Goal: Transaction & Acquisition: Subscribe to service/newsletter

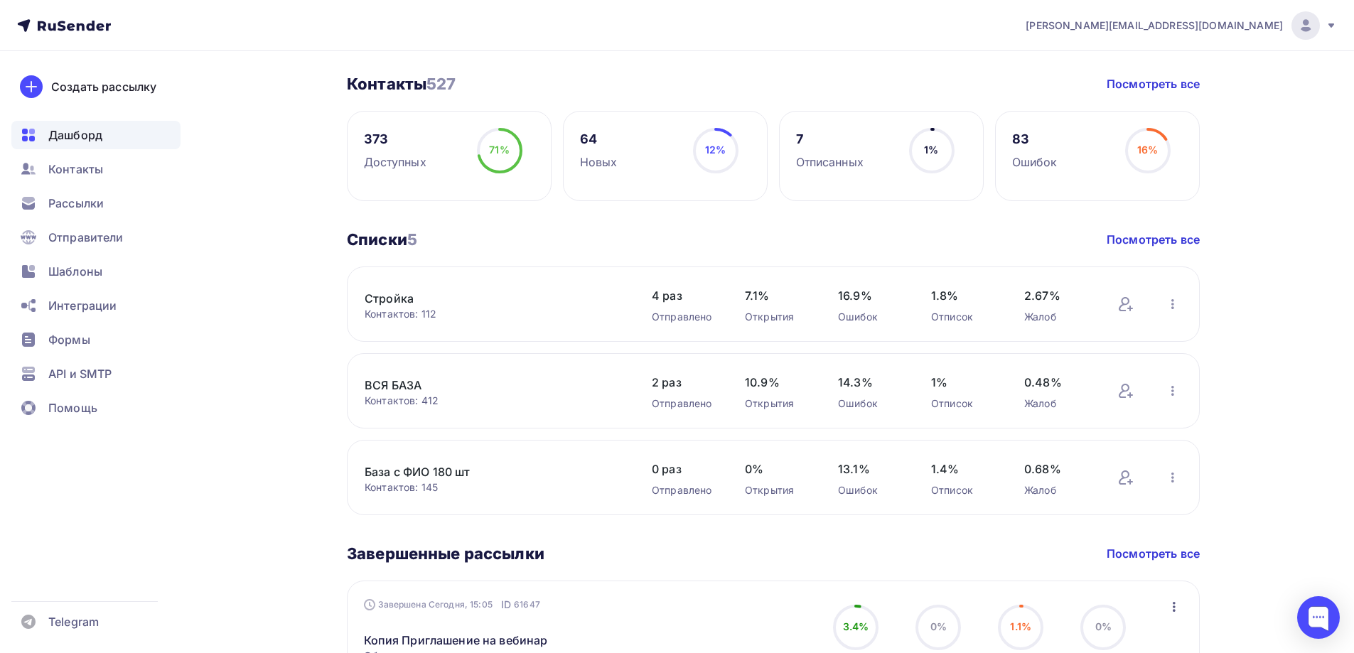
scroll to position [355, 0]
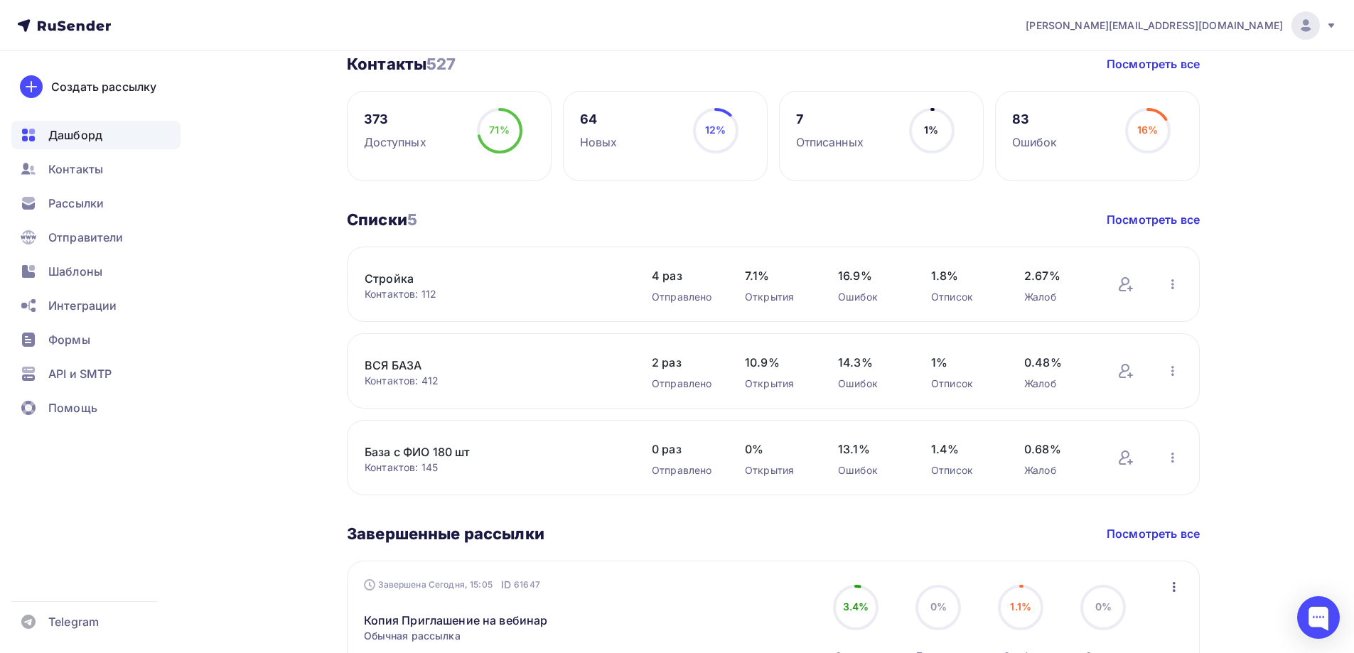
click at [378, 120] on div "373" at bounding box center [395, 119] width 63 height 17
click at [382, 65] on h3 "Контакты 527" at bounding box center [401, 64] width 109 height 20
click at [386, 274] on link "Стройка" at bounding box center [486, 278] width 242 height 17
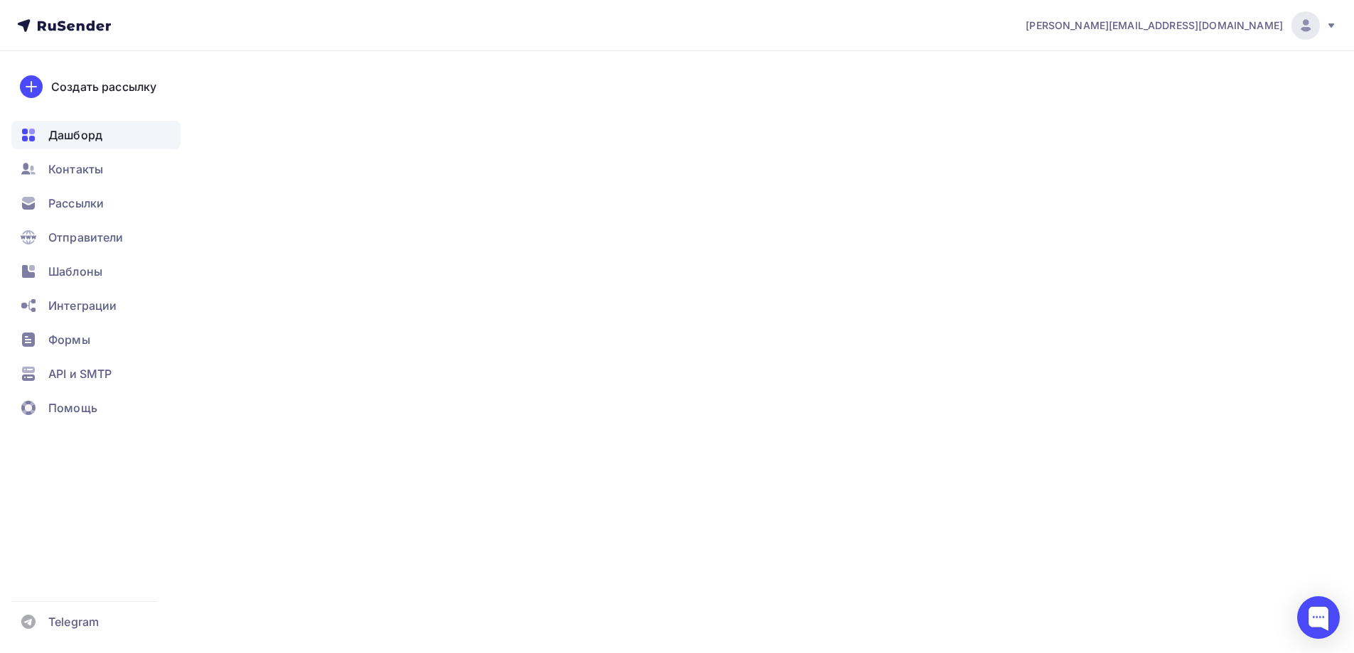
scroll to position [355, 0]
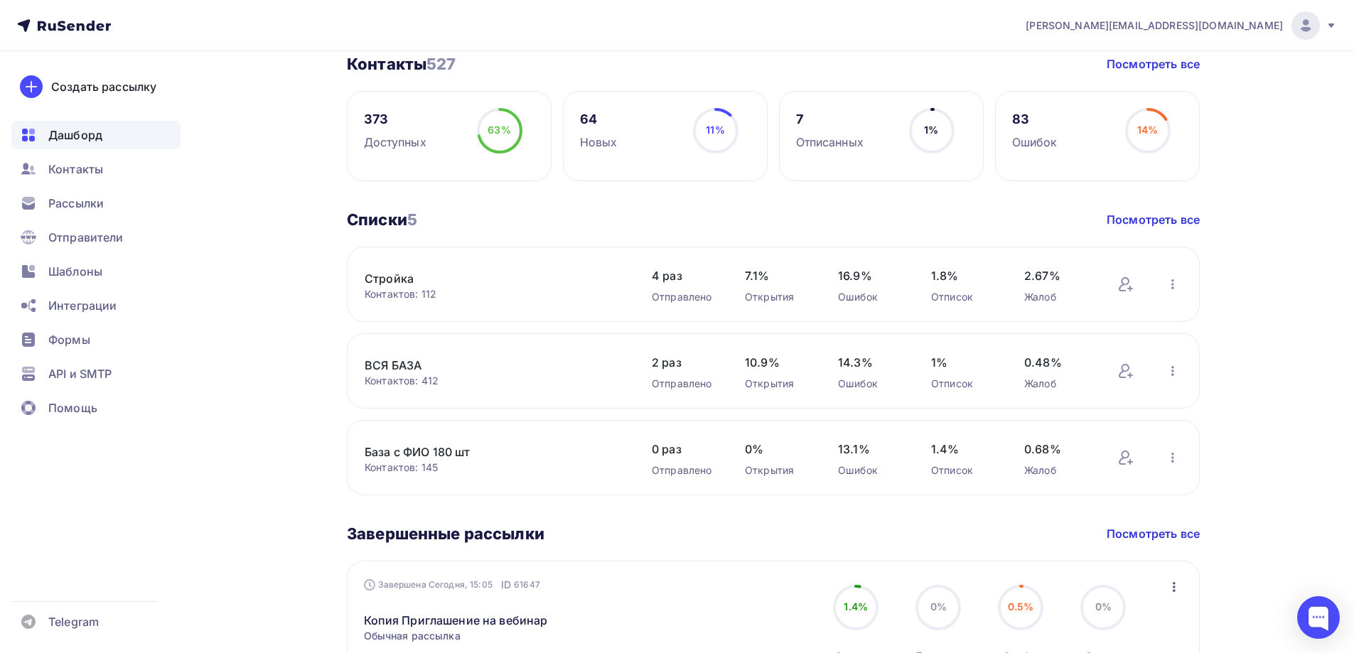
click at [389, 277] on link "Стройка" at bounding box center [486, 278] width 242 height 17
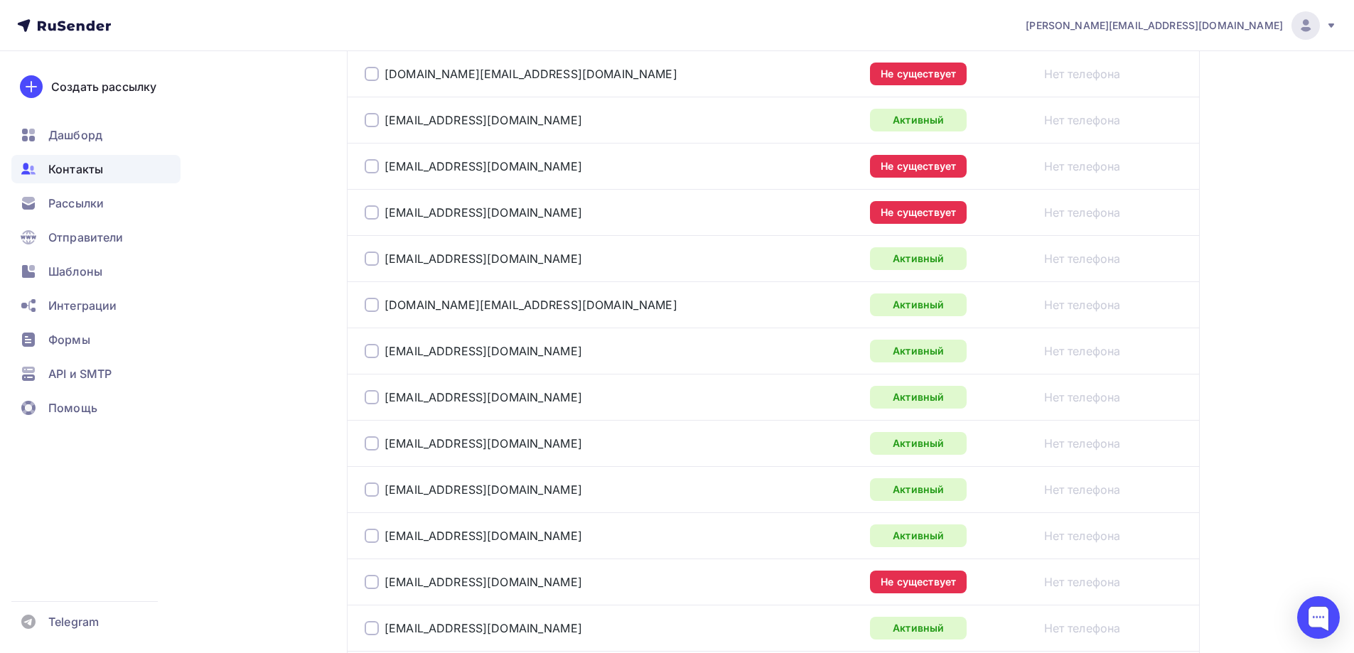
scroll to position [1066, 0]
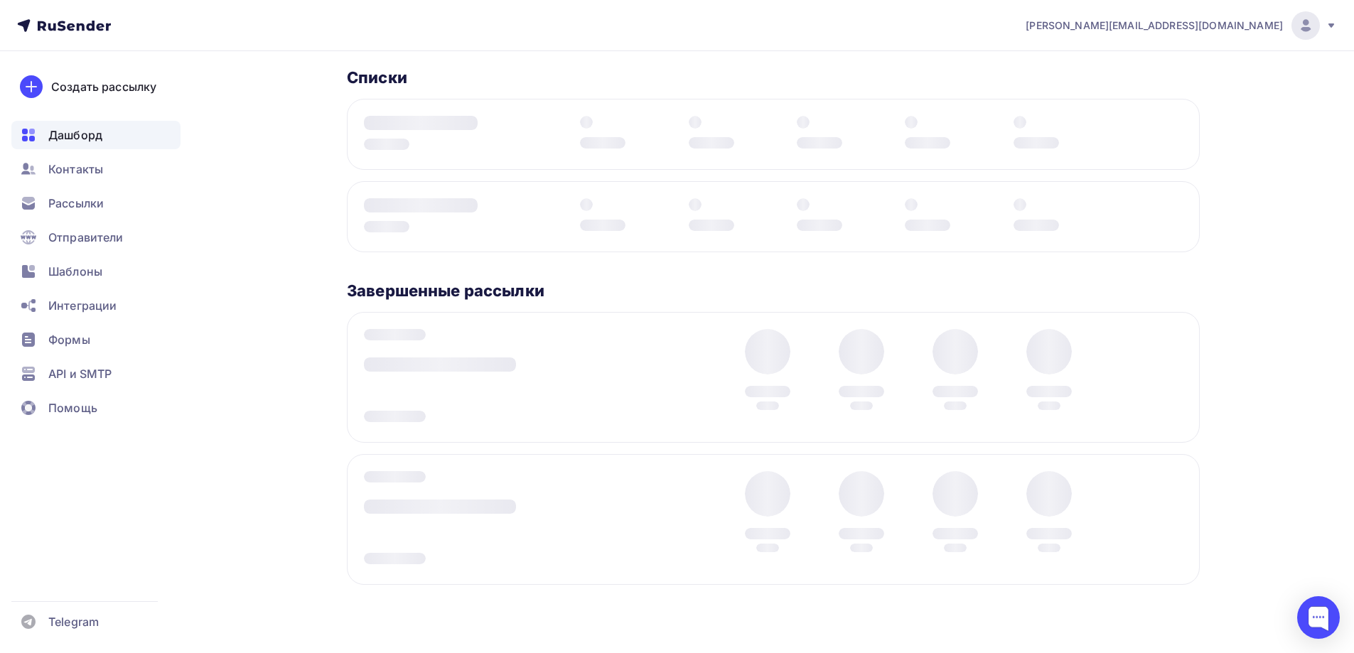
scroll to position [355, 0]
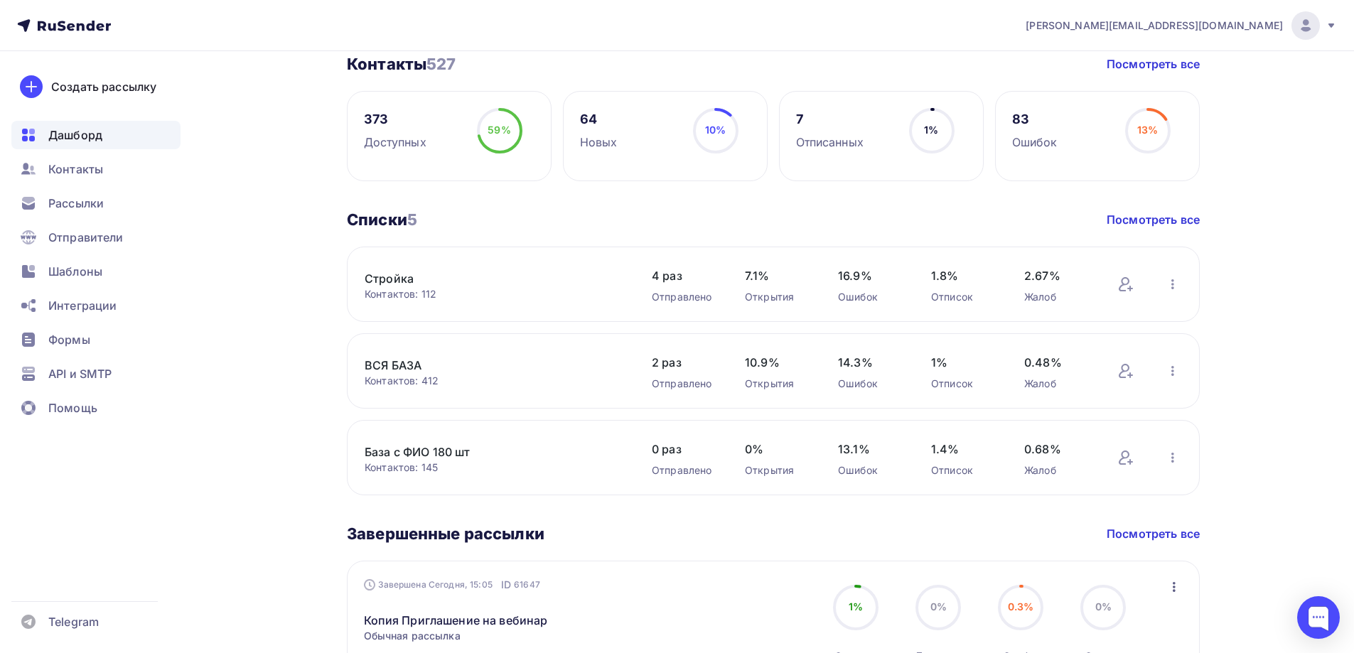
click at [400, 365] on link "ВСЯ БАЗА" at bounding box center [486, 365] width 242 height 17
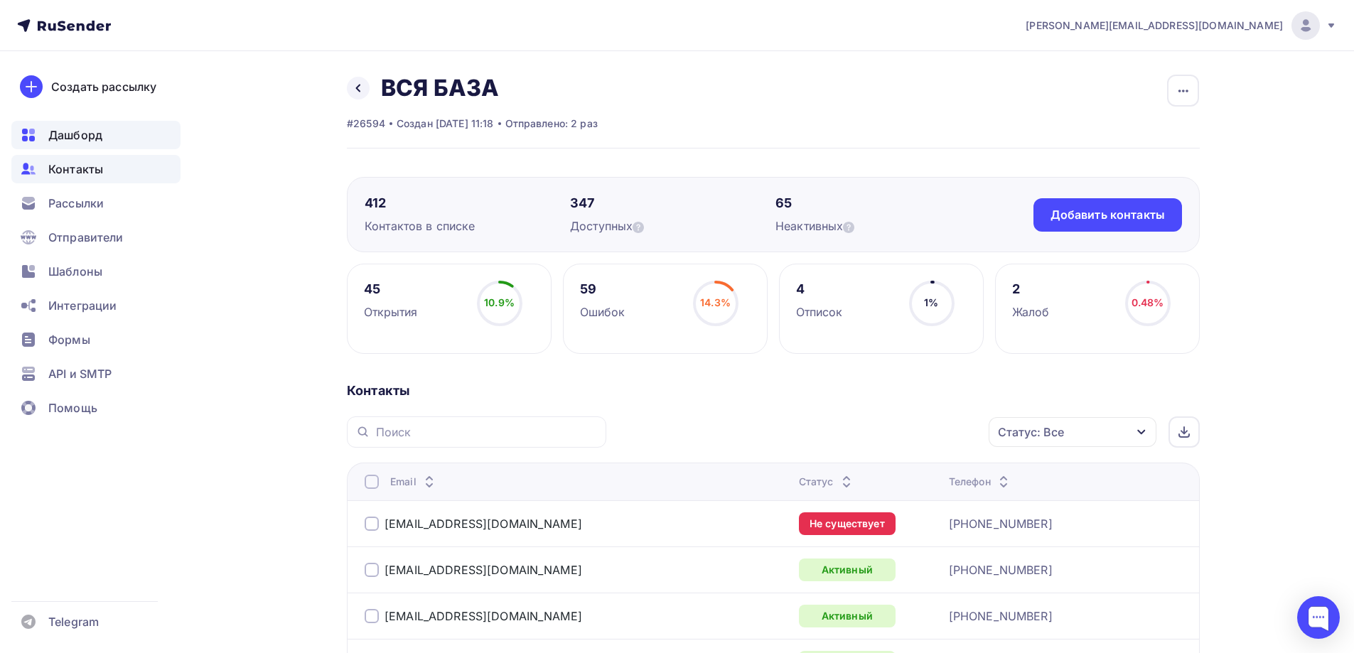
click at [50, 131] on span "Дашборд" at bounding box center [75, 134] width 54 height 17
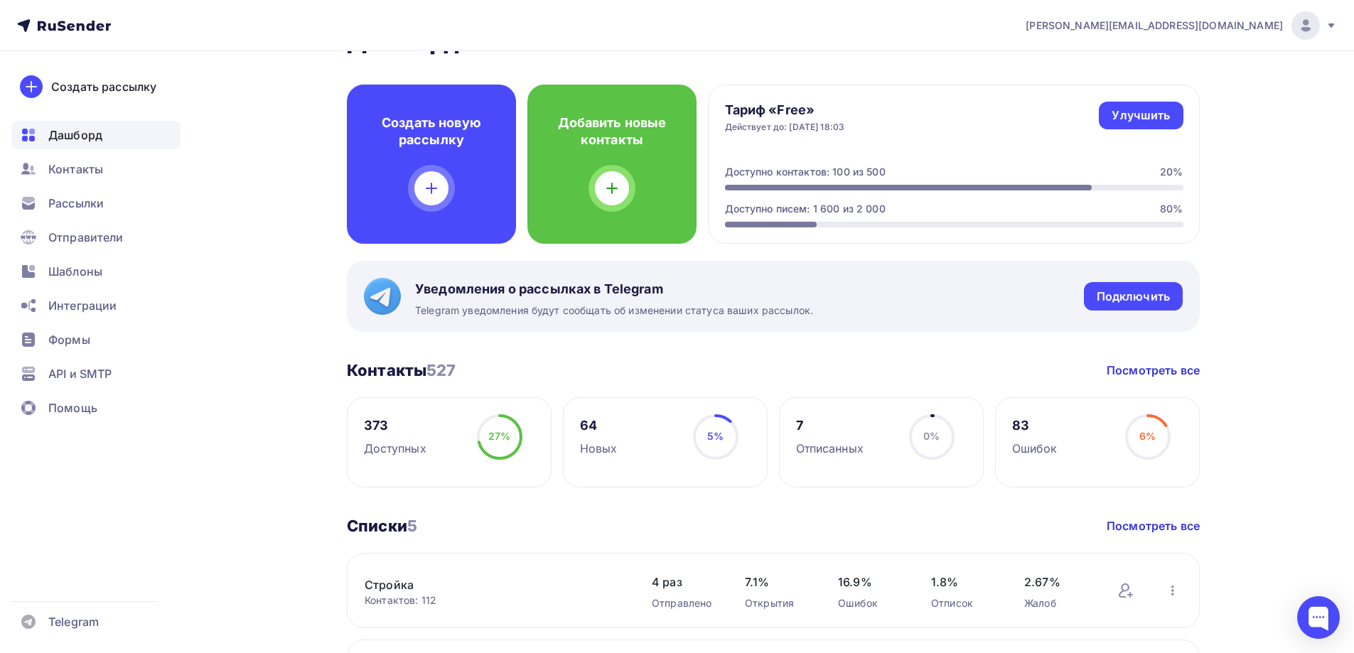
scroll to position [142, 0]
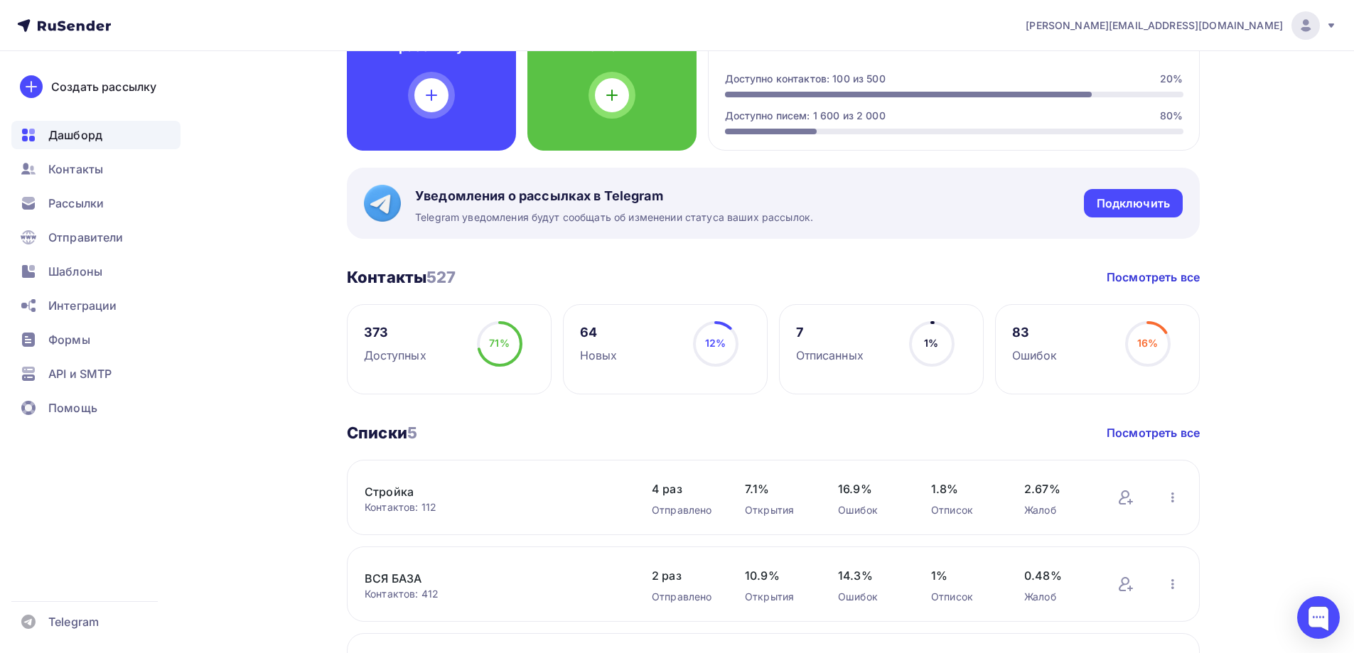
click at [396, 574] on link "ВСЯ БАЗА" at bounding box center [486, 578] width 242 height 17
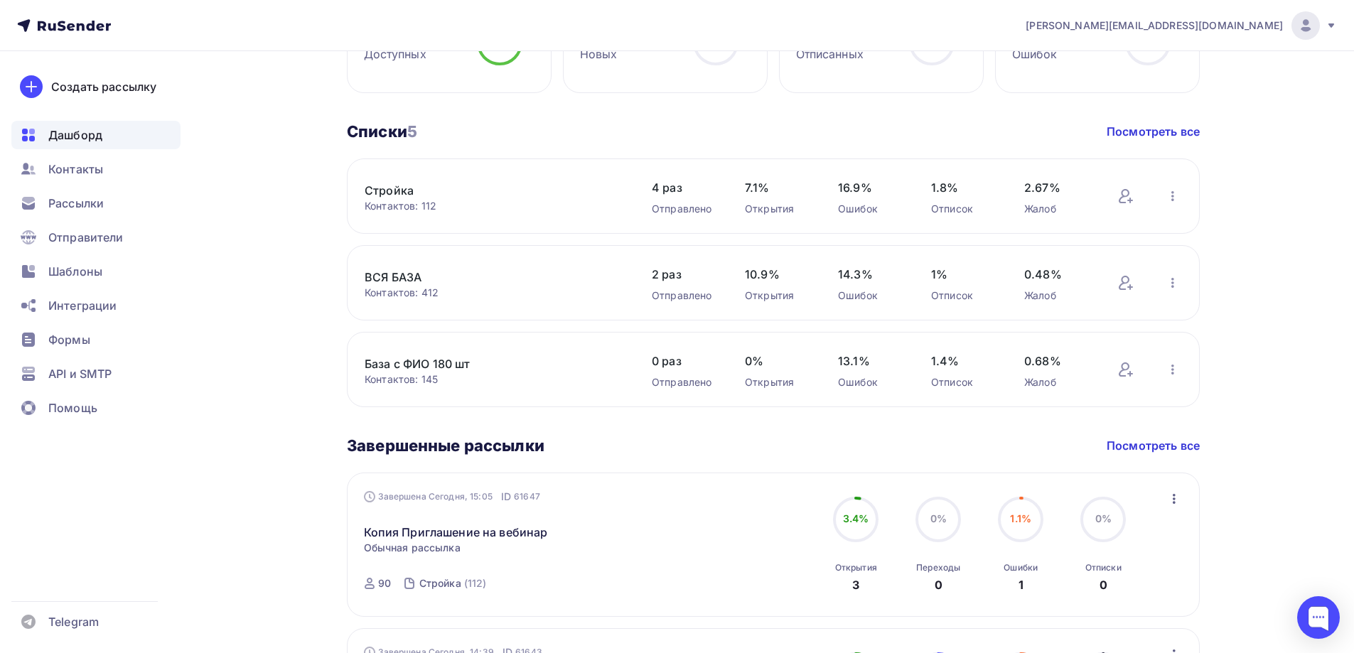
scroll to position [426, 0]
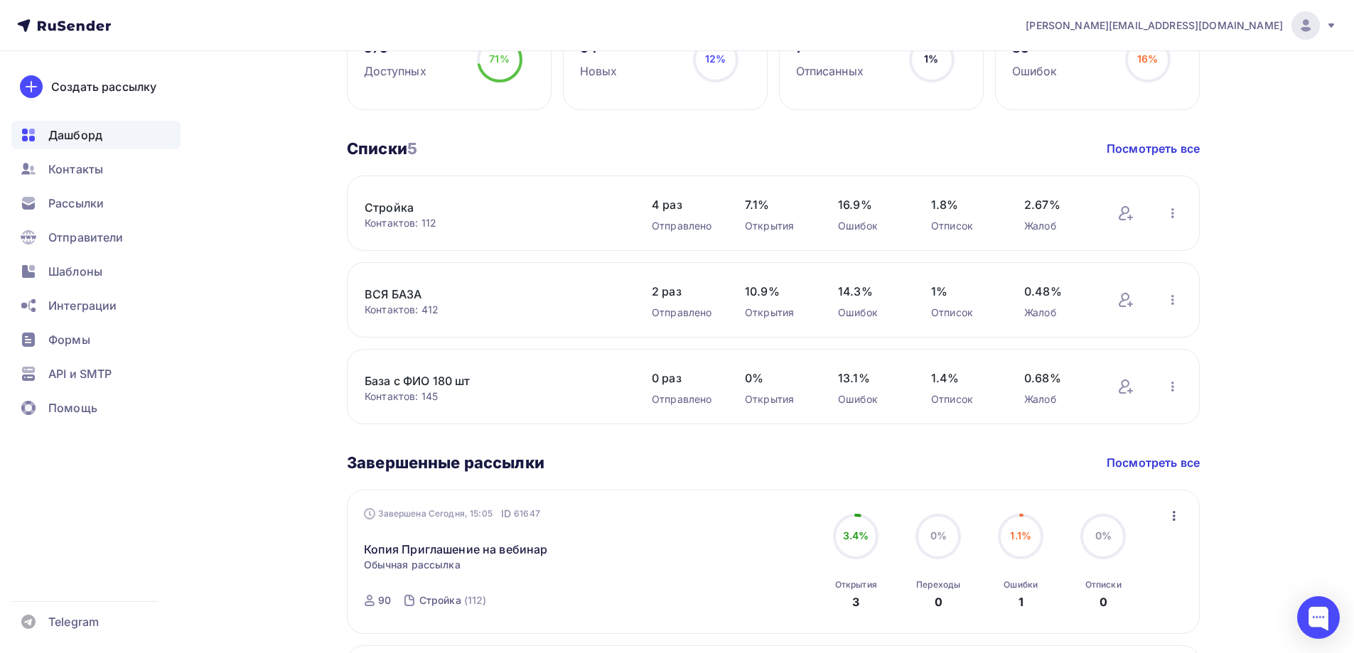
click at [392, 300] on link "ВСЯ БАЗА" at bounding box center [486, 294] width 242 height 17
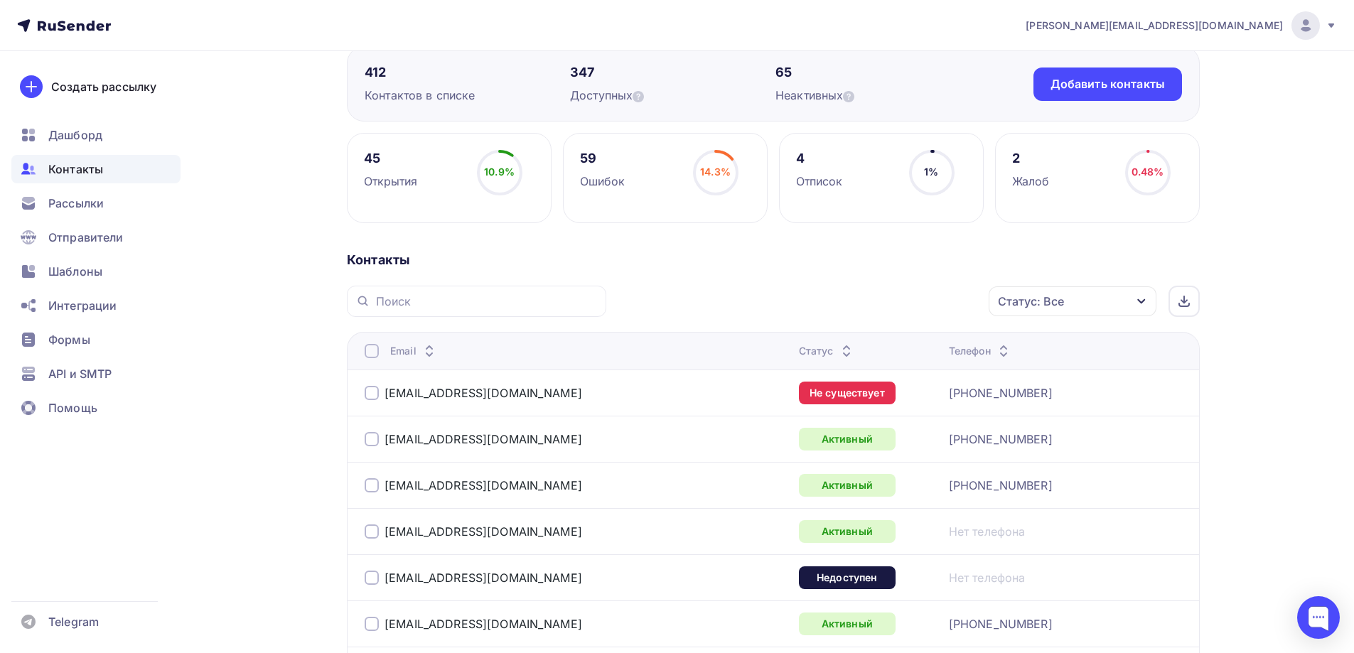
scroll to position [142, 0]
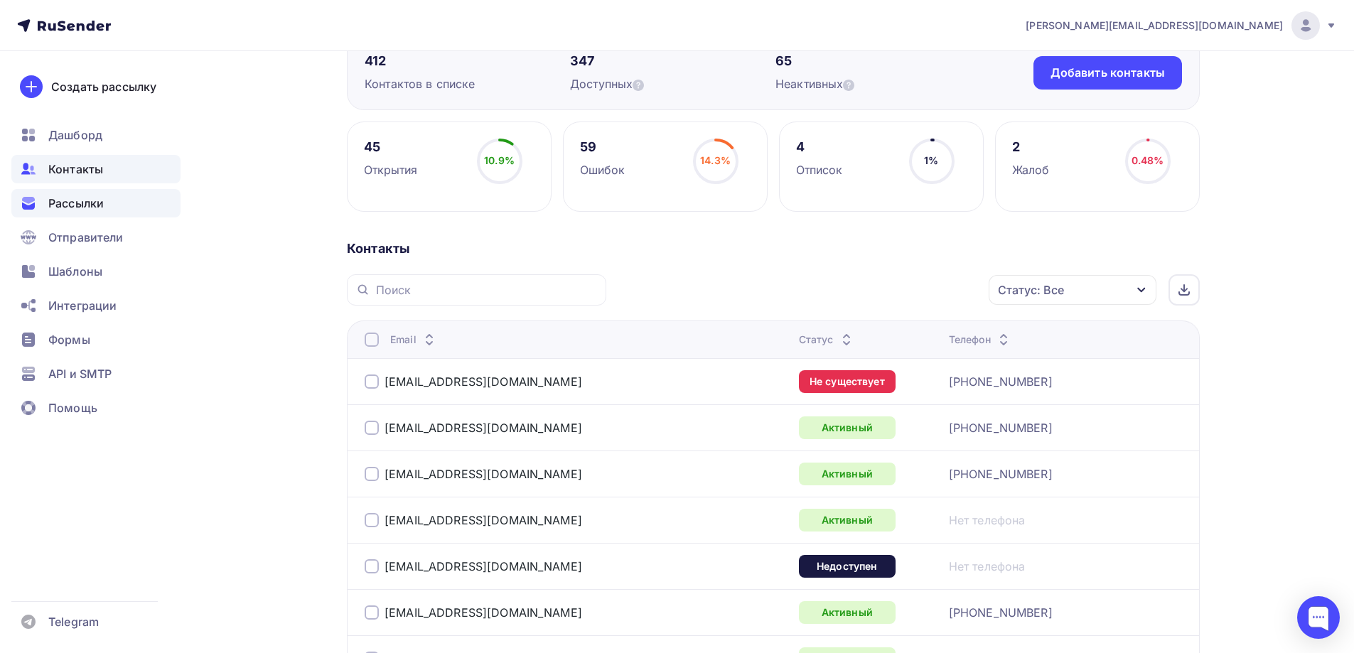
click at [73, 200] on span "Рассылки" at bounding box center [75, 203] width 55 height 17
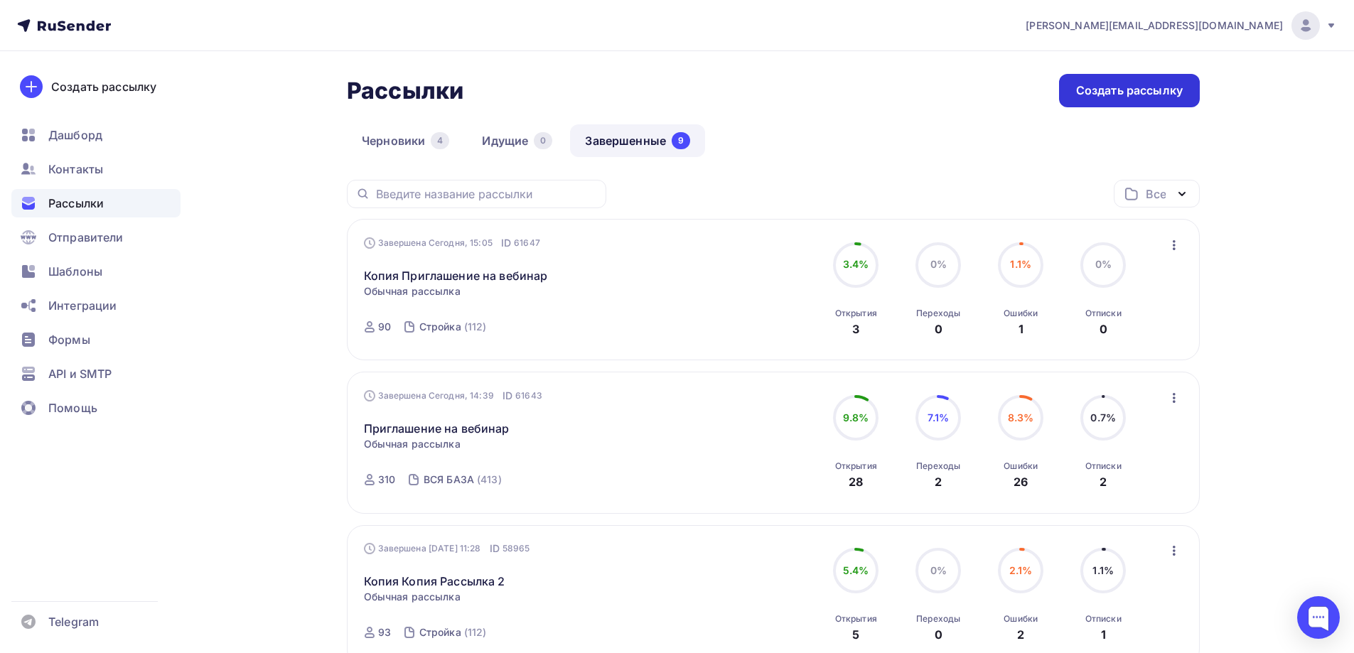
click at [1190, 76] on div "Создать рассылку" at bounding box center [1129, 90] width 141 height 33
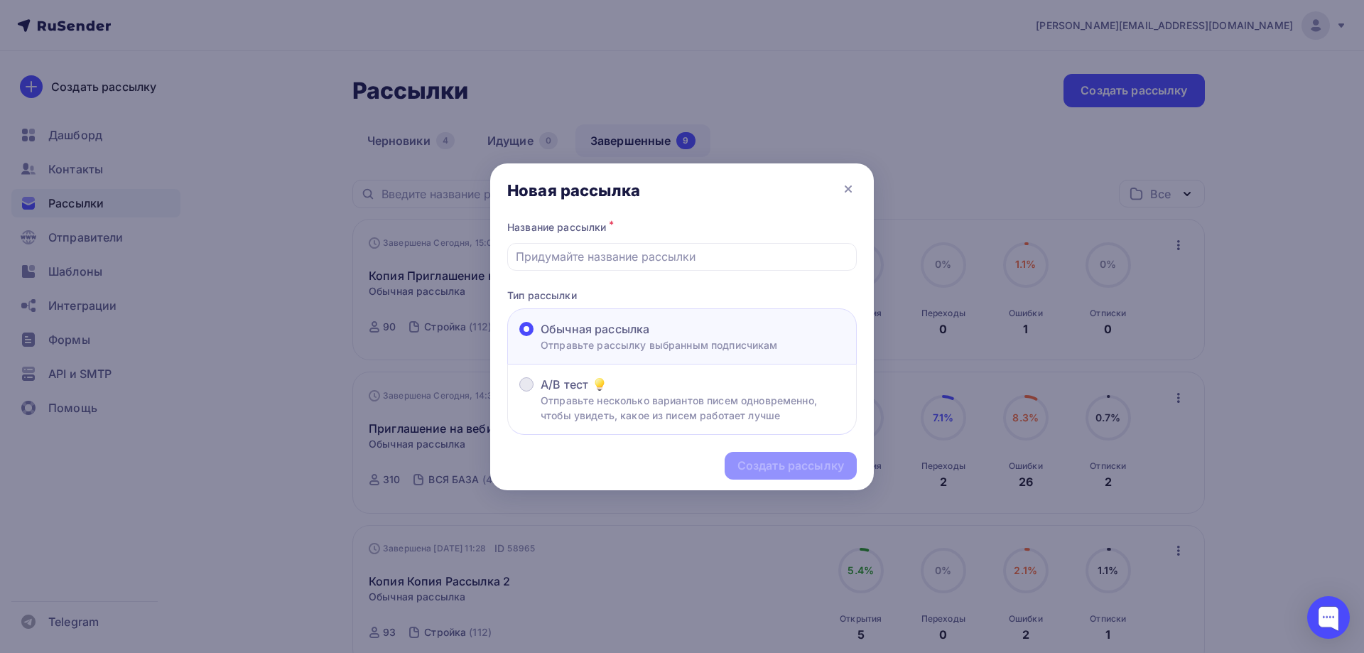
click at [623, 402] on p "Отправьте несколько вариантов писем одновременно, чтобы увидеть, какое из писем…" at bounding box center [693, 408] width 304 height 30
click at [541, 393] on input "A/B тест Отправьте несколько вариантов писем одновременно, чтобы увидеть, какое…" at bounding box center [541, 393] width 0 height 0
click at [723, 362] on div "Обычная рассылка Отправьте рассылку выбранным подписчикам" at bounding box center [682, 336] width 350 height 56
click at [688, 328] on div "Обычная рассылка" at bounding box center [659, 329] width 237 height 17
click at [541, 338] on input "Обычная рассылка Отправьте рассылку выбранным подписчикам" at bounding box center [541, 338] width 0 height 0
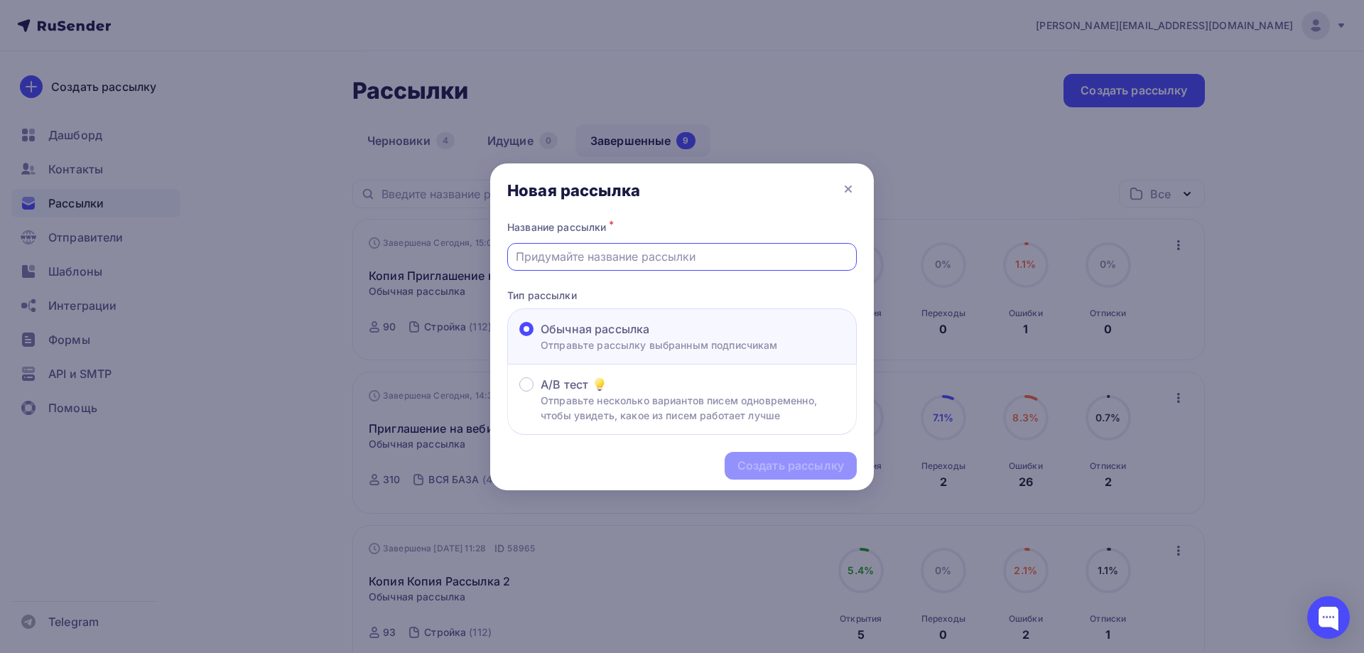
click at [620, 249] on input "text" at bounding box center [682, 256] width 333 height 17
type input "Тест"
drag, startPoint x: 776, startPoint y: 475, endPoint x: 717, endPoint y: 400, distance: 95.1
click at [775, 475] on div "Создать рассылку" at bounding box center [791, 466] width 132 height 28
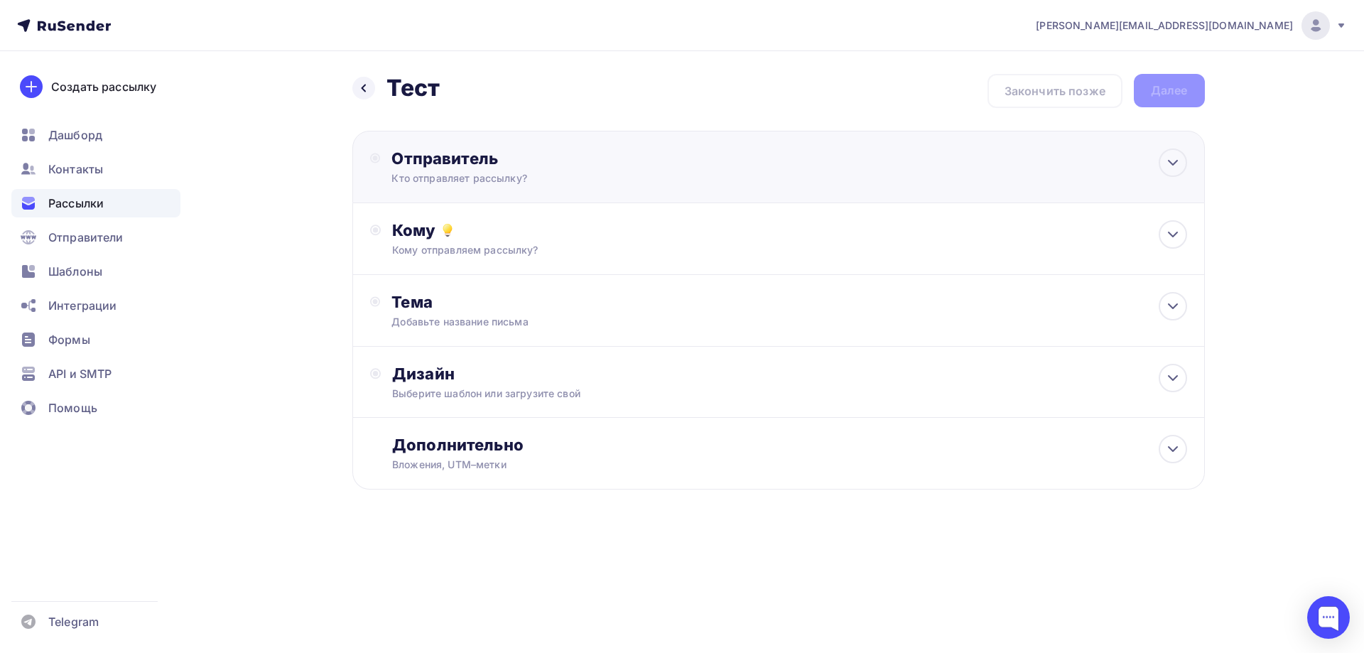
click at [494, 149] on div "Отправитель" at bounding box center [546, 159] width 308 height 20
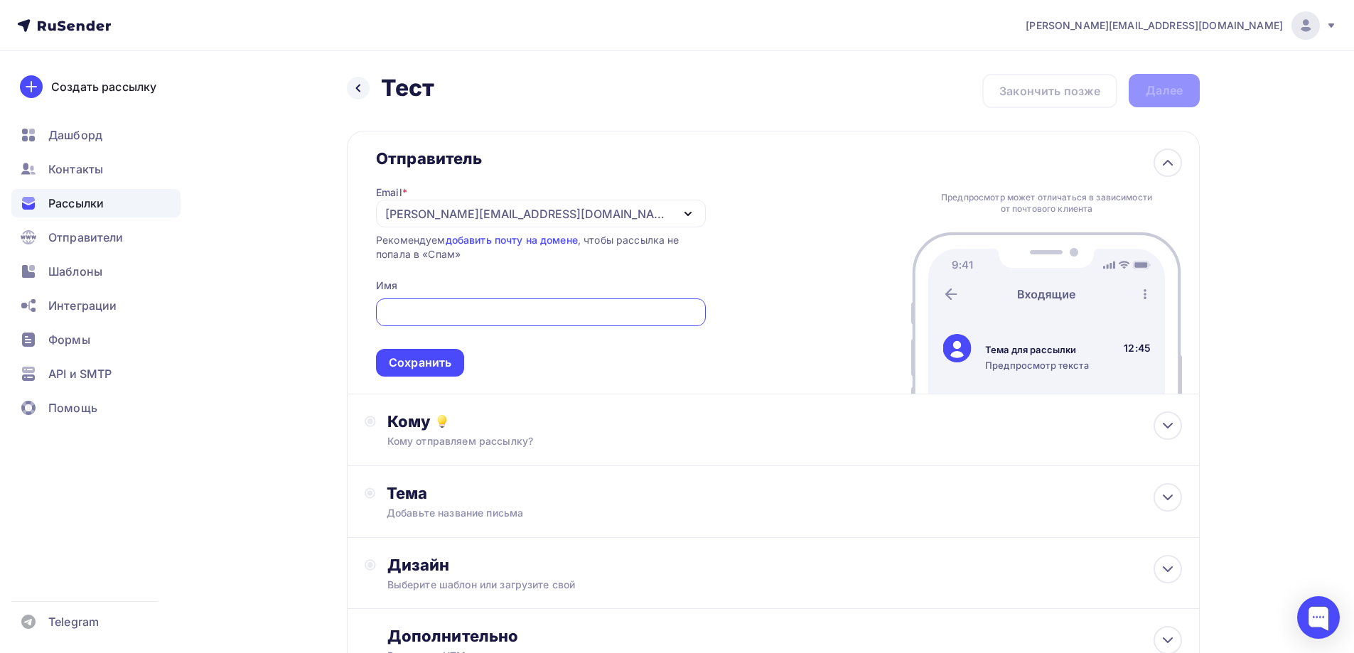
drag, startPoint x: 467, startPoint y: 212, endPoint x: 468, endPoint y: 247, distance: 35.5
click at [465, 213] on div "[PERSON_NAME][EMAIL_ADDRESS][DOMAIN_NAME]" at bounding box center [528, 213] width 286 height 17
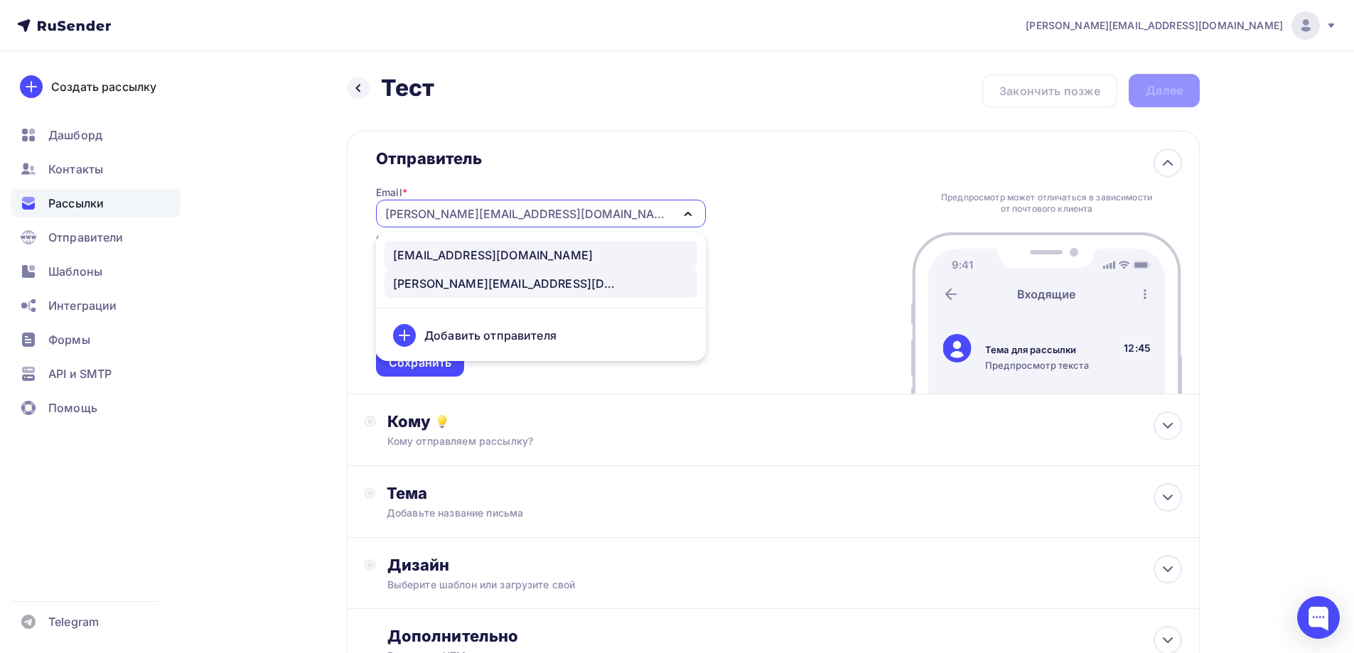
click at [458, 257] on div "sales@starkovgrp.ru" at bounding box center [493, 255] width 200 height 17
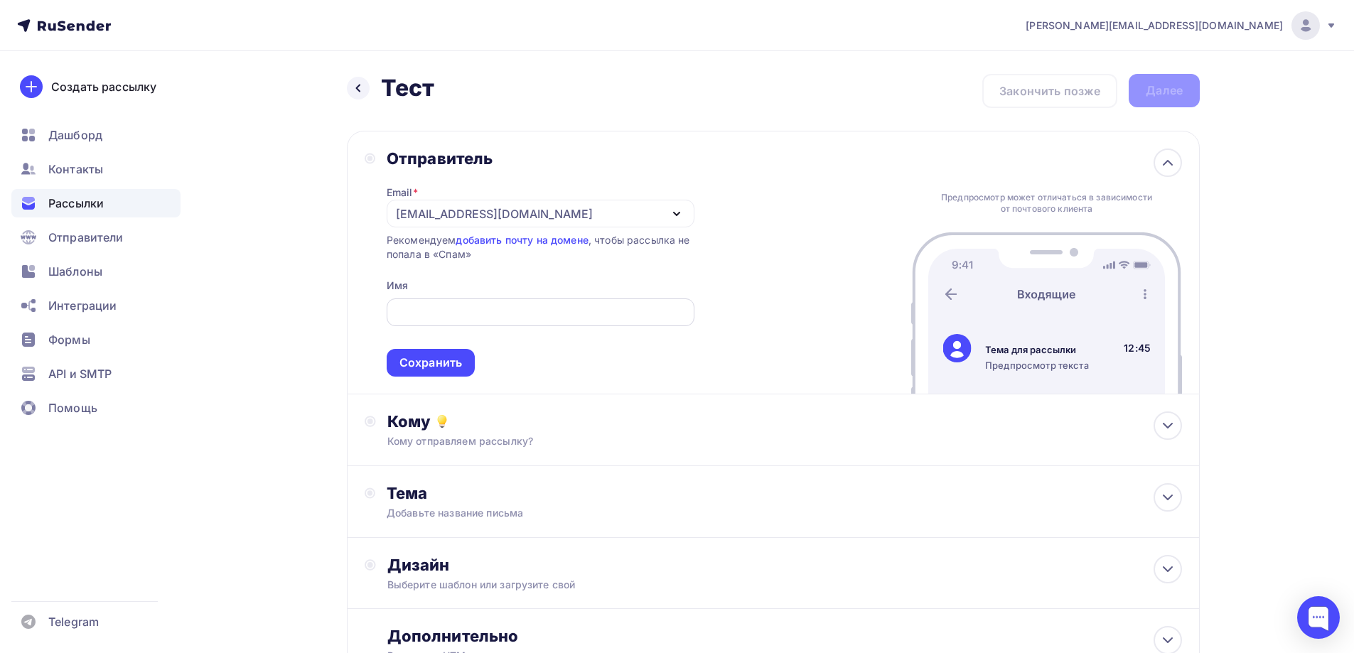
drag, startPoint x: 487, startPoint y: 297, endPoint x: 485, endPoint y: 308, distance: 10.9
click at [485, 297] on span "Сохранить" at bounding box center [541, 335] width 308 height 84
click at [484, 311] on input "text" at bounding box center [539, 312] width 291 height 17
click at [481, 313] on input "text" at bounding box center [539, 312] width 291 height 17
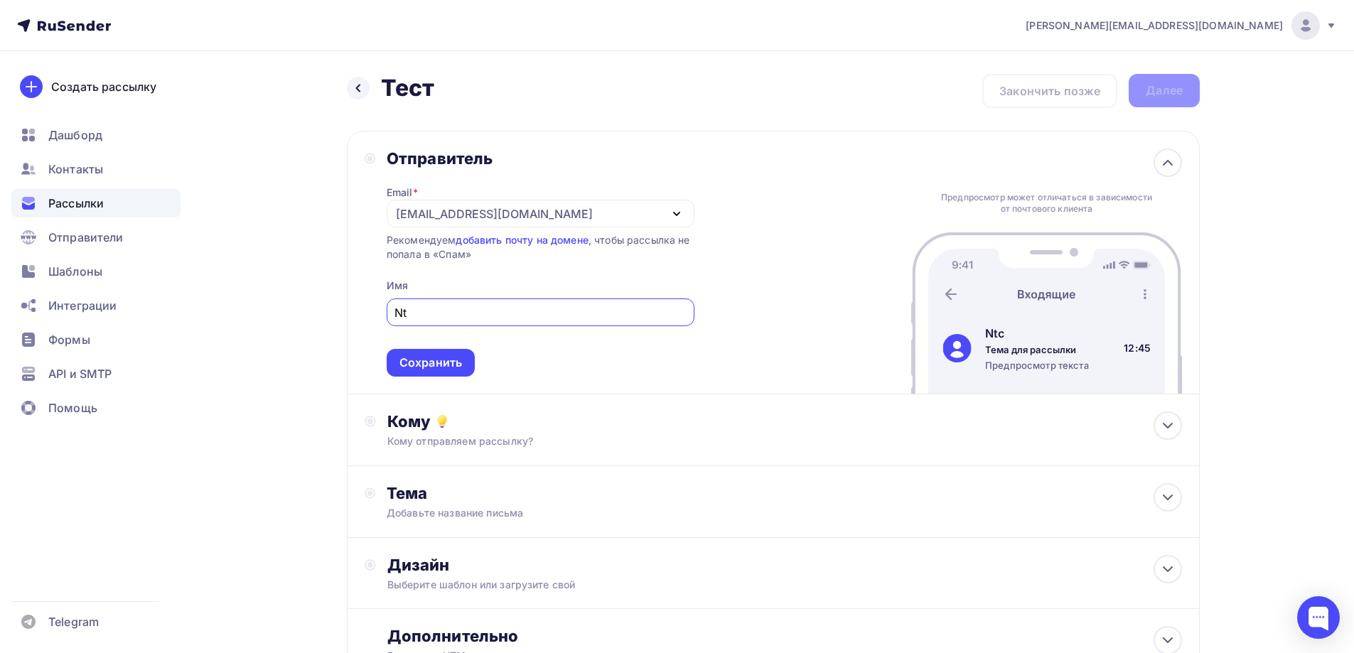
type input "N"
type input "Тест"
click at [445, 356] on span "Тест Сохранить" at bounding box center [541, 335] width 308 height 84
click at [445, 356] on div "Сохранить" at bounding box center [430, 363] width 63 height 16
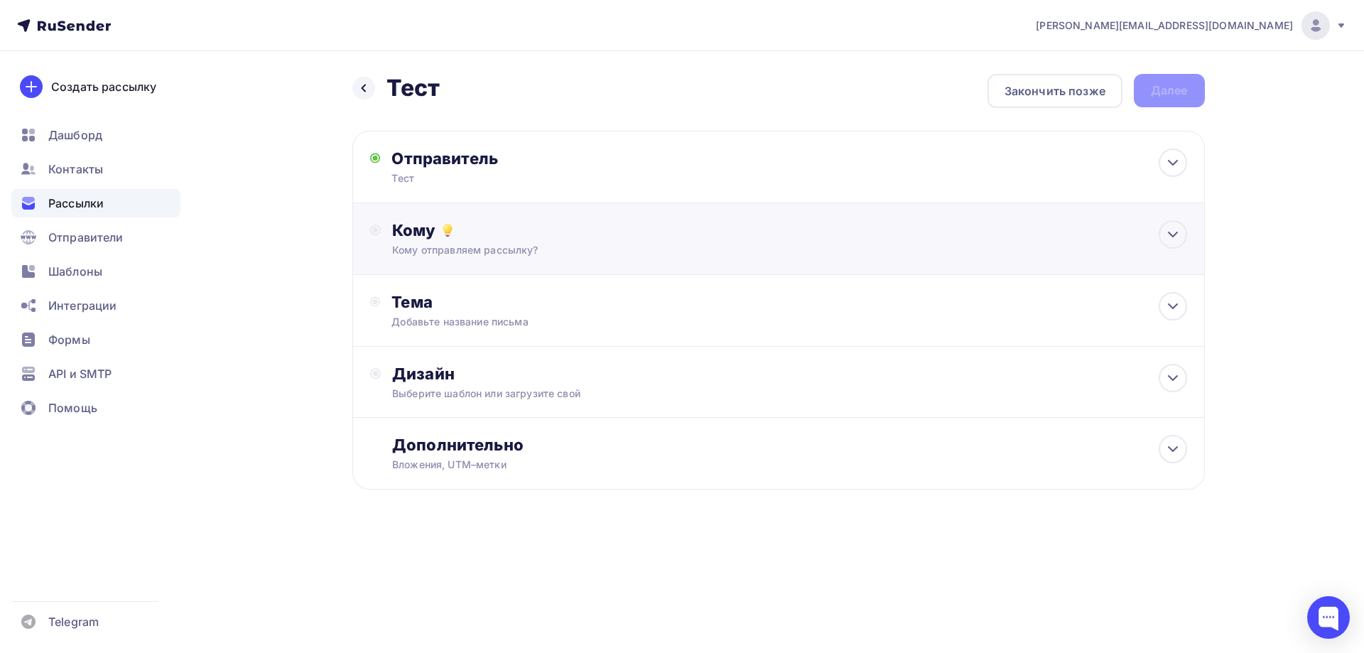
click at [483, 248] on div "Кому отправляем рассылку?" at bounding box center [750, 250] width 716 height 14
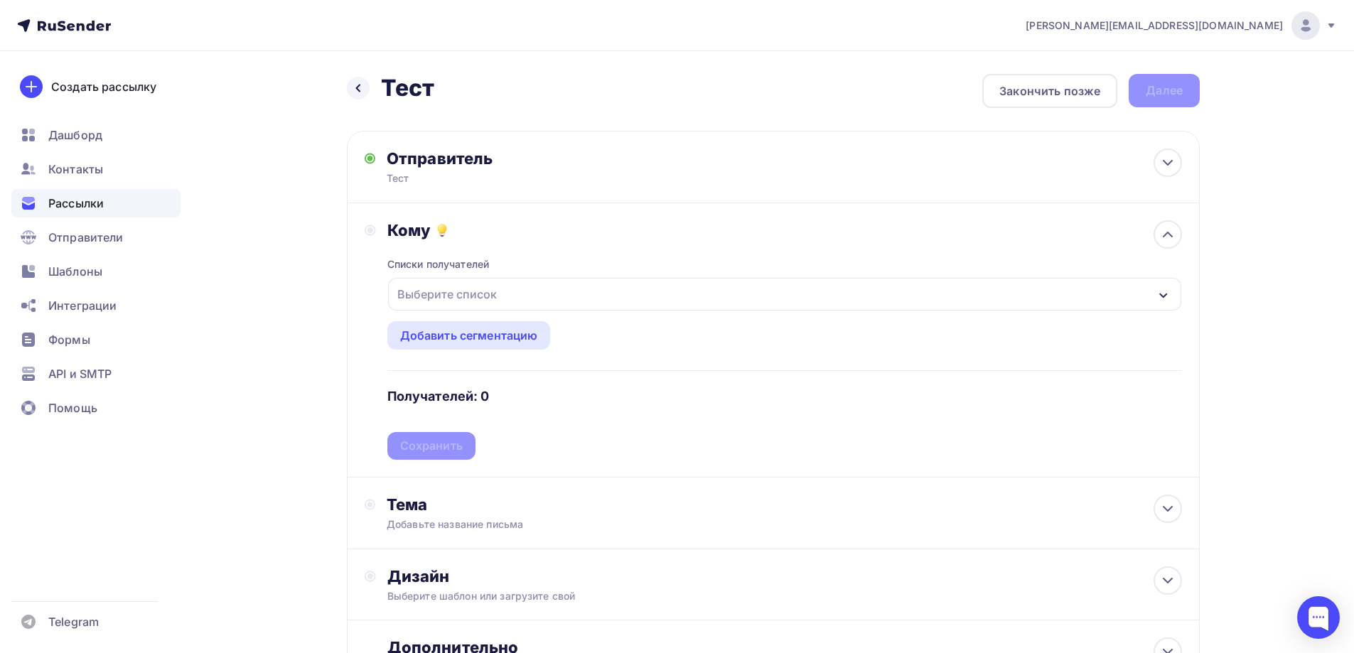
click at [473, 294] on div "Выберите список" at bounding box center [447, 294] width 111 height 26
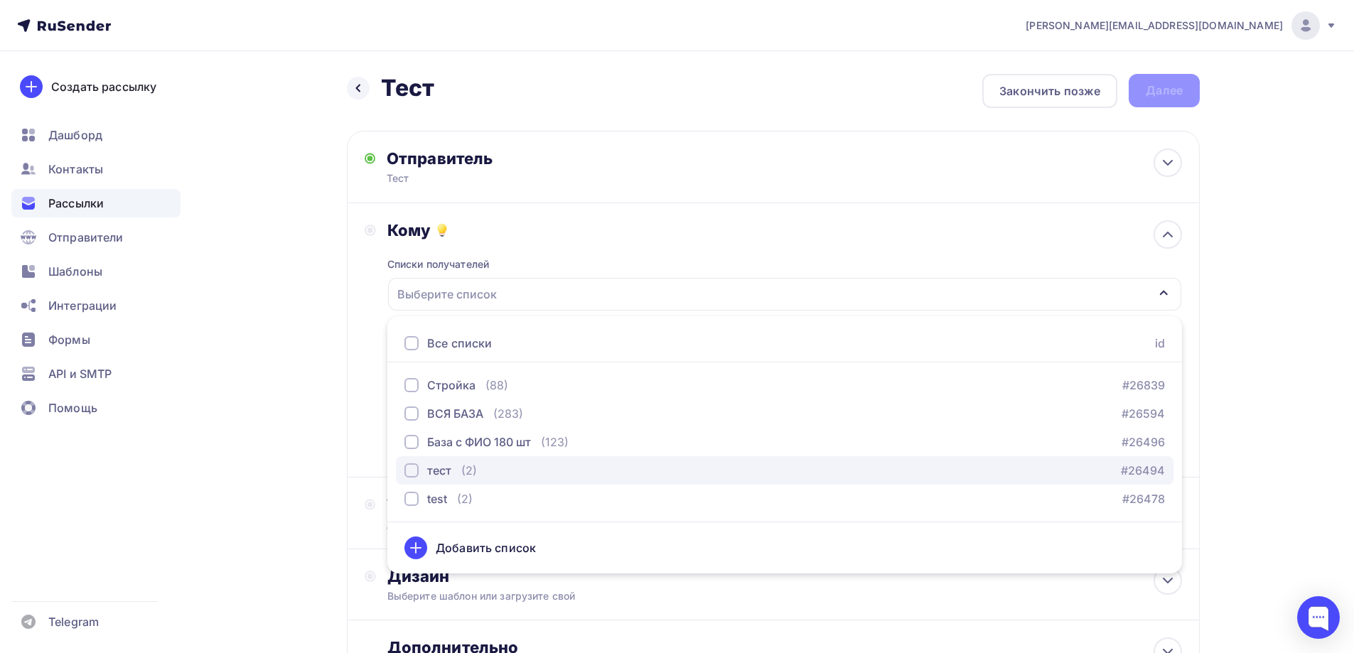
click at [467, 468] on div "(2)" at bounding box center [469, 470] width 16 height 17
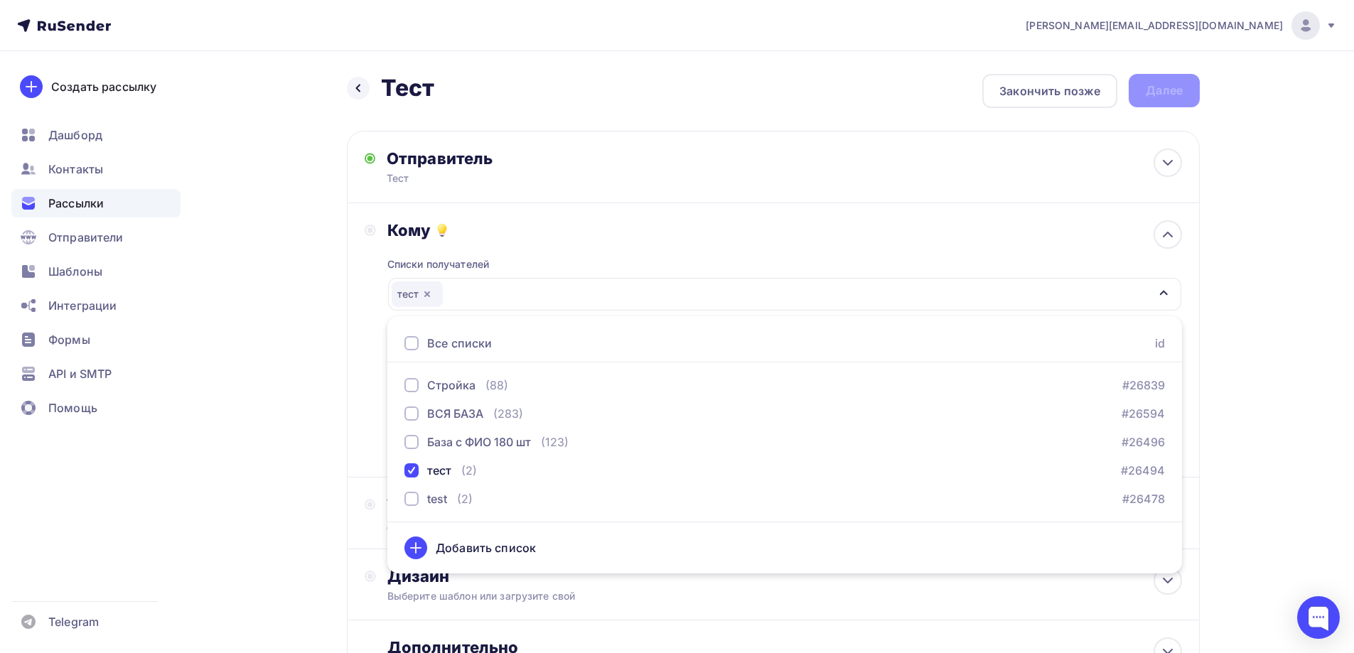
click at [1249, 244] on div "Назад Тест Тест Закончить позже Далее Отправитель Тест Email * sales@starkovgrp…" at bounding box center [677, 417] width 1165 height 733
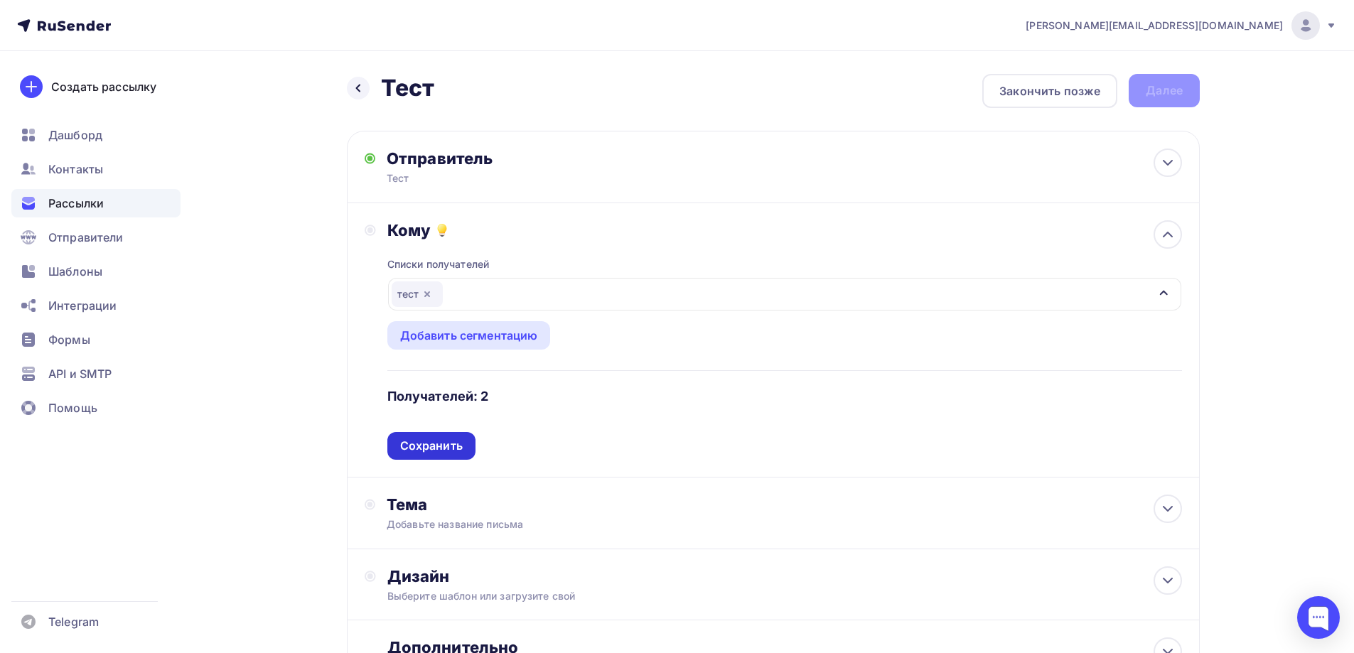
click at [418, 437] on div "Сохранить" at bounding box center [431, 446] width 88 height 28
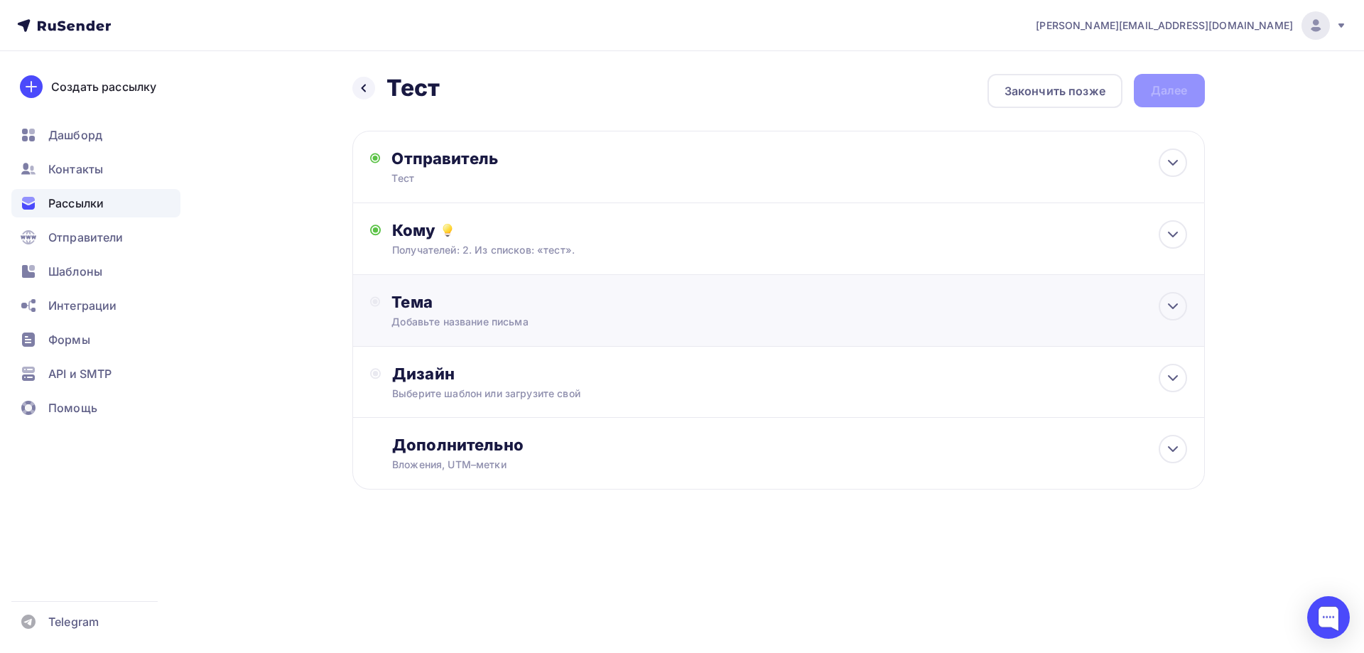
click at [414, 322] on div "Добавьте название письма" at bounding box center [518, 322] width 253 height 14
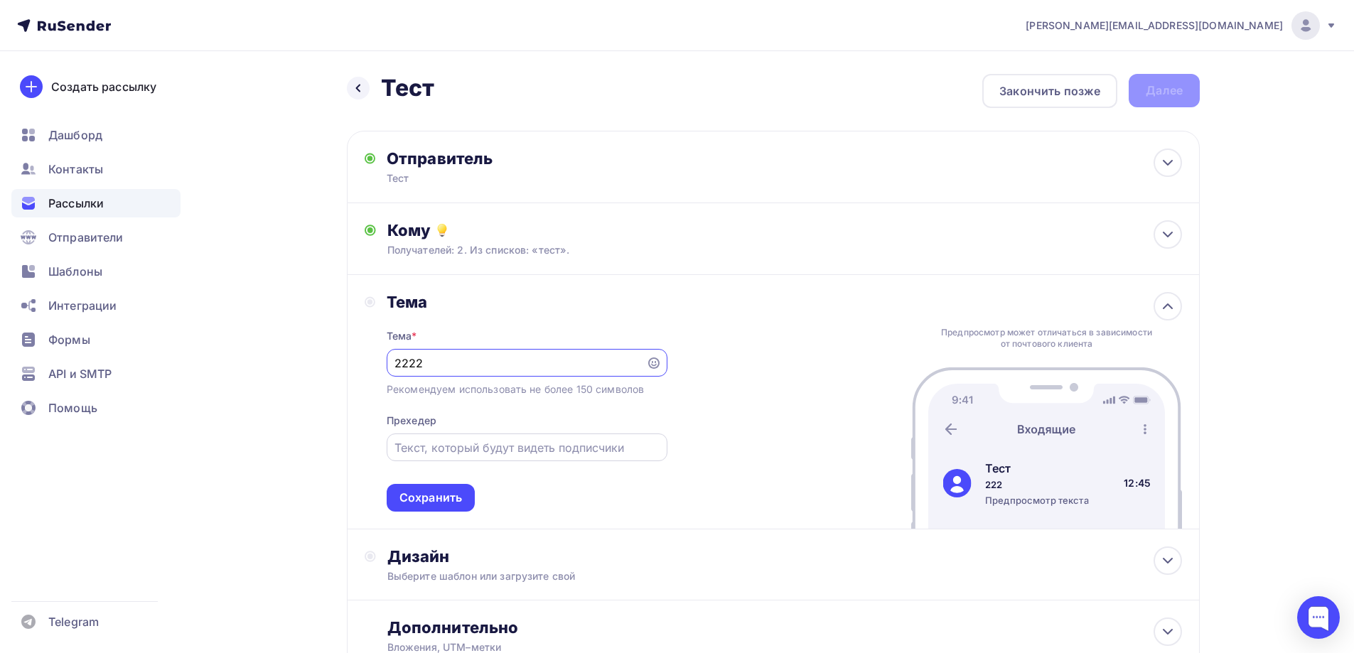
type input "2222"
click at [490, 446] on input "text" at bounding box center [526, 447] width 264 height 17
type input "2222"
click at [448, 500] on div "Сохранить" at bounding box center [430, 498] width 63 height 16
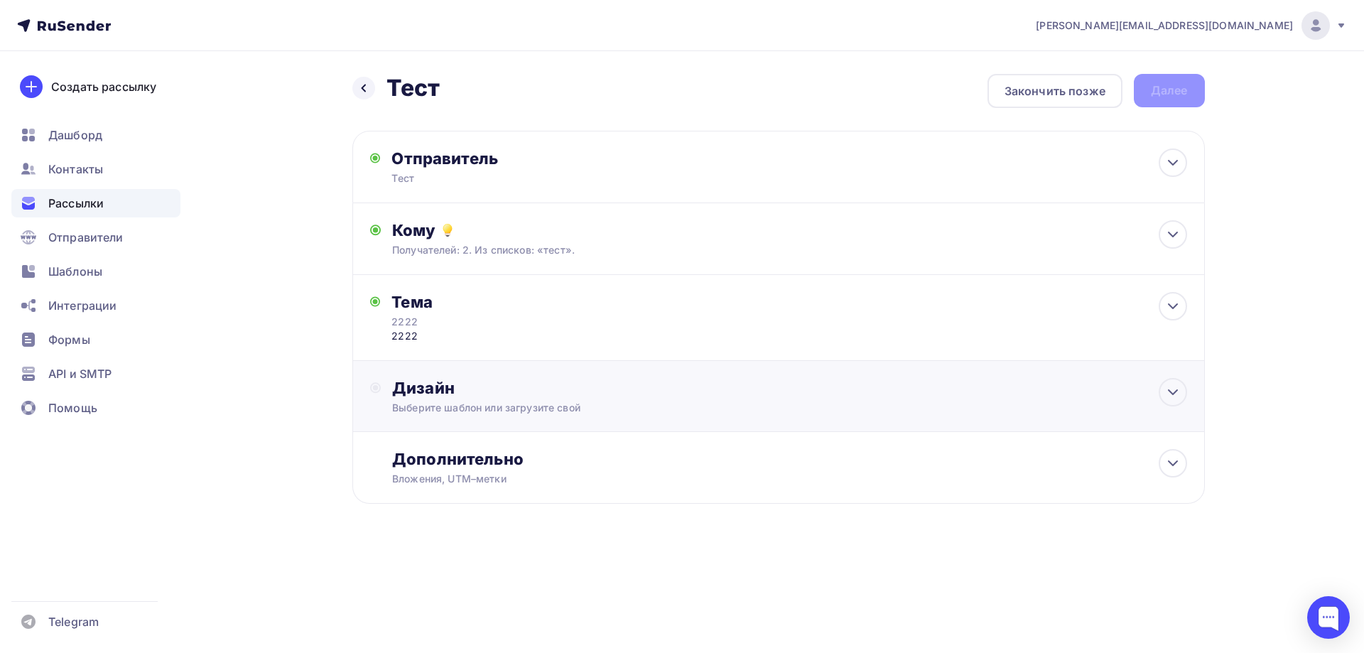
click at [446, 395] on div "Дизайн" at bounding box center [789, 388] width 795 height 20
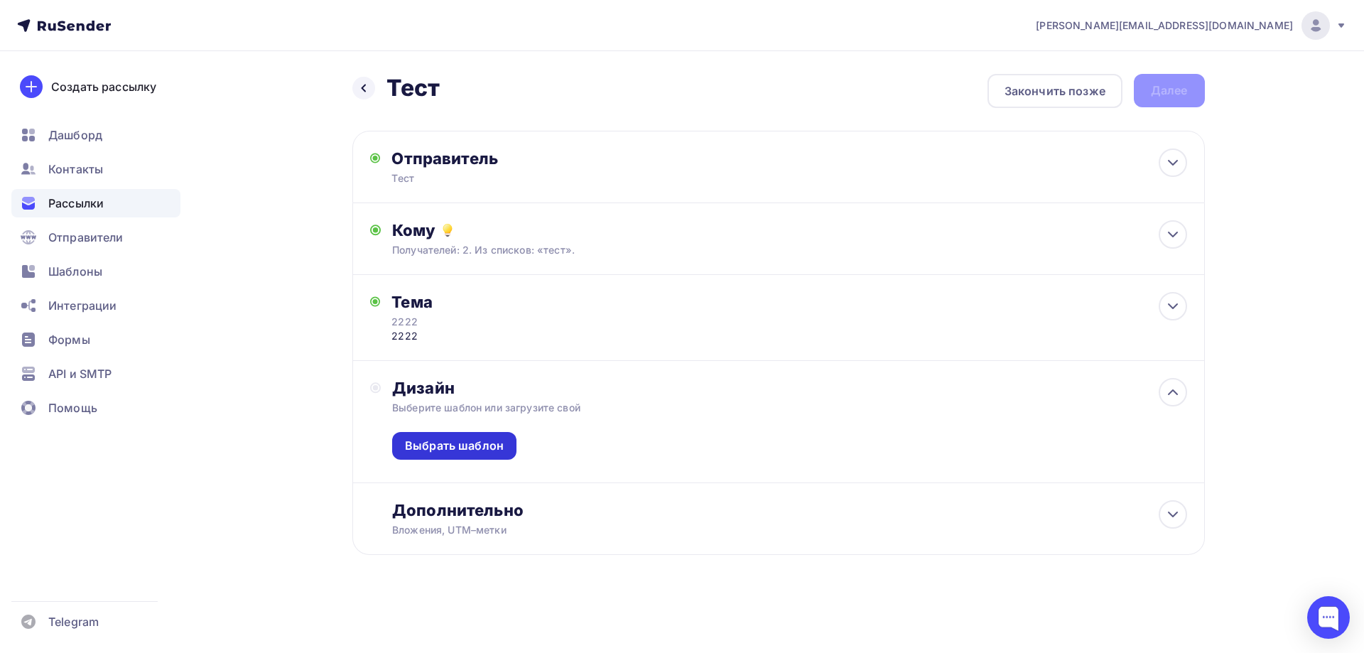
click at [483, 454] on div "Выбрать шаблон" at bounding box center [454, 446] width 124 height 28
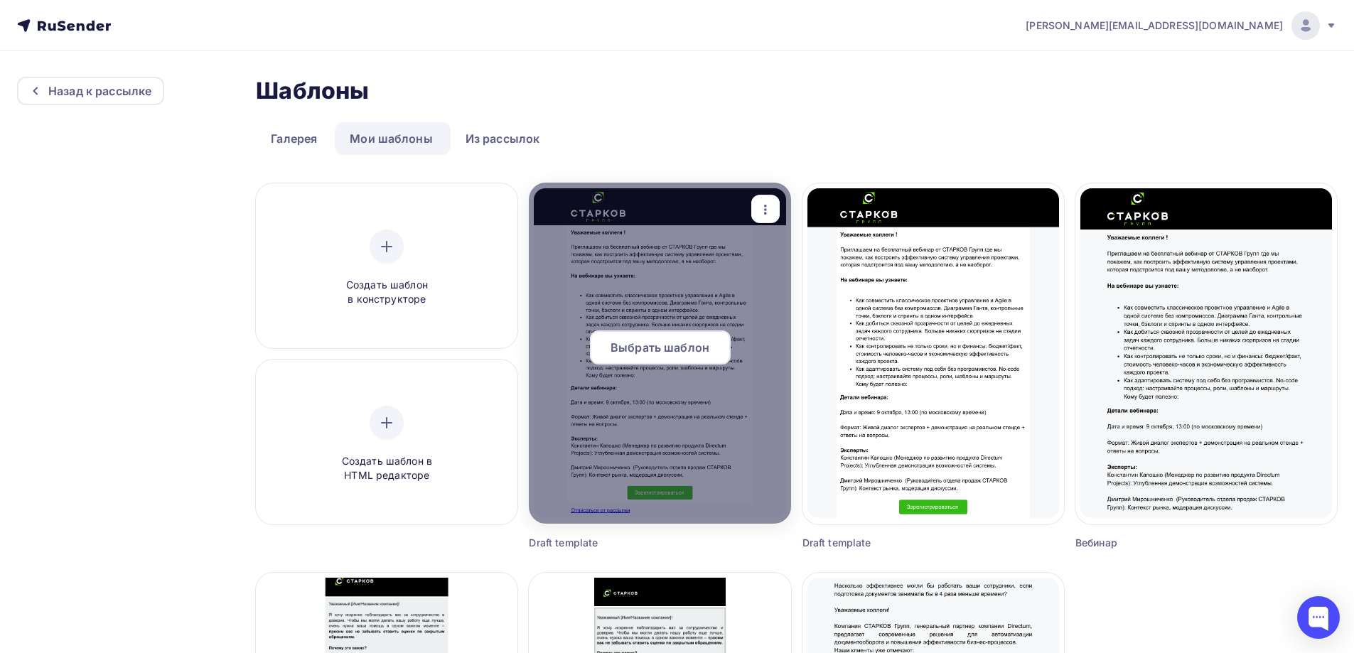
drag, startPoint x: 689, startPoint y: 369, endPoint x: 691, endPoint y: 359, distance: 10.3
click at [690, 367] on div "Выбрать шаблон" at bounding box center [660, 352] width 262 height 45
click at [691, 348] on span "Выбрать шаблон" at bounding box center [659, 347] width 99 height 17
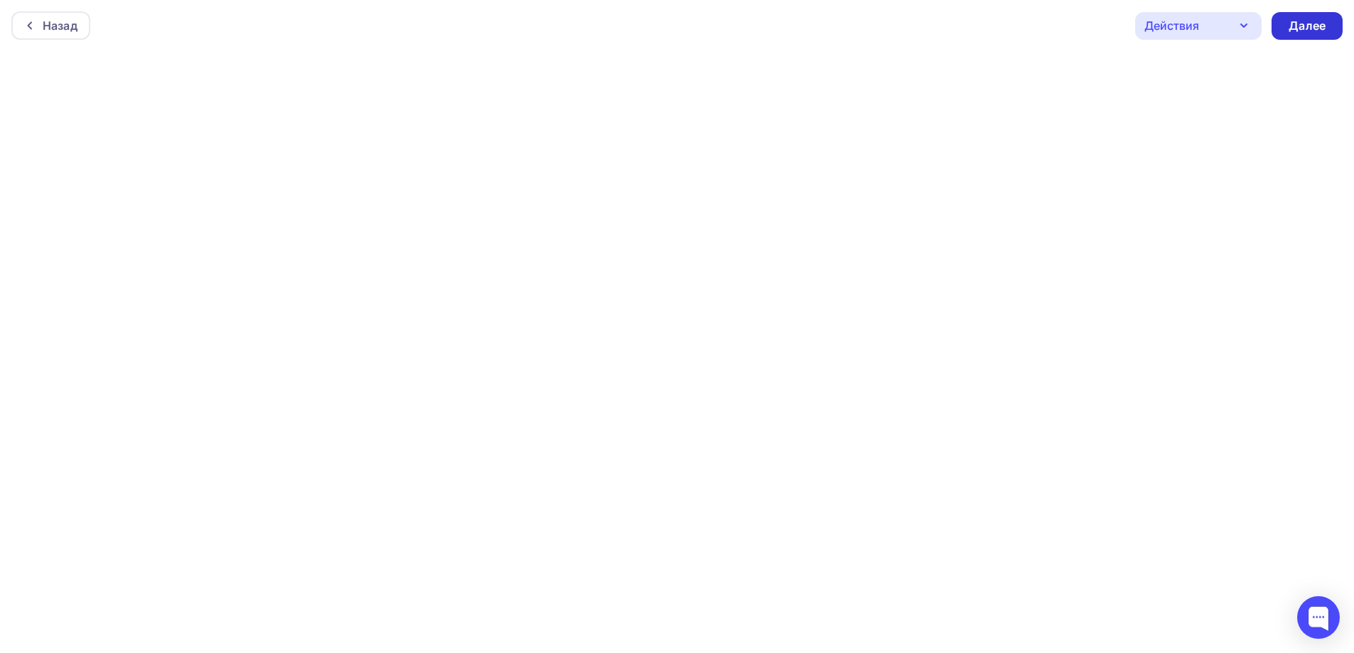
click at [1303, 31] on div "Далее" at bounding box center [1306, 26] width 37 height 16
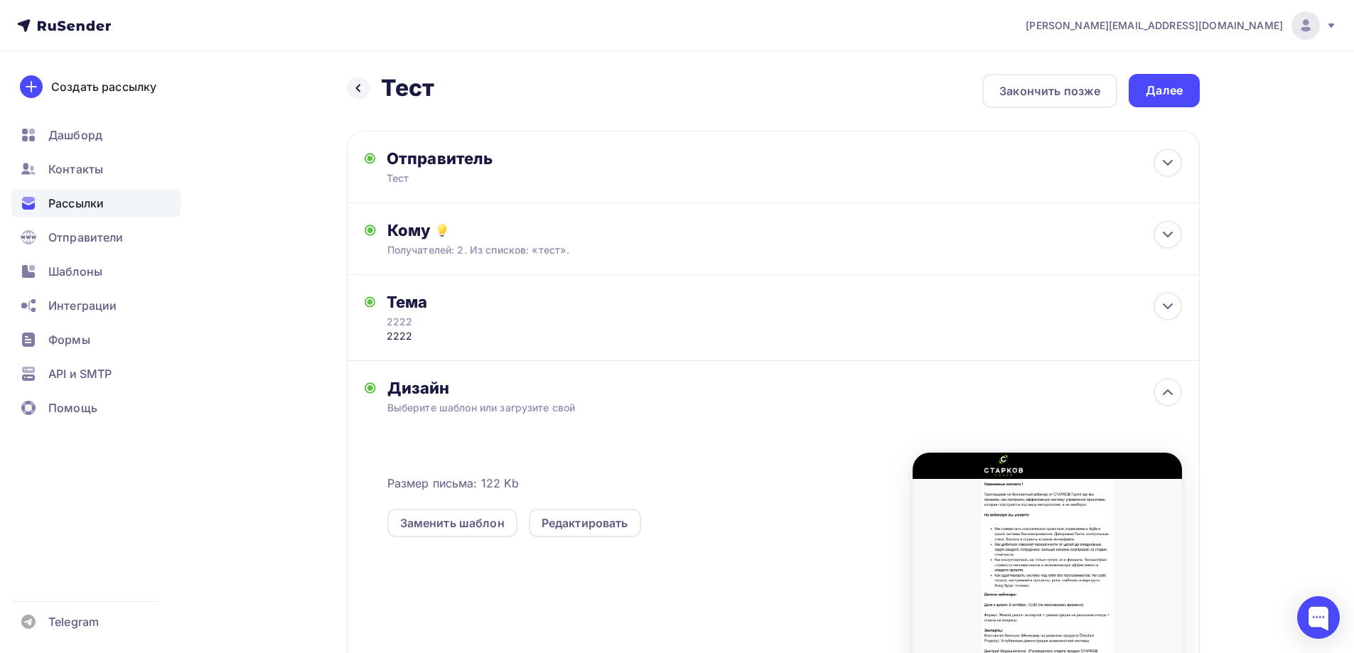
click at [1153, 90] on div "Далее" at bounding box center [1164, 90] width 37 height 16
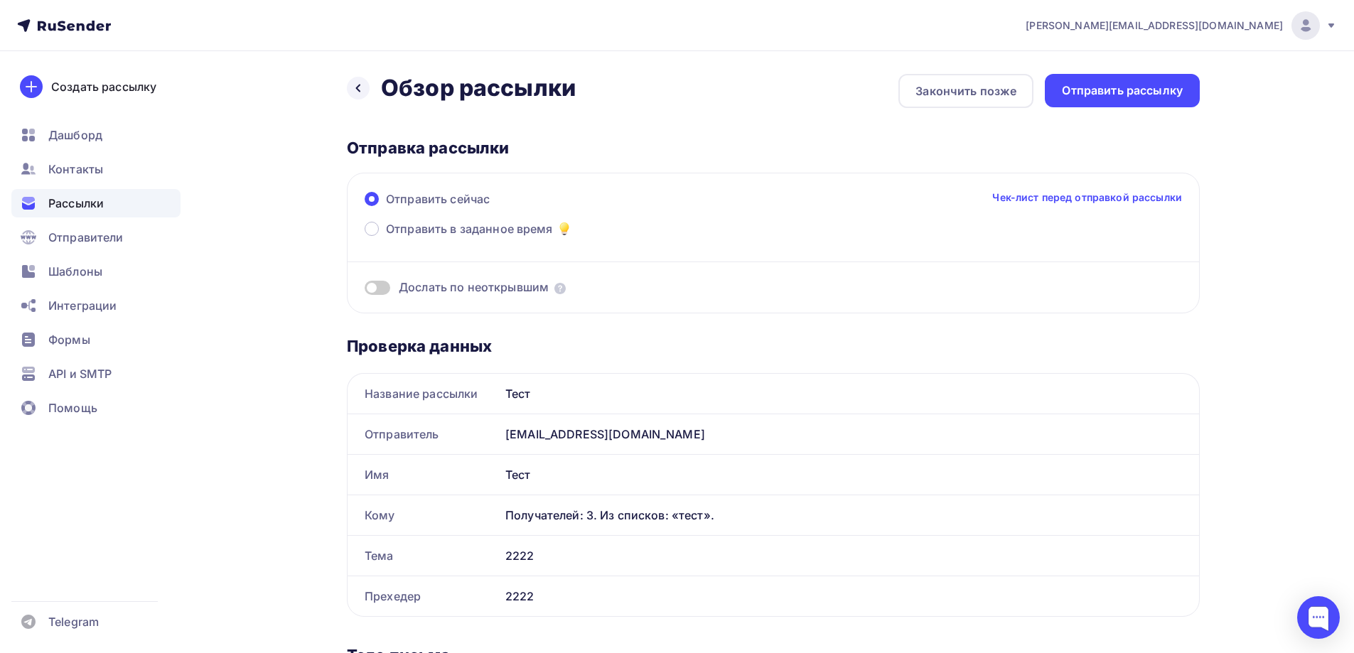
click at [1053, 112] on div "Назад Обзор рассылки Обзор рассылки Закончить позже Отправить рассылку Отправка…" at bounding box center [773, 653] width 853 height 1159
drag, startPoint x: 1063, startPoint y: 102, endPoint x: 526, endPoint y: 365, distance: 597.8
click at [583, 301] on div "Назад Обзор рассылки Обзор рассылки Закончить позже Отправить рассылку Отправка…" at bounding box center [773, 653] width 853 height 1159
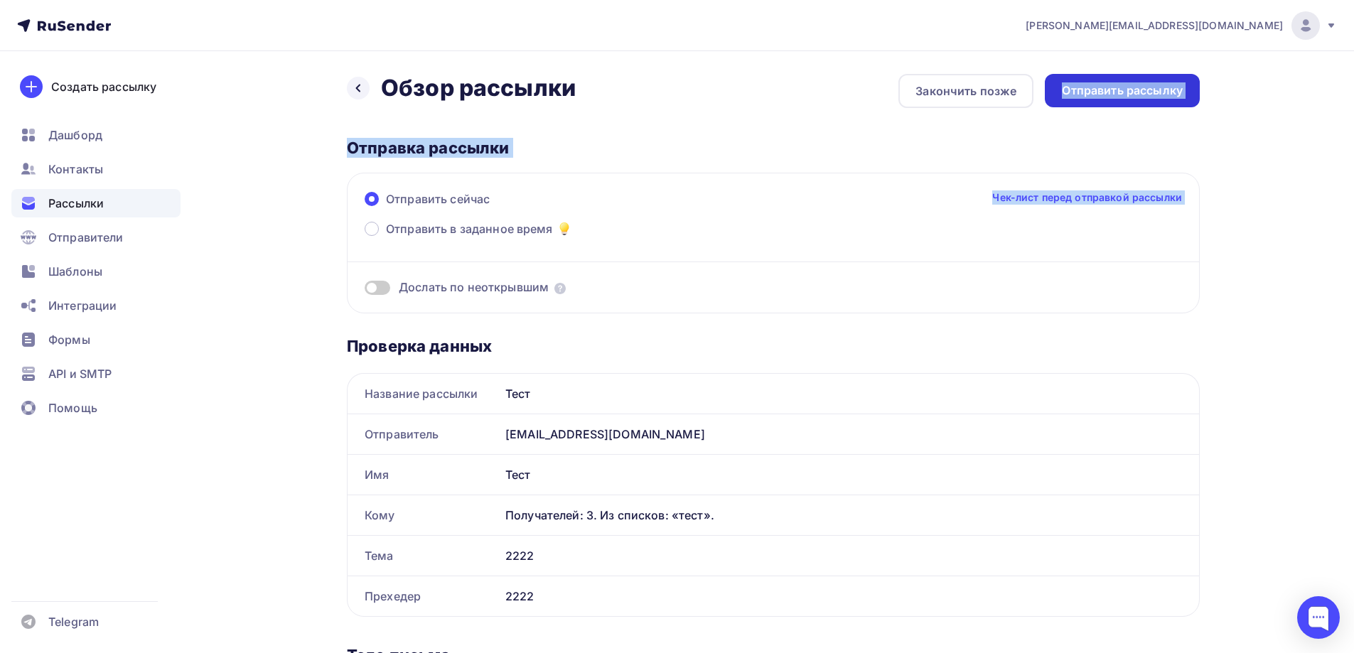
click at [1099, 104] on div "Отправить рассылку" at bounding box center [1122, 90] width 155 height 33
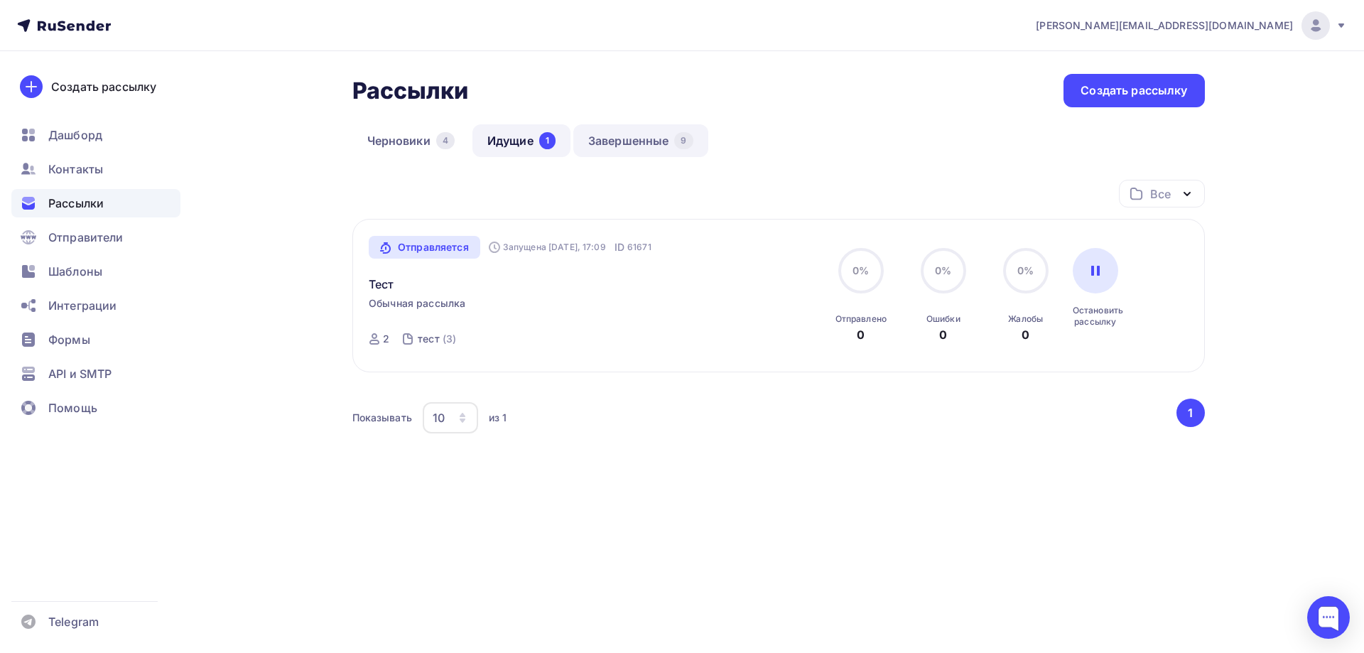
click at [582, 150] on link "Завершенные 9" at bounding box center [641, 140] width 135 height 33
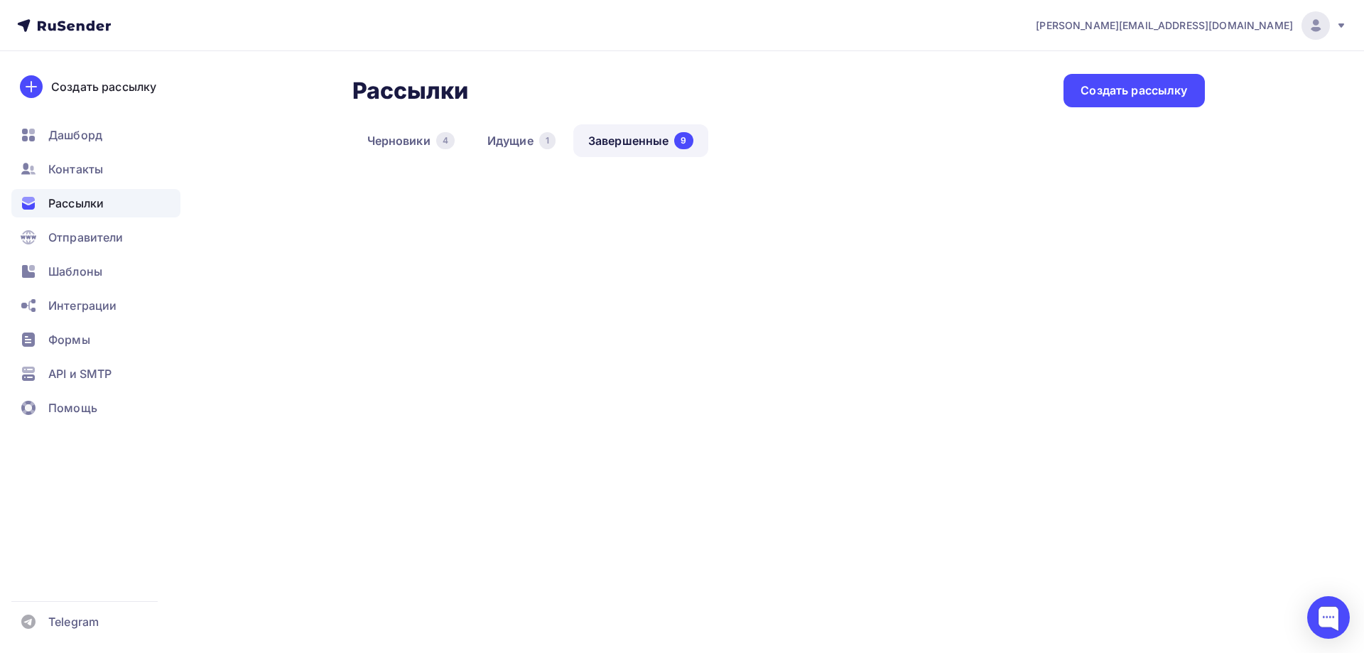
click at [524, 141] on link "Идущие 1" at bounding box center [522, 140] width 98 height 33
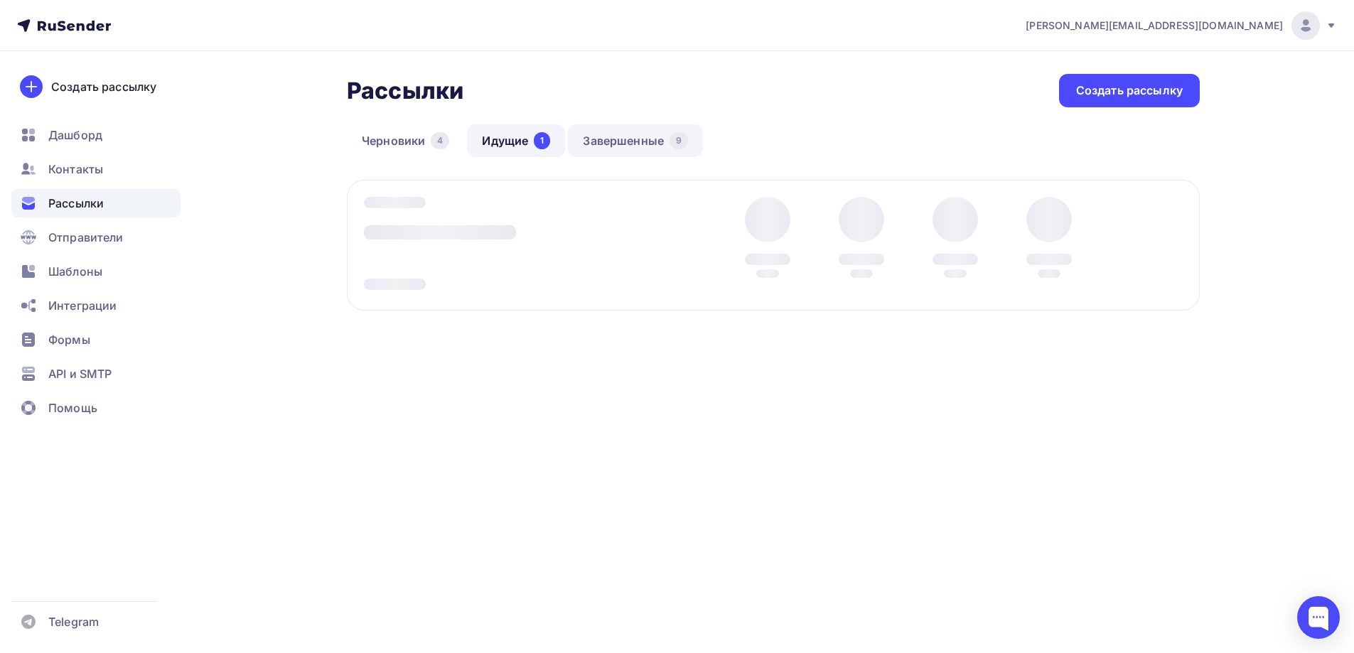
click at [604, 143] on link "Завершенные 9" at bounding box center [635, 140] width 135 height 33
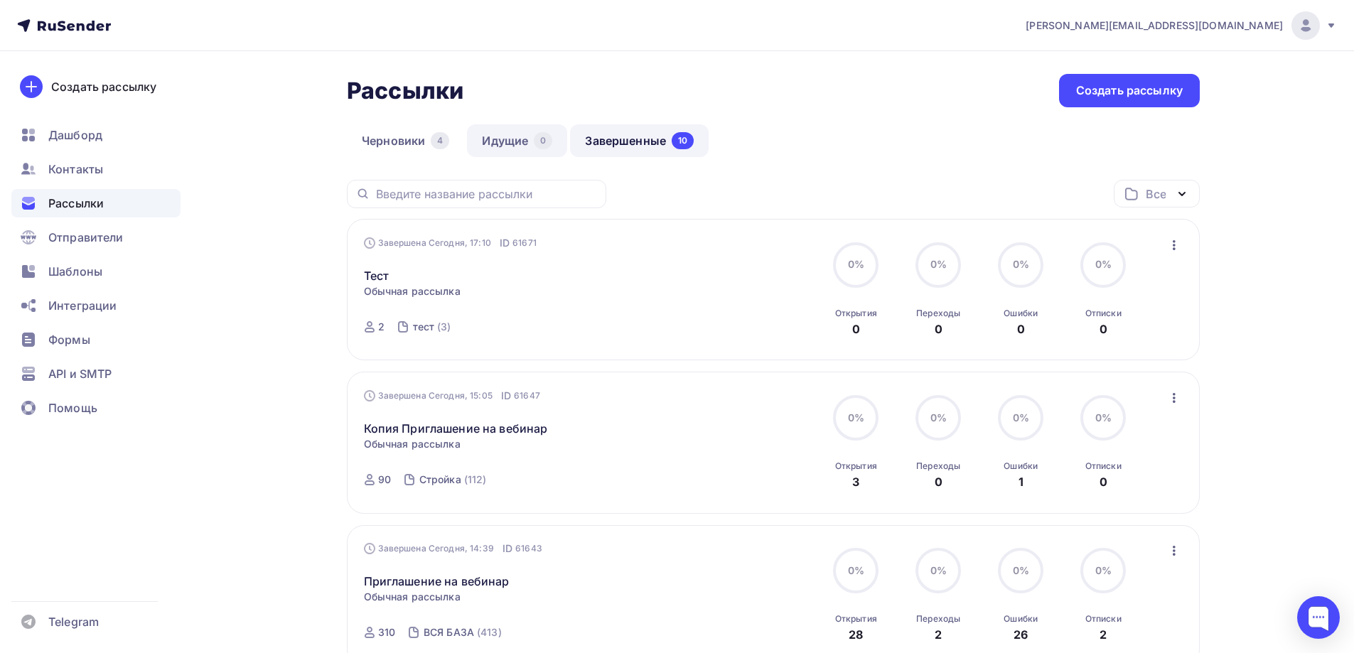
click at [550, 142] on div "0" at bounding box center [543, 140] width 18 height 17
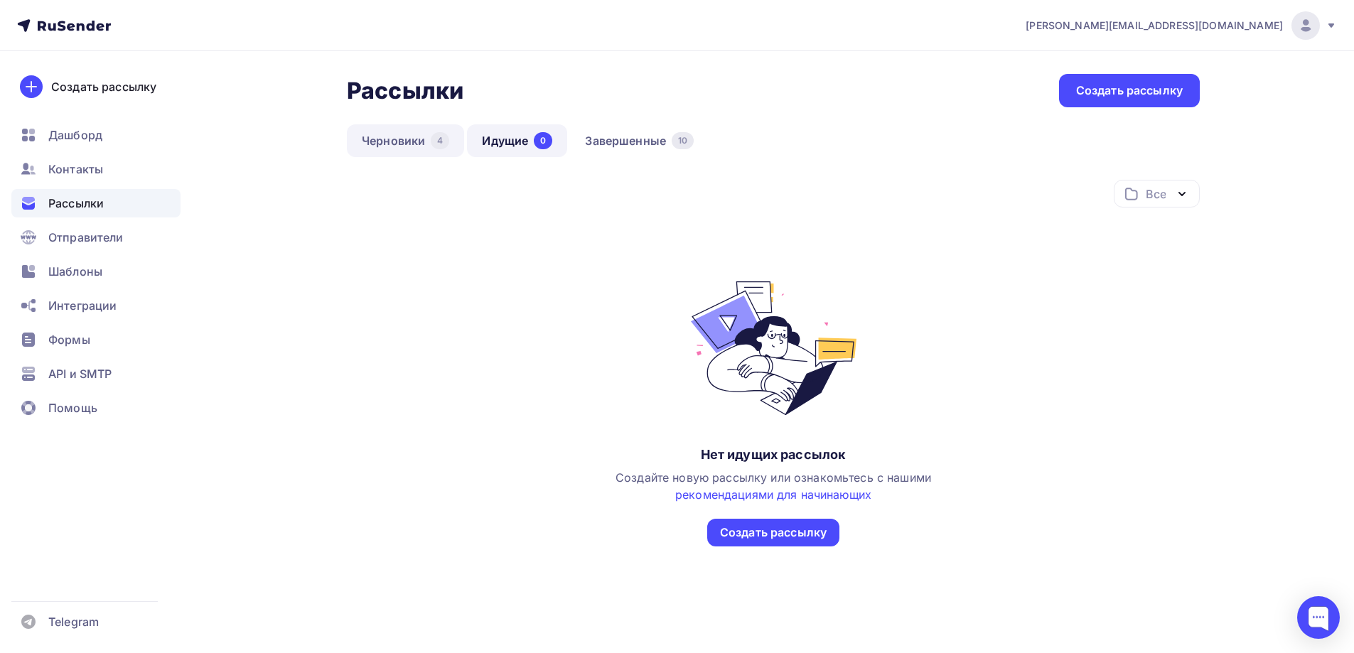
click at [411, 128] on link "Черновики 4" at bounding box center [405, 140] width 117 height 33
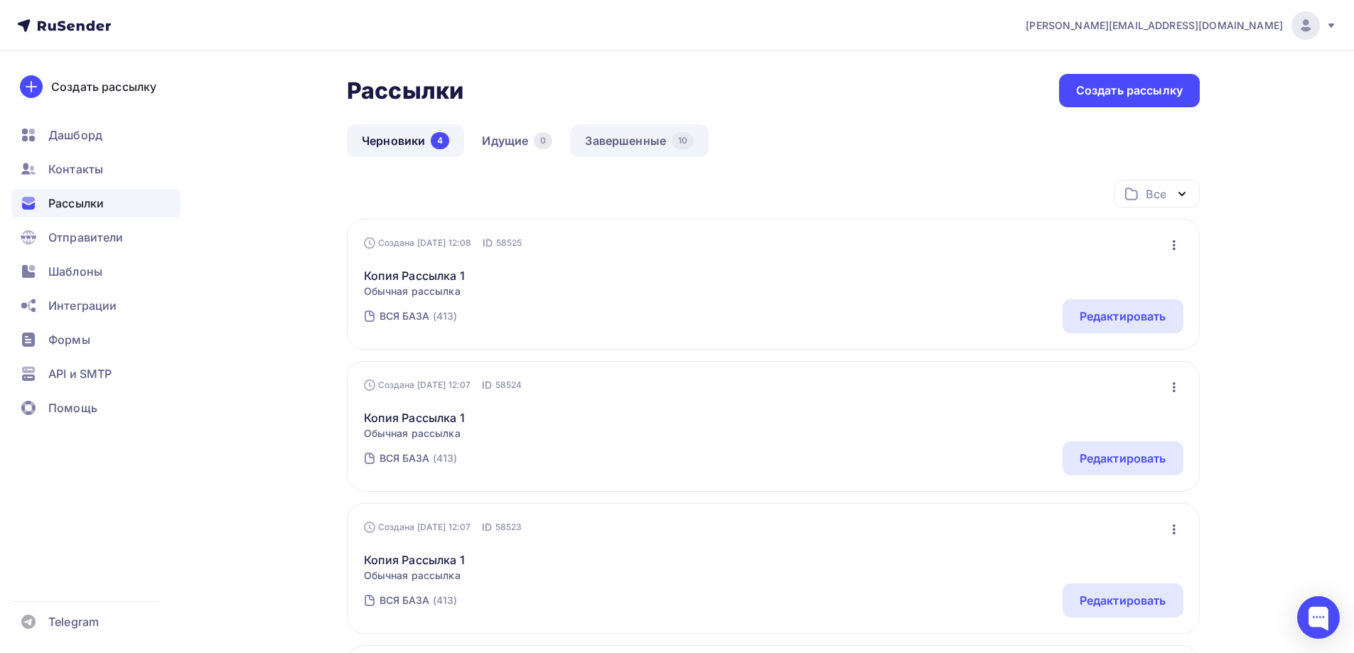
click at [603, 139] on link "Завершенные 10" at bounding box center [639, 140] width 139 height 33
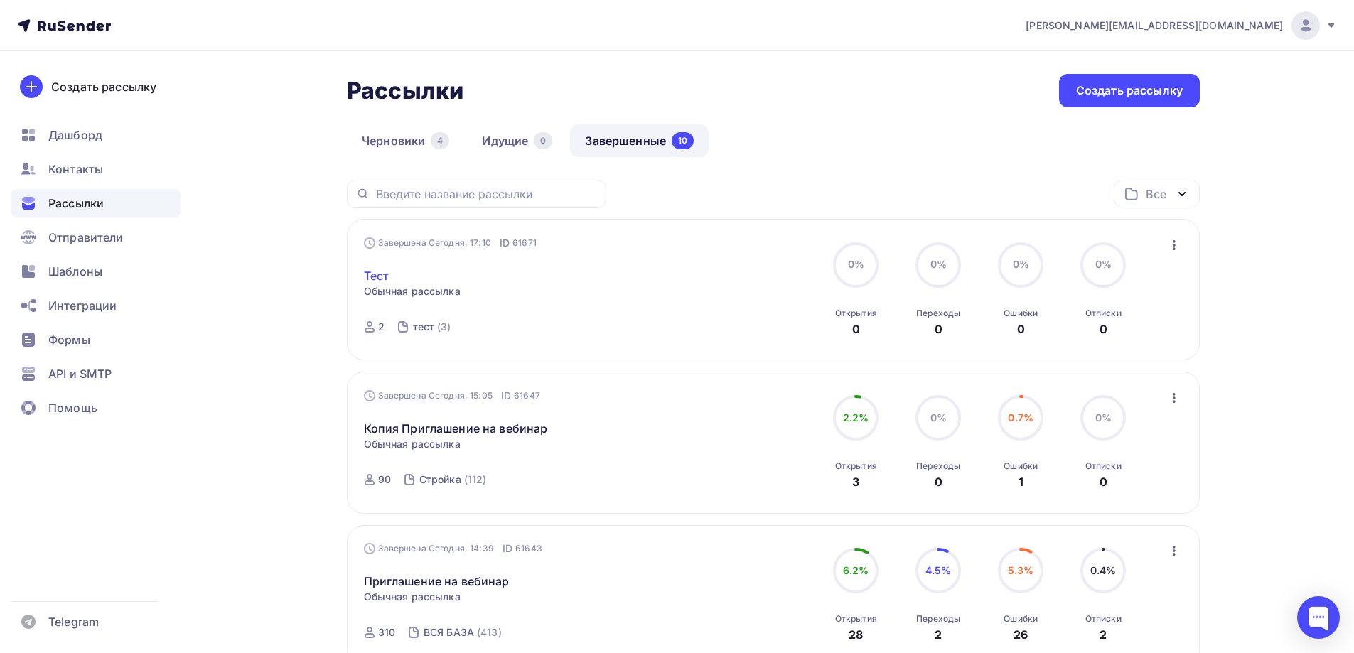
click at [379, 279] on link "Тест" at bounding box center [377, 275] width 26 height 17
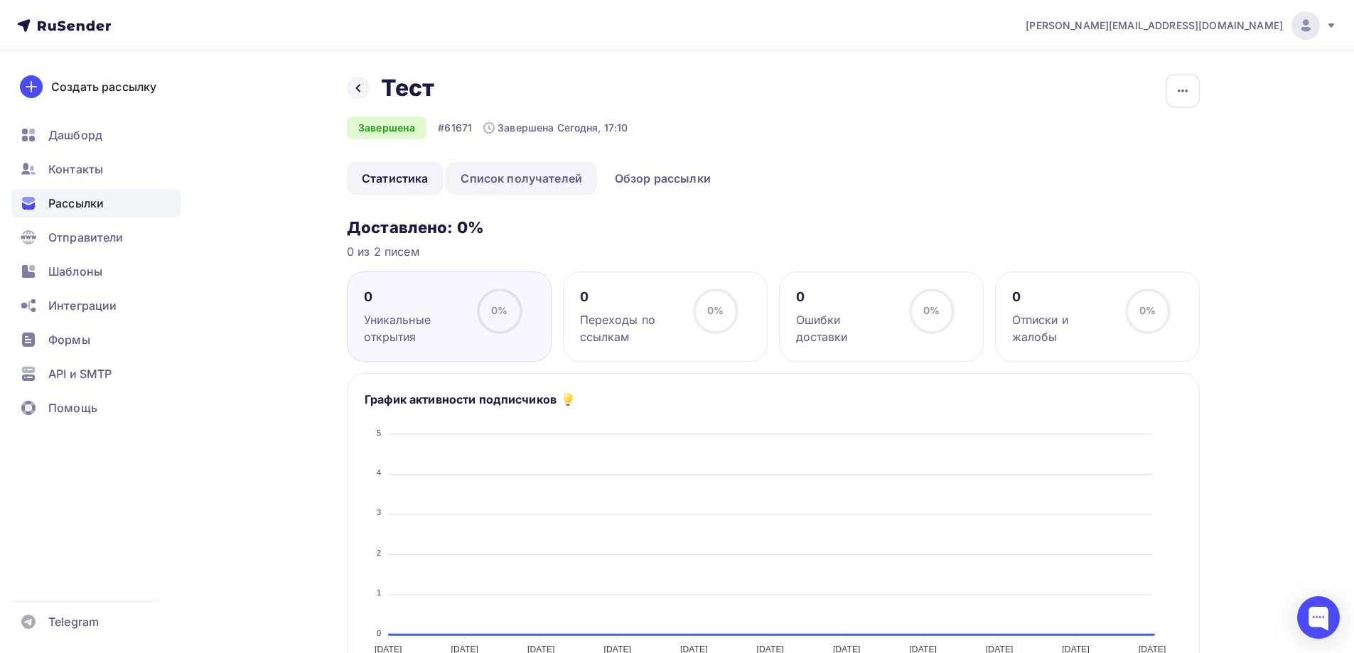
click at [497, 163] on link "Список получателей" at bounding box center [521, 178] width 151 height 33
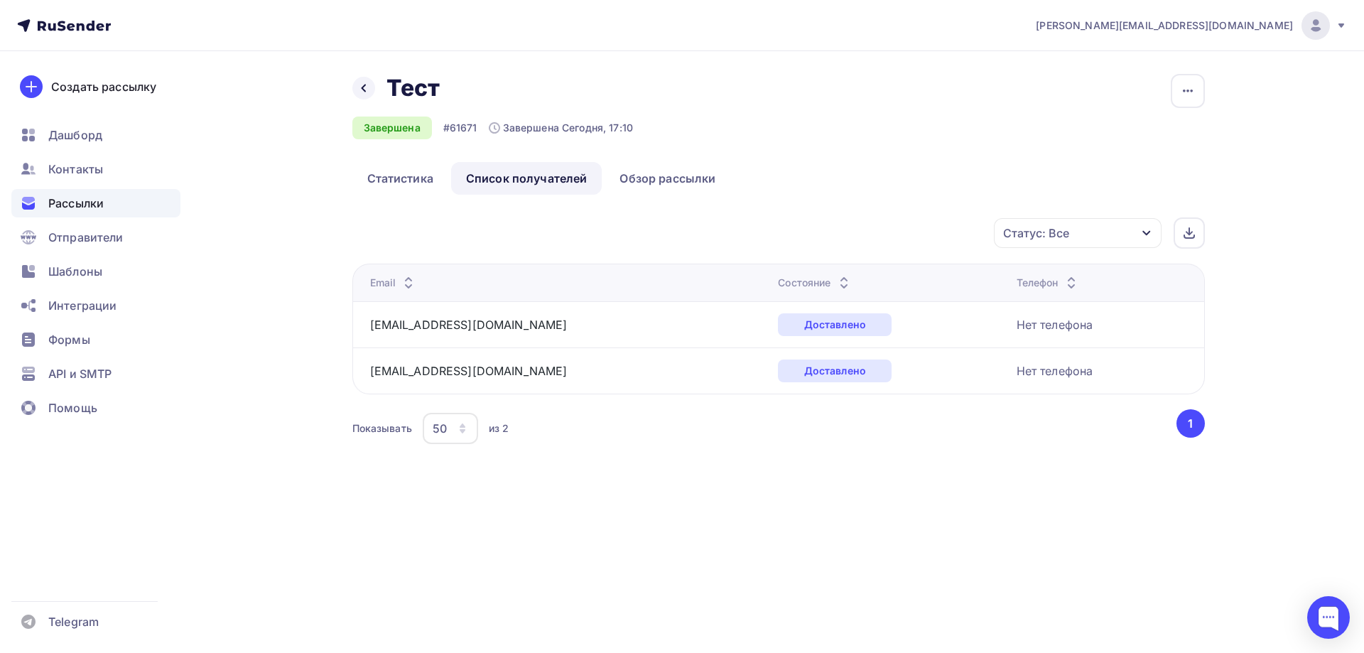
click at [74, 28] on icon at bounding box center [64, 25] width 94 height 17
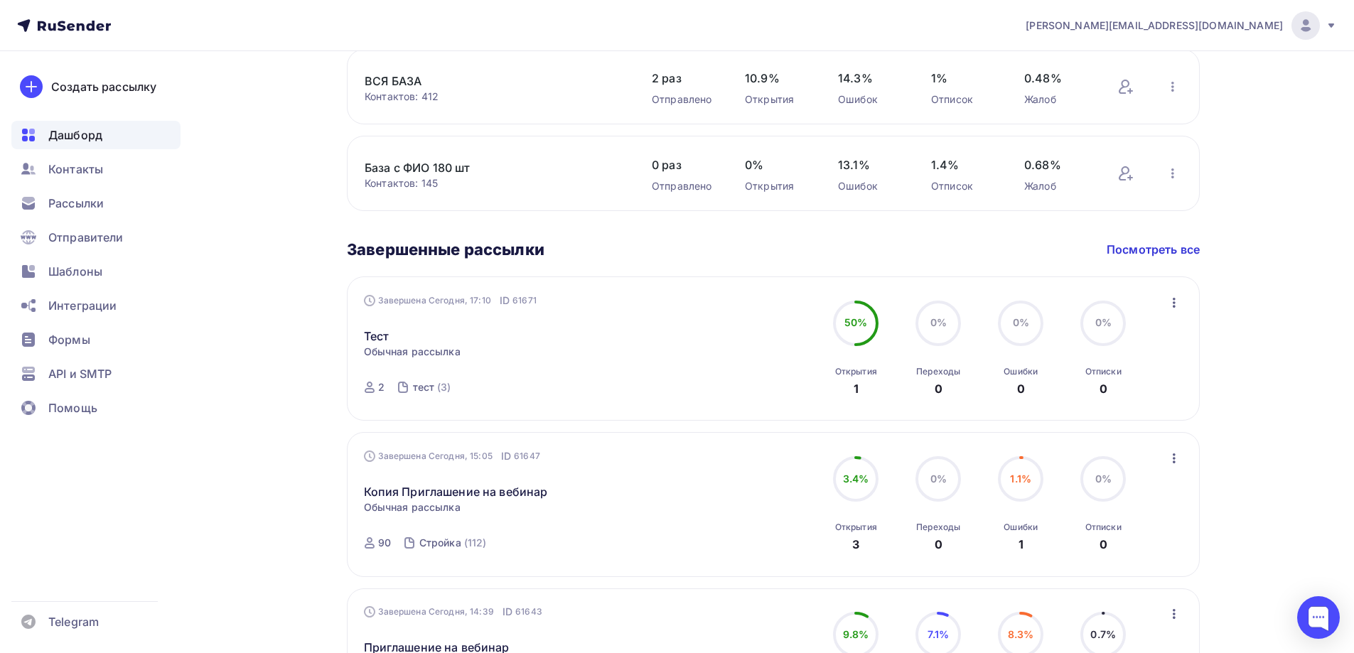
scroll to position [711, 0]
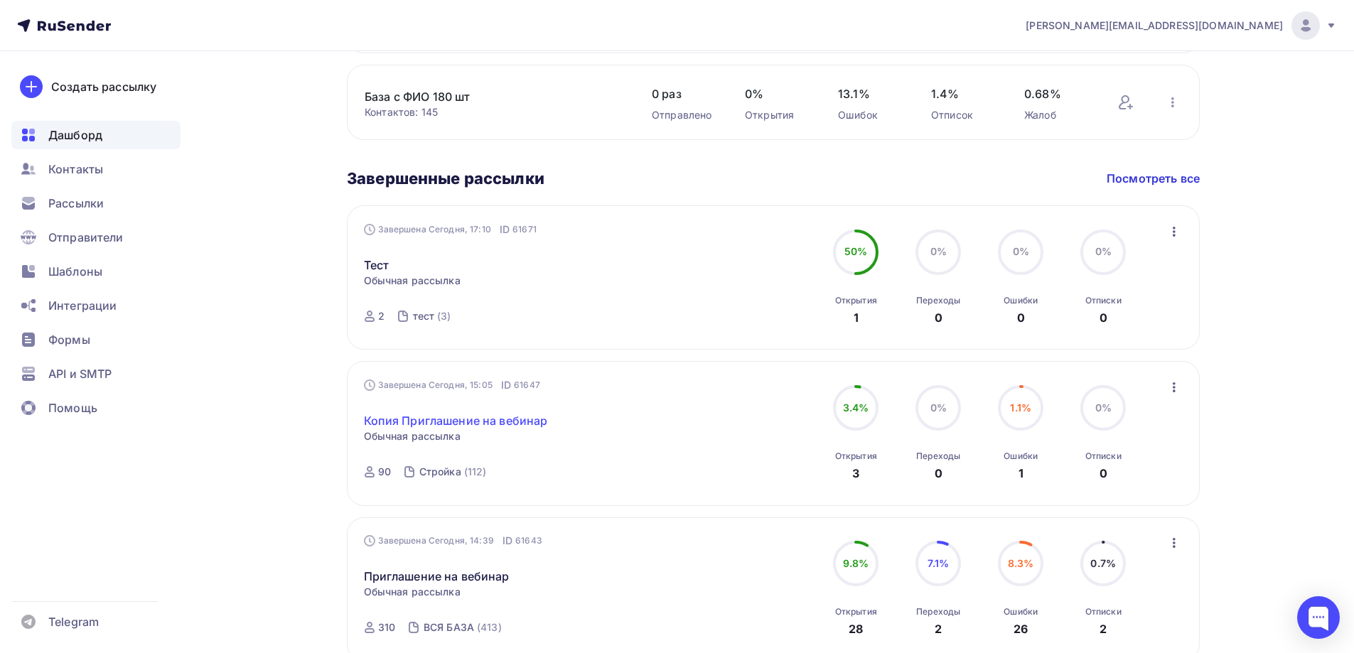
click at [432, 414] on link "Копия Приглашение на вебинар" at bounding box center [456, 420] width 184 height 17
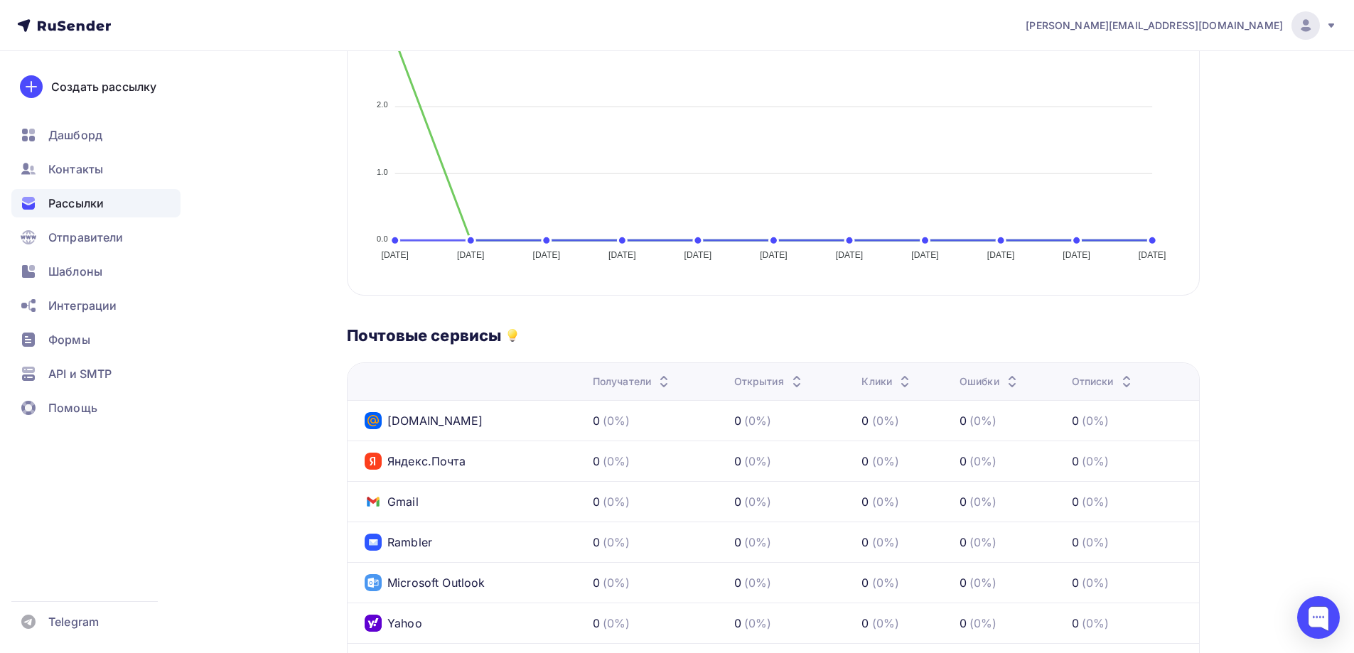
scroll to position [426, 0]
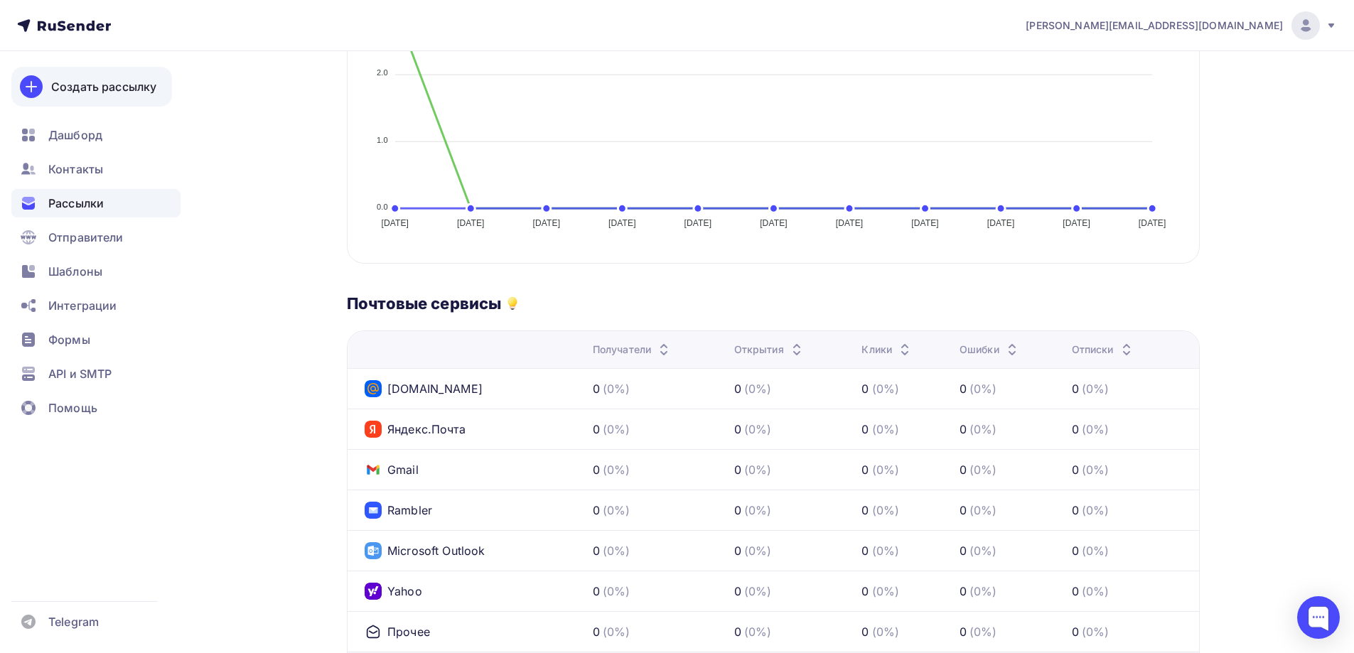
click at [136, 92] on div "Создать рассылку" at bounding box center [103, 86] width 105 height 17
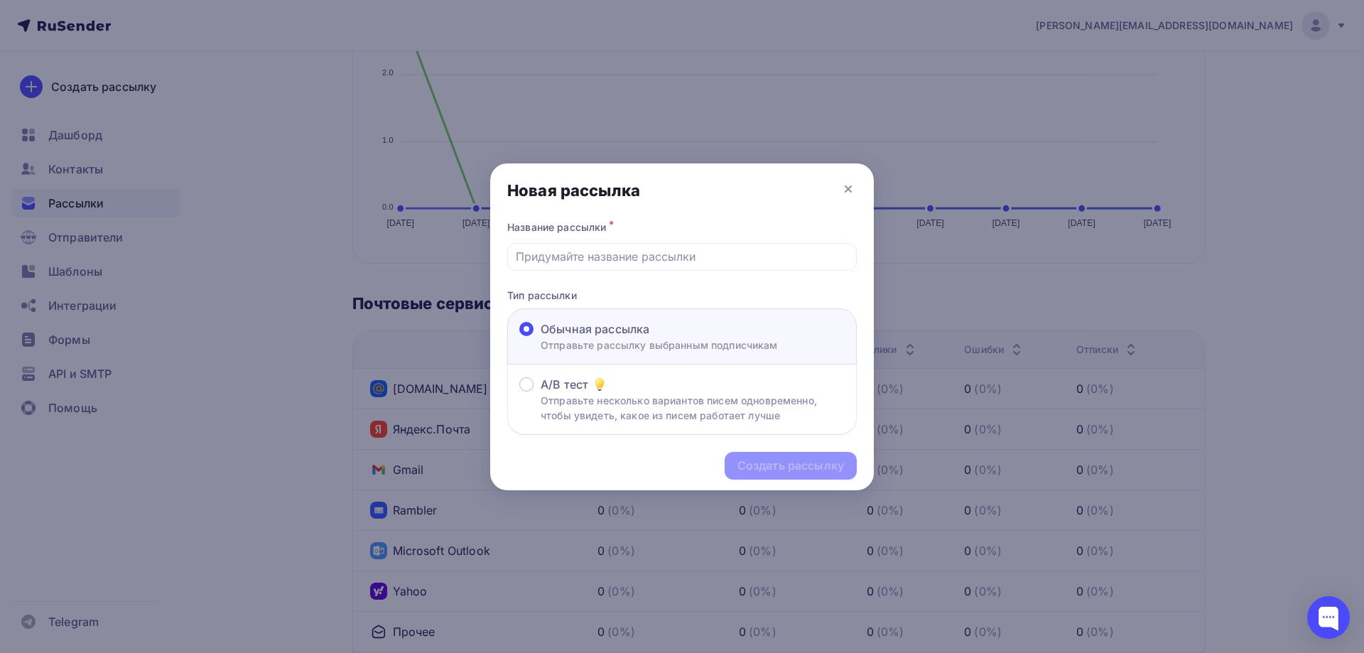
click at [72, 145] on div at bounding box center [682, 326] width 1364 height 653
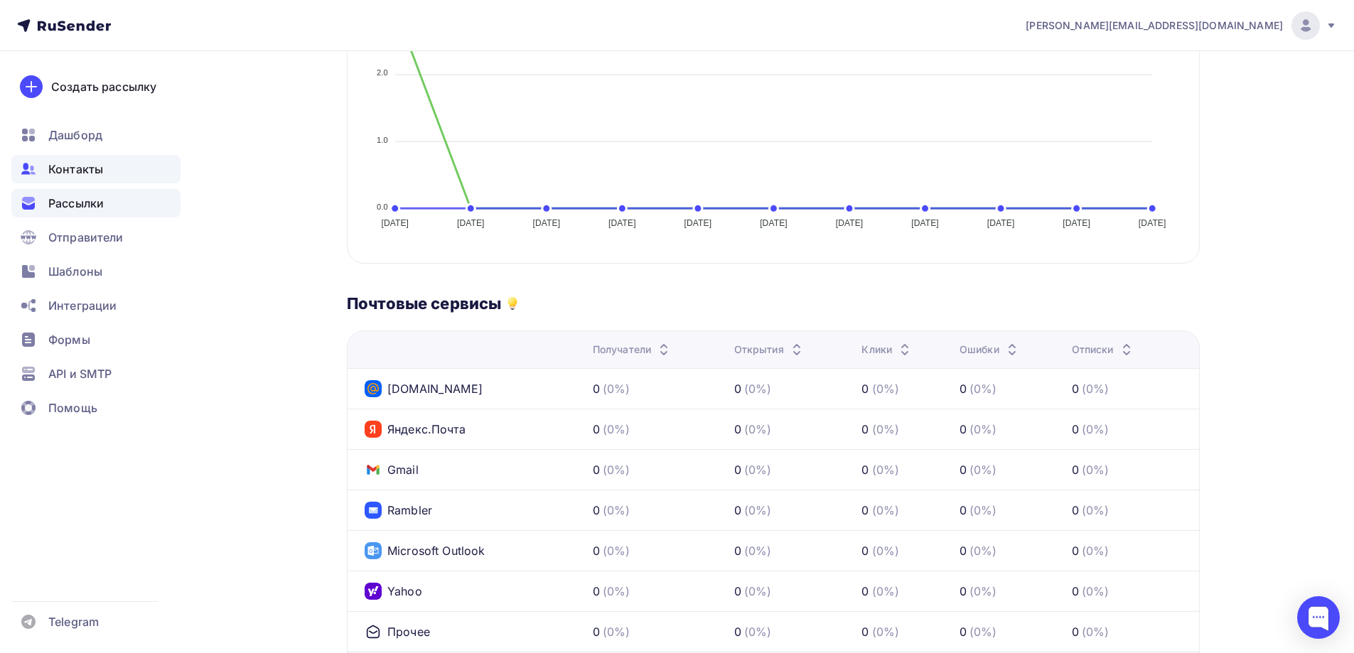
click at [80, 171] on span "Контакты" at bounding box center [75, 169] width 55 height 17
click at [87, 127] on span "Дашборд" at bounding box center [75, 134] width 54 height 17
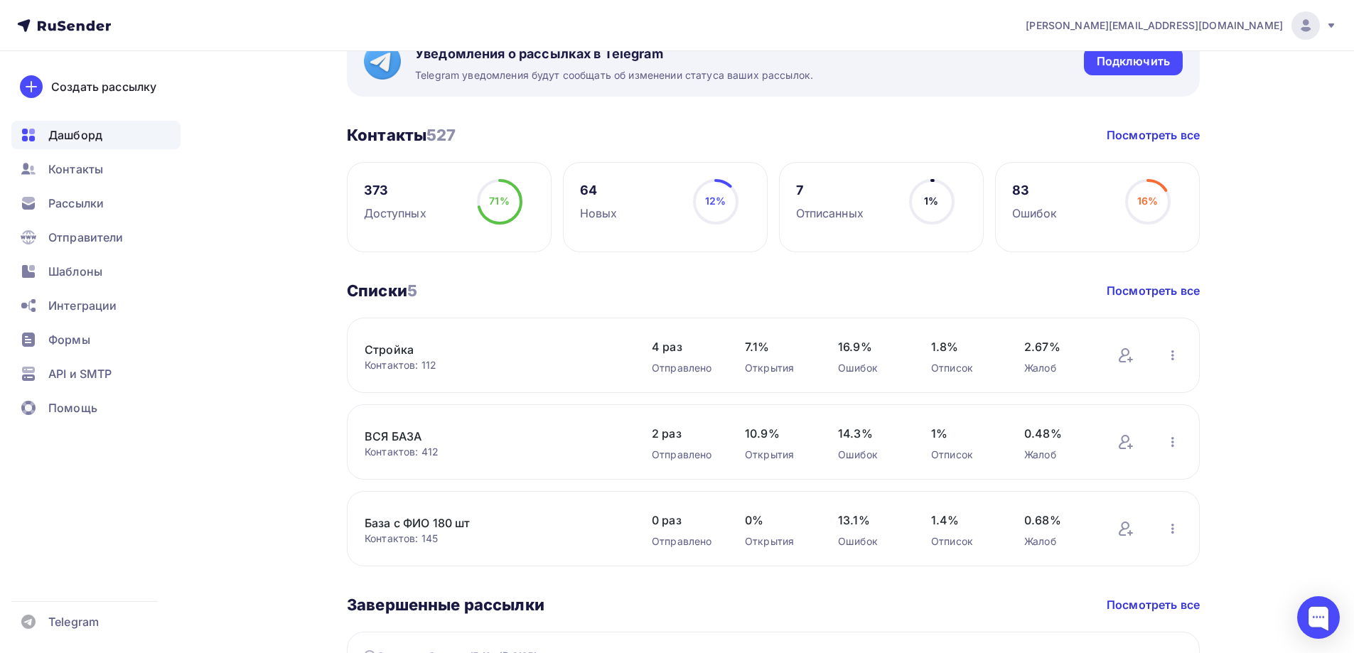
scroll to position [213, 0]
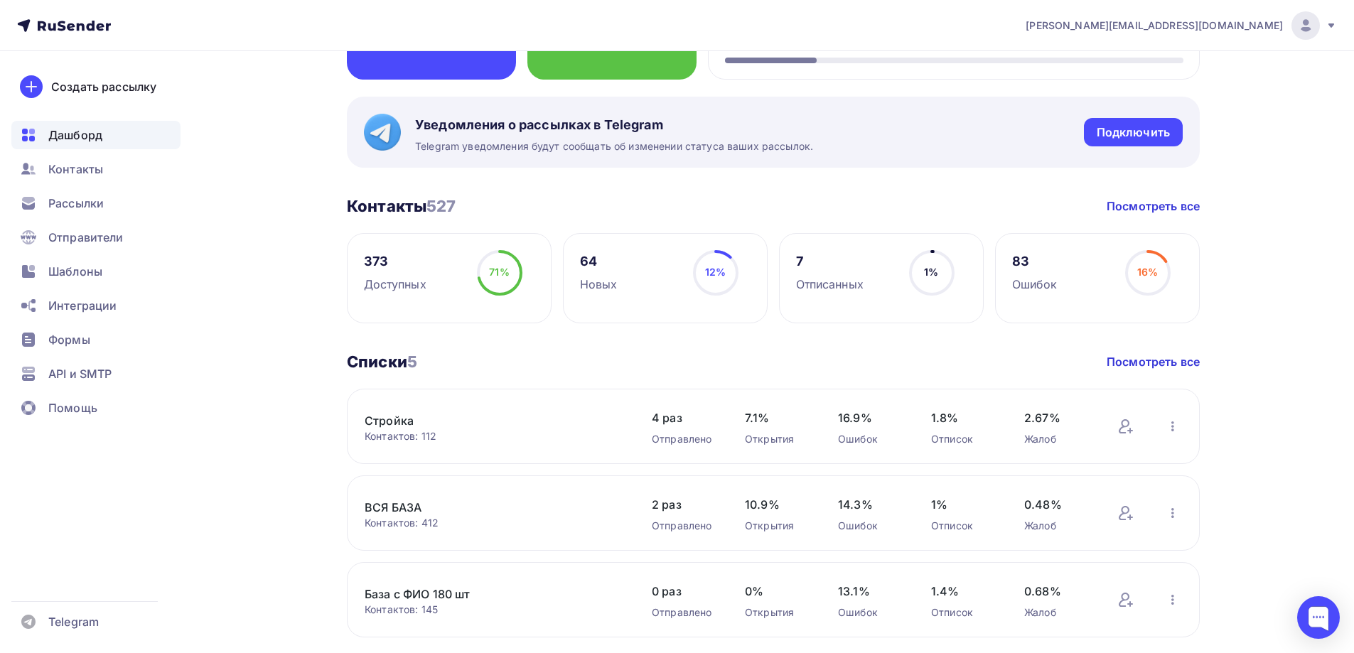
drag, startPoint x: 405, startPoint y: 421, endPoint x: 407, endPoint y: 411, distance: 10.1
click at [402, 416] on link "Стройка" at bounding box center [486, 420] width 242 height 17
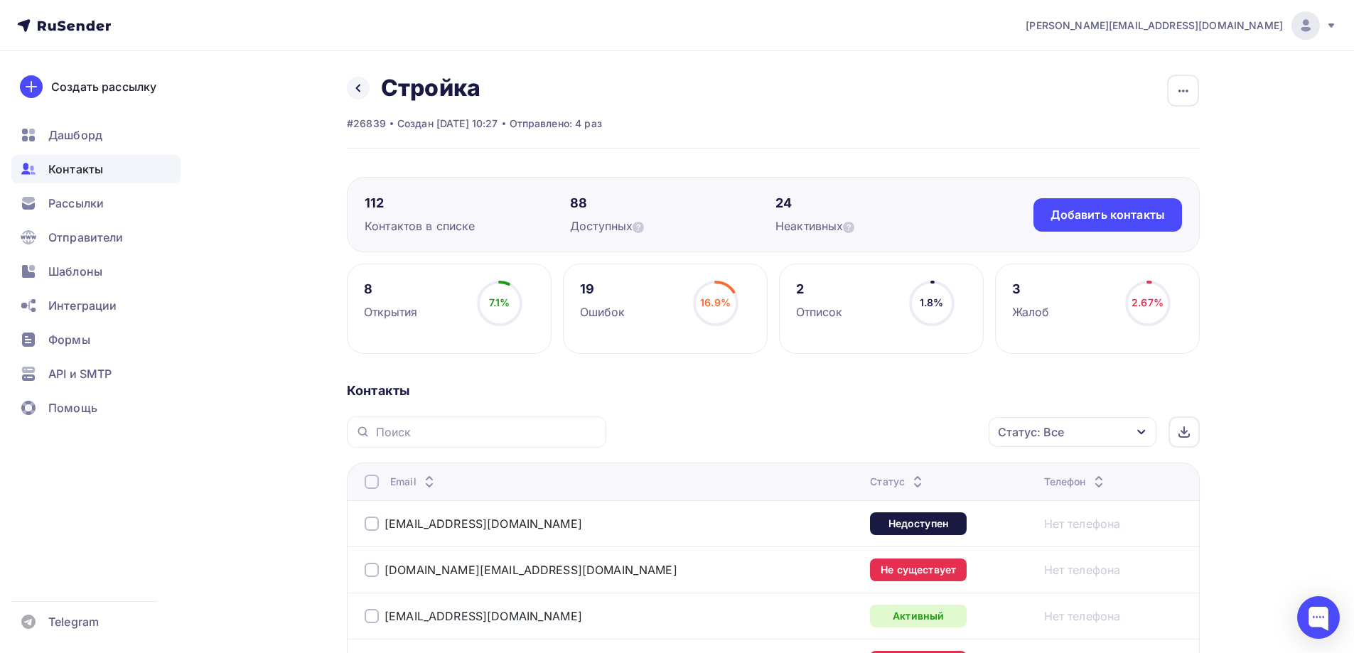
click at [382, 287] on div "8" at bounding box center [391, 289] width 54 height 17
click at [368, 288] on div "8" at bounding box center [391, 289] width 54 height 17
click at [96, 210] on span "Рассылки" at bounding box center [75, 203] width 55 height 17
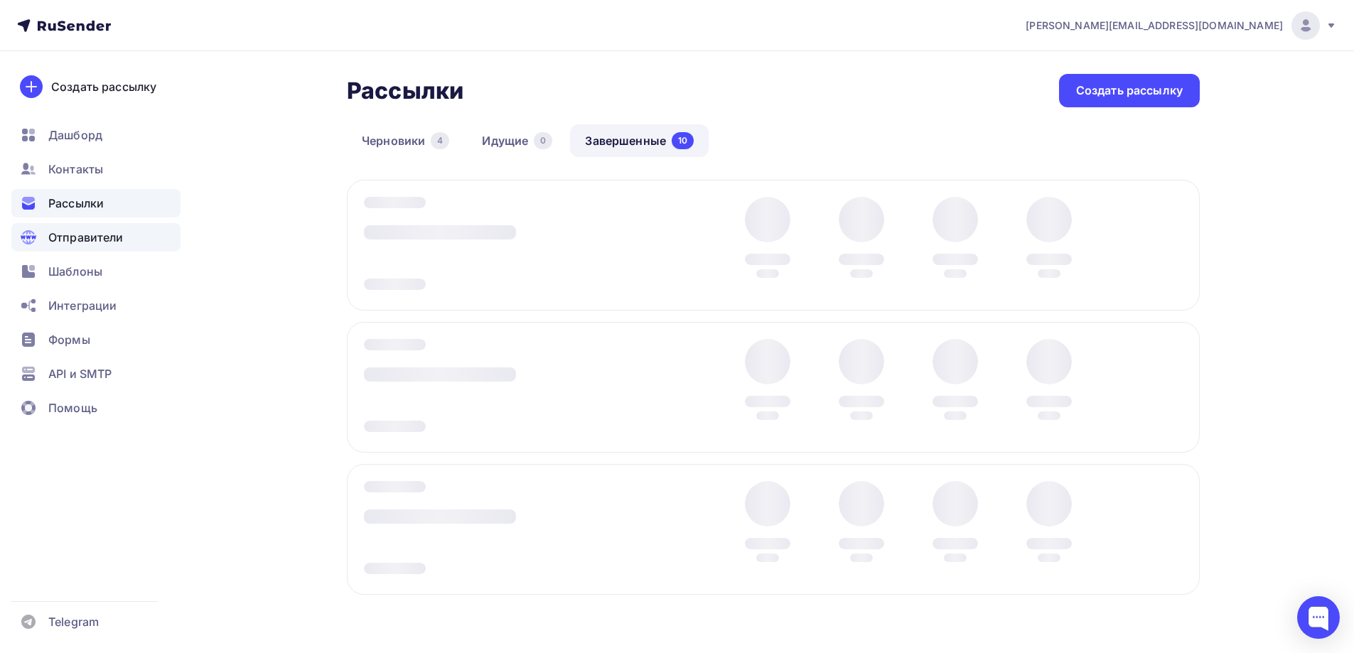
click at [98, 239] on span "Отправители" at bounding box center [85, 237] width 75 height 17
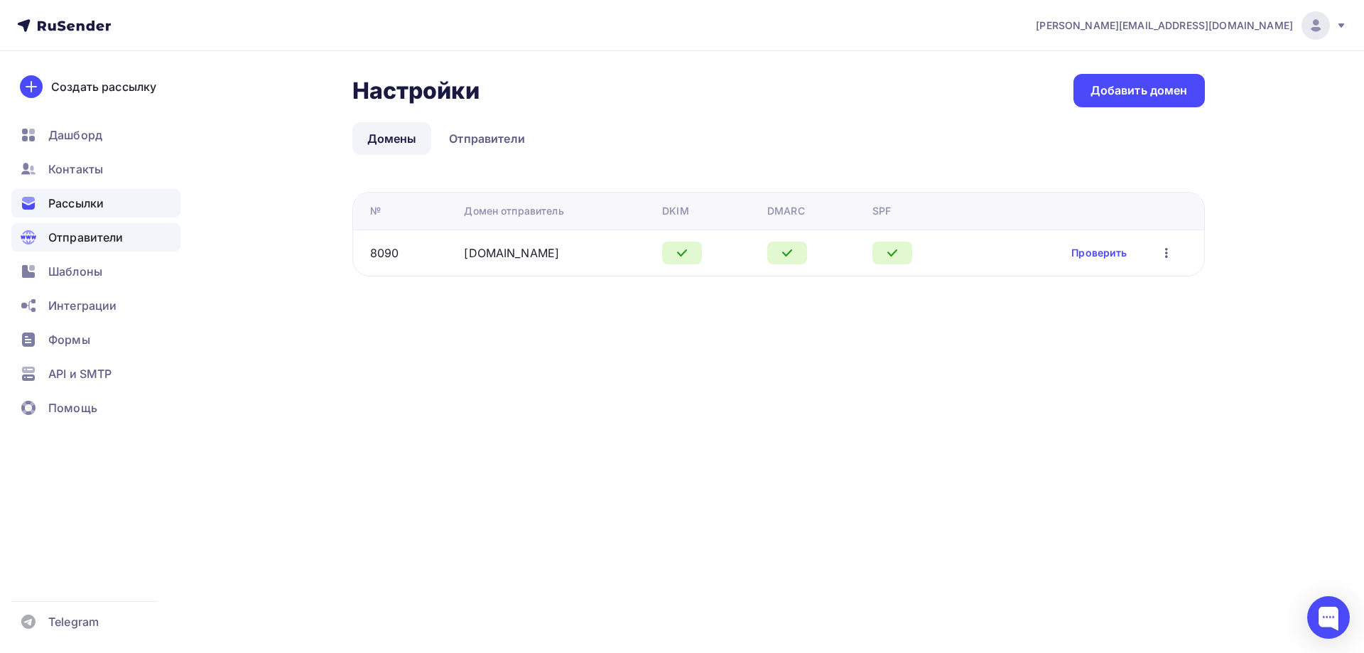
click at [64, 214] on div "Рассылки" at bounding box center [95, 203] width 169 height 28
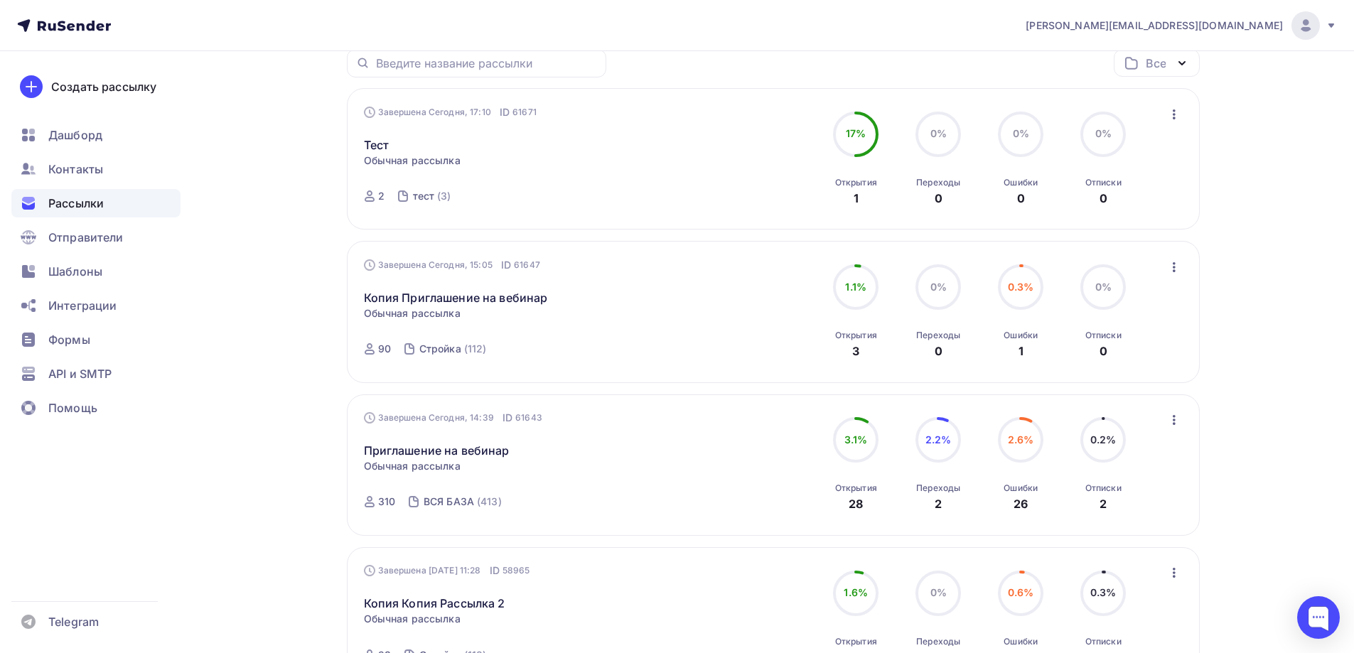
scroll to position [142, 0]
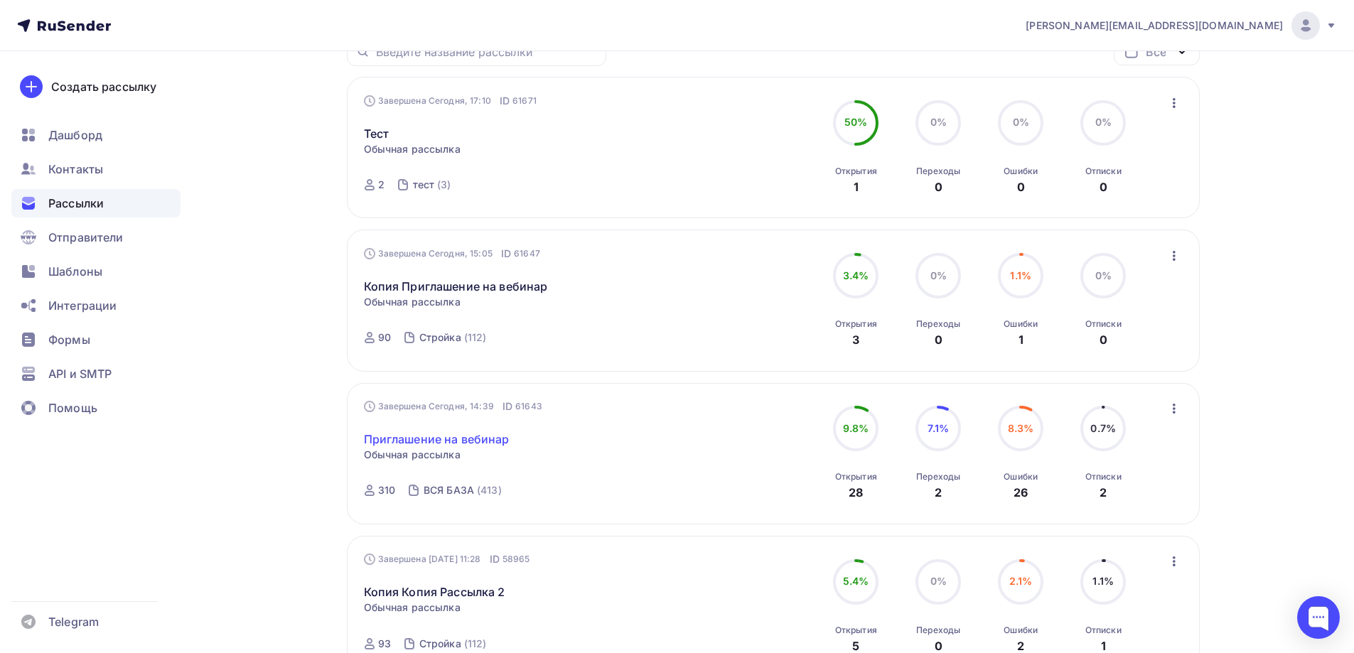
click at [436, 432] on link "Приглашение на вебинар" at bounding box center [437, 439] width 146 height 17
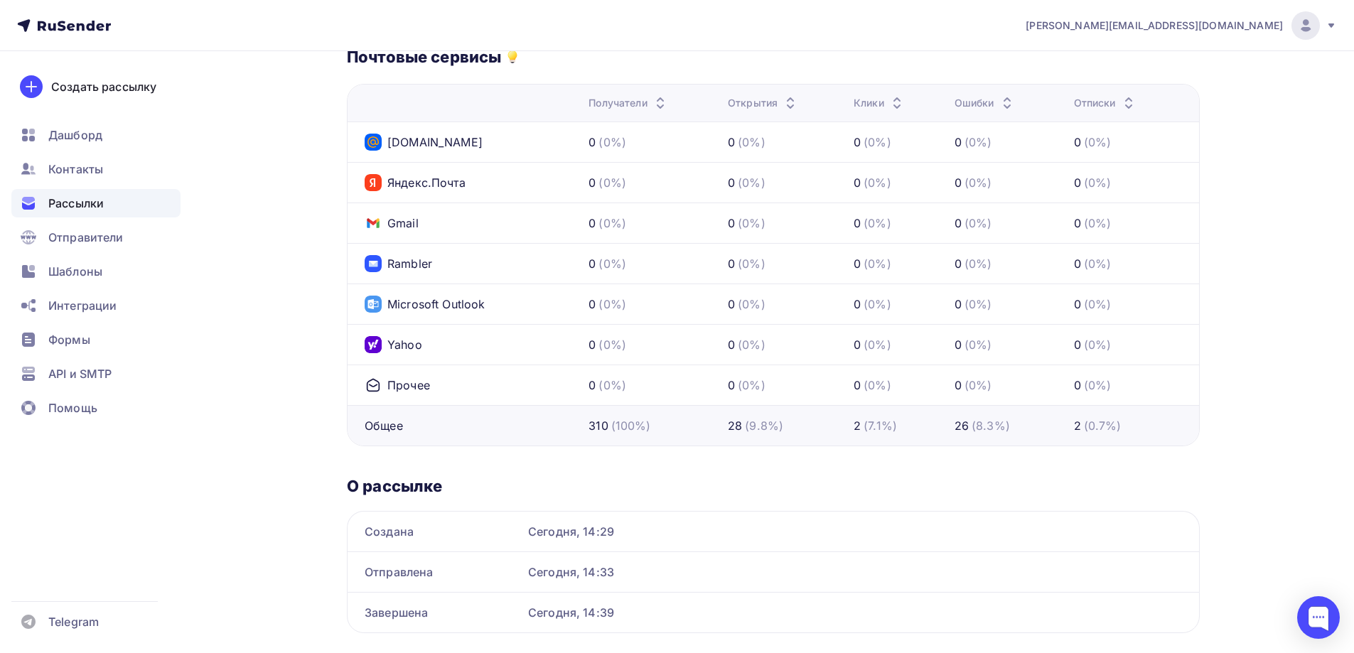
scroll to position [710, 0]
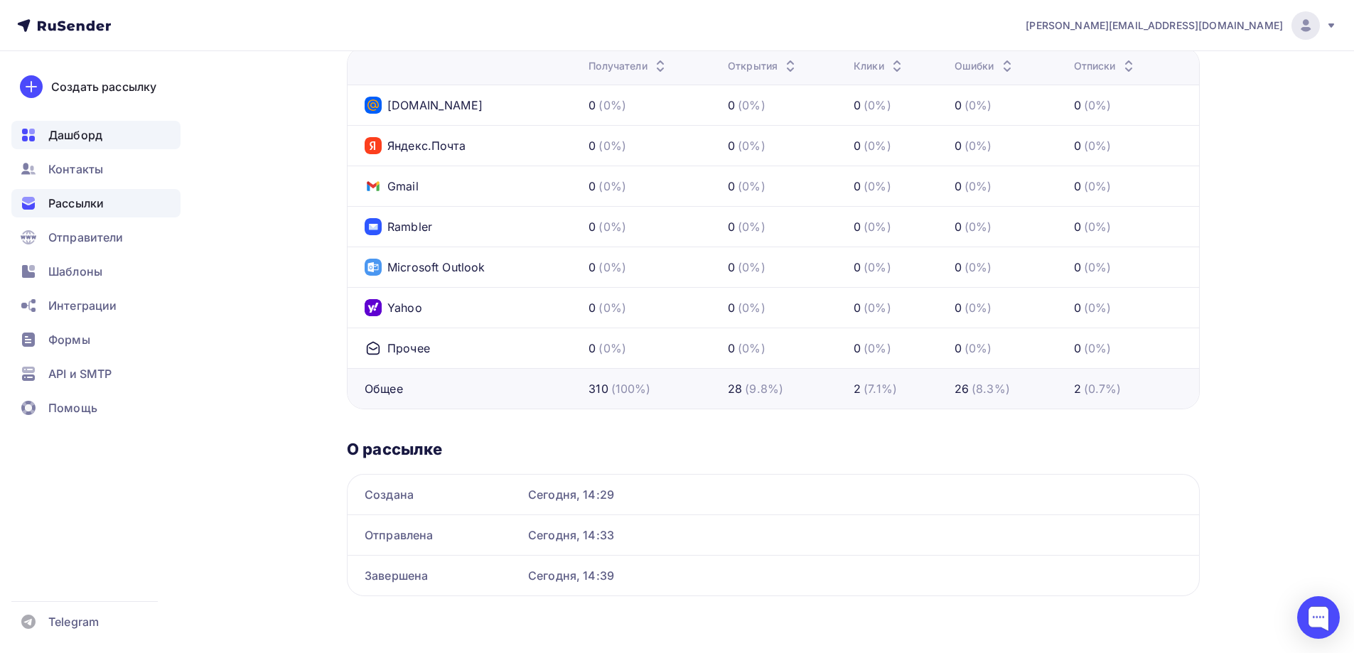
click at [78, 131] on span "Дашборд" at bounding box center [75, 134] width 54 height 17
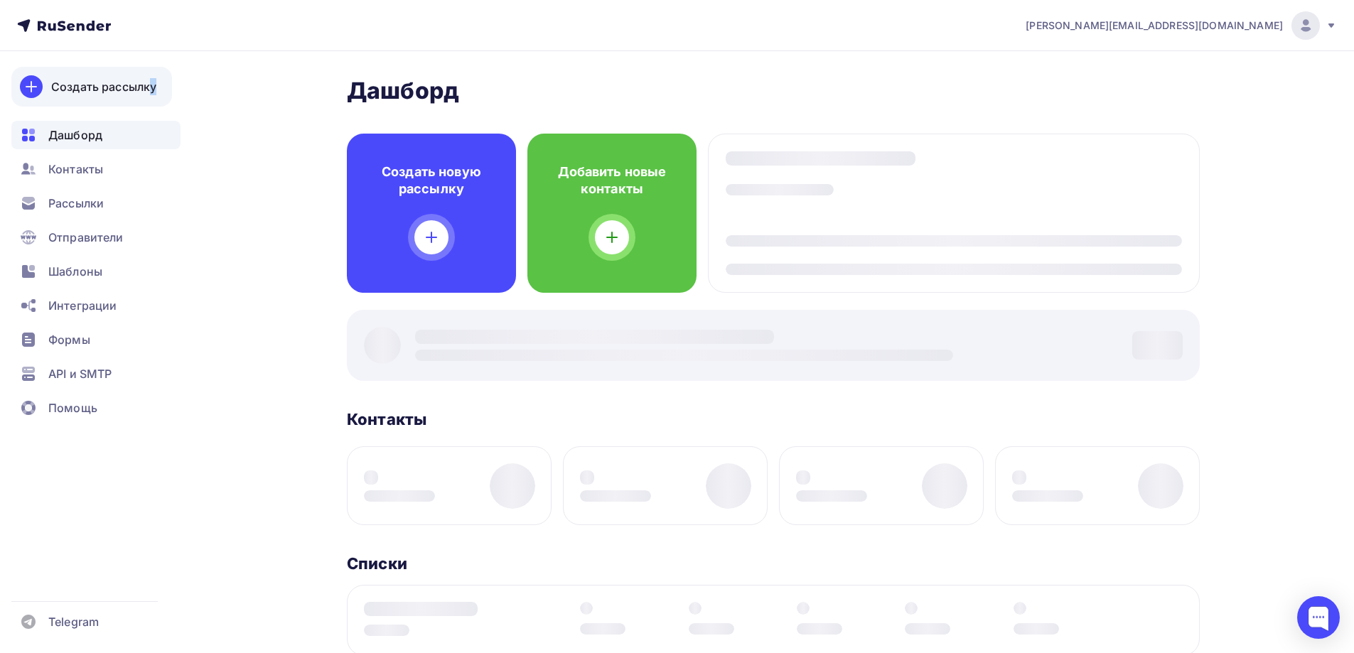
click at [102, 81] on link "Создать рассылку" at bounding box center [91, 87] width 161 height 40
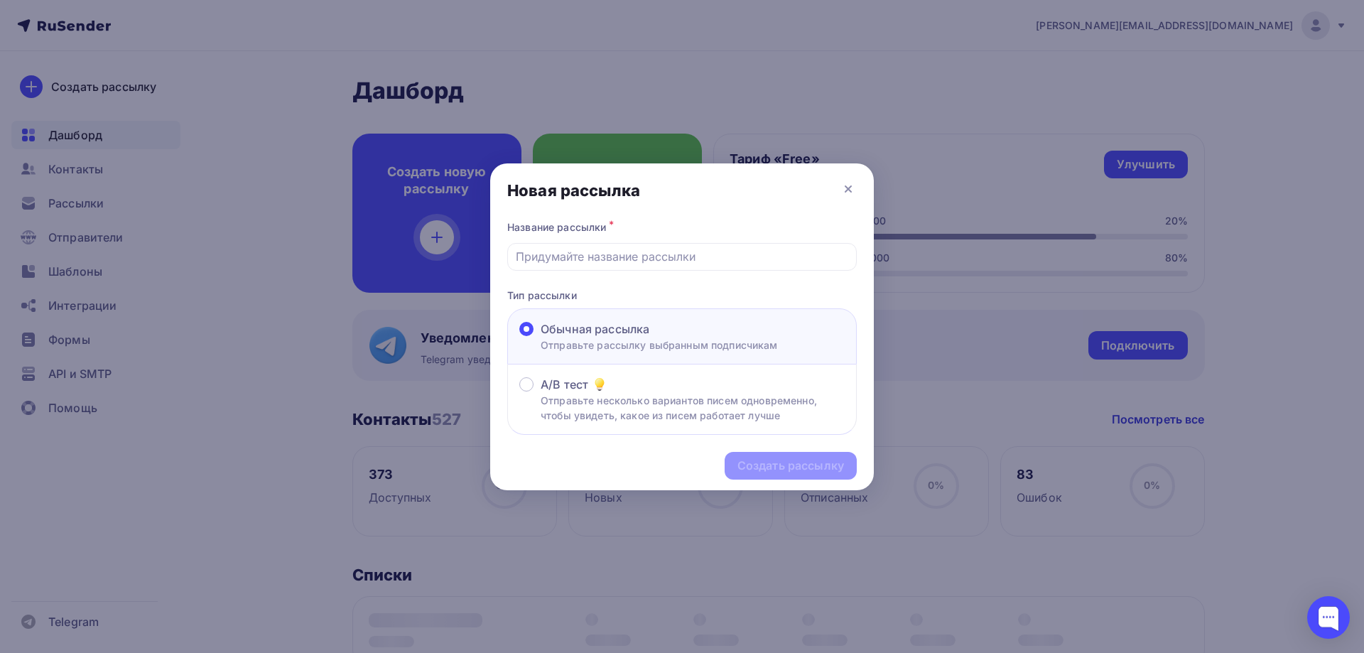
click at [77, 42] on div at bounding box center [682, 326] width 1364 height 653
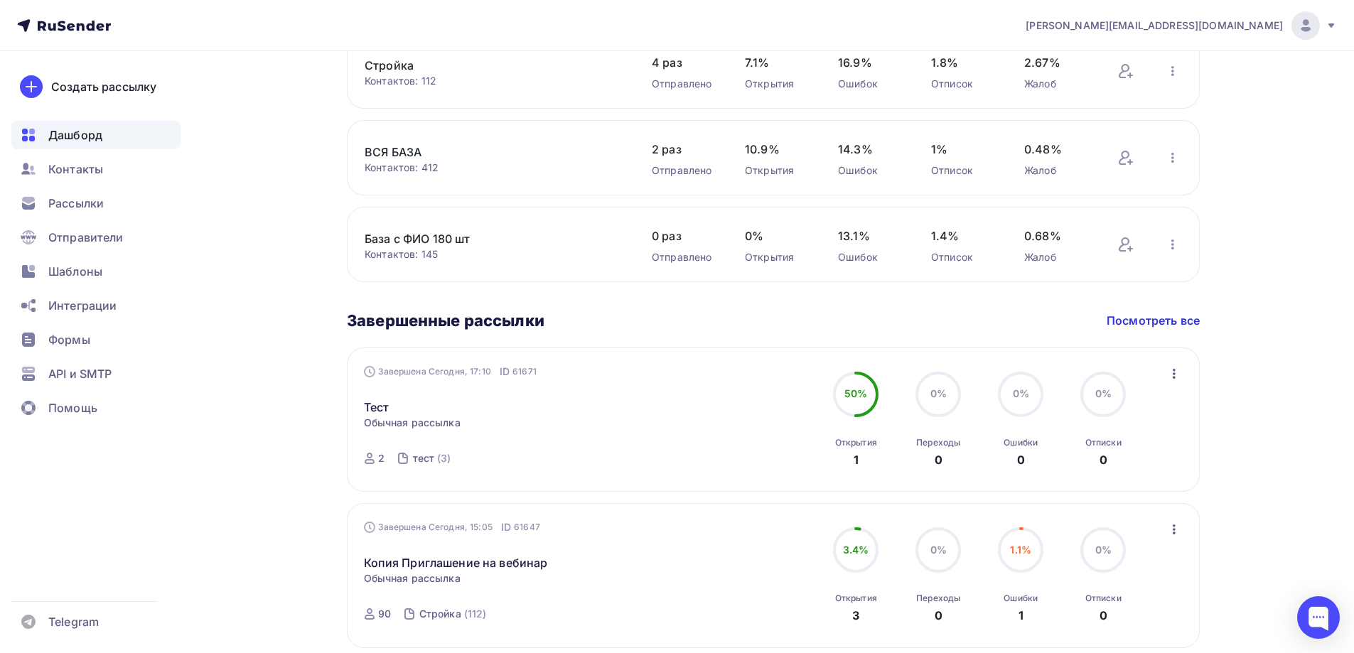
scroll to position [640, 0]
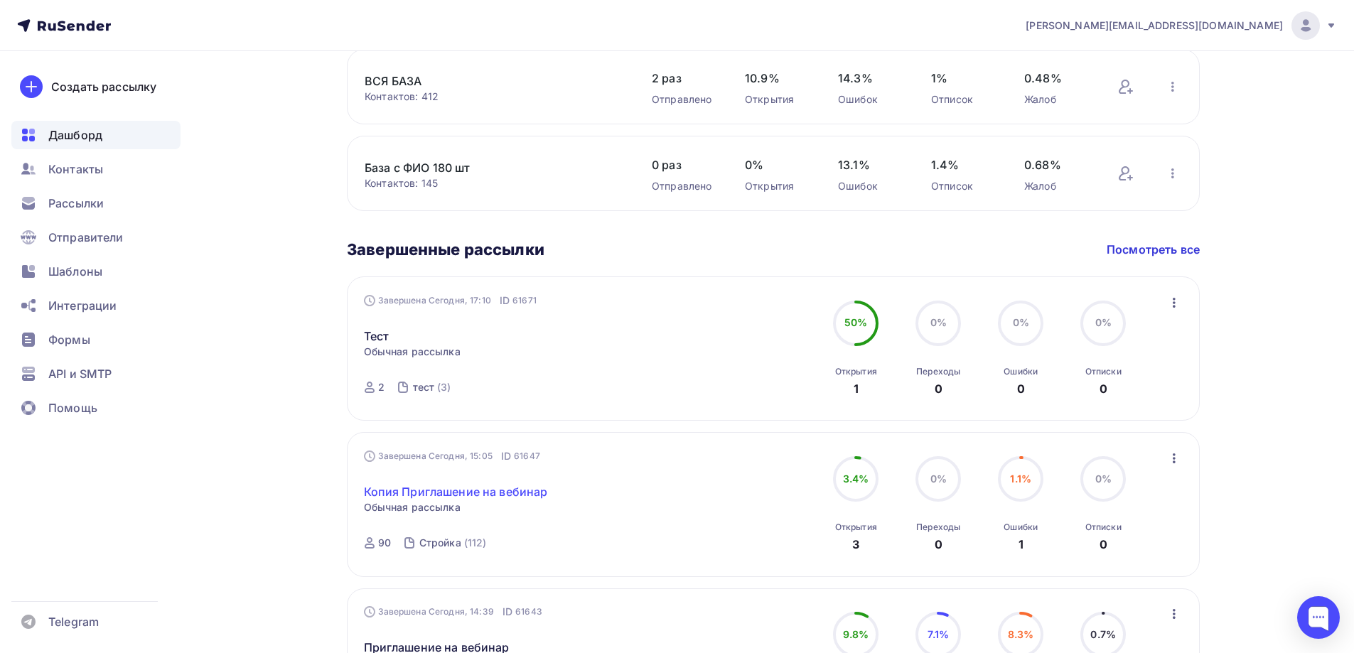
click at [436, 492] on link "Копия Приглашение на вебинар" at bounding box center [456, 491] width 184 height 17
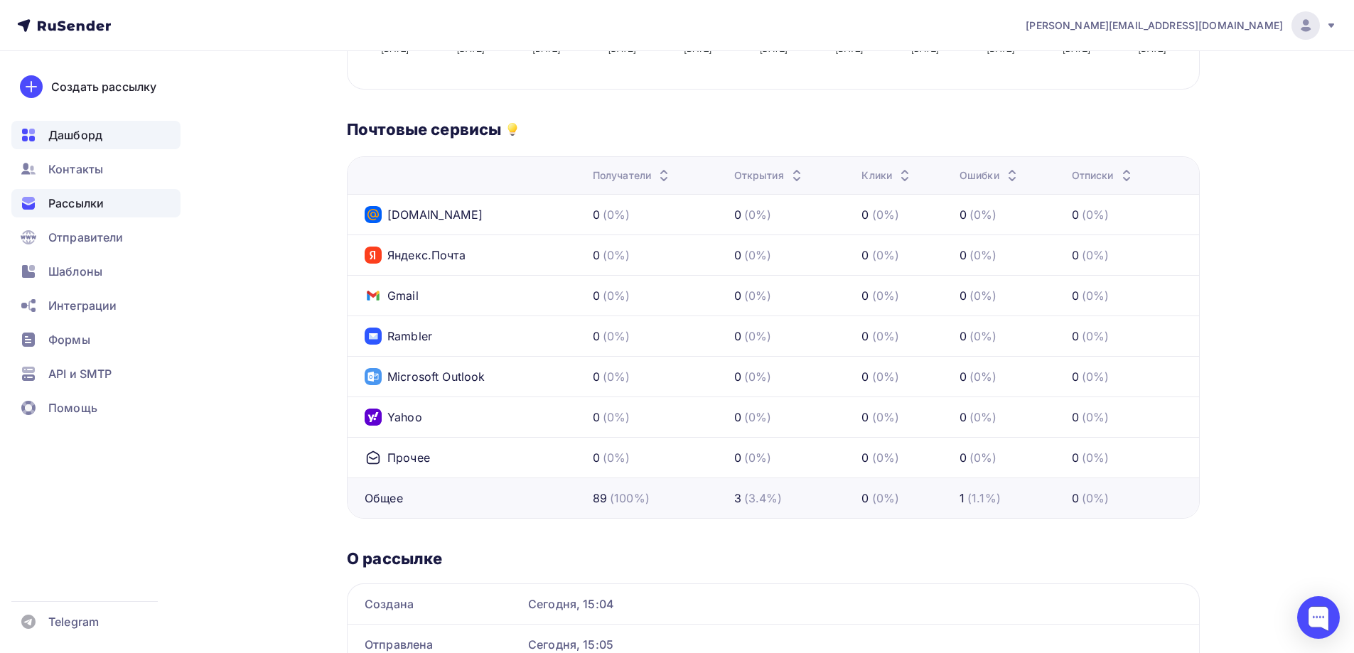
scroll to position [356, 0]
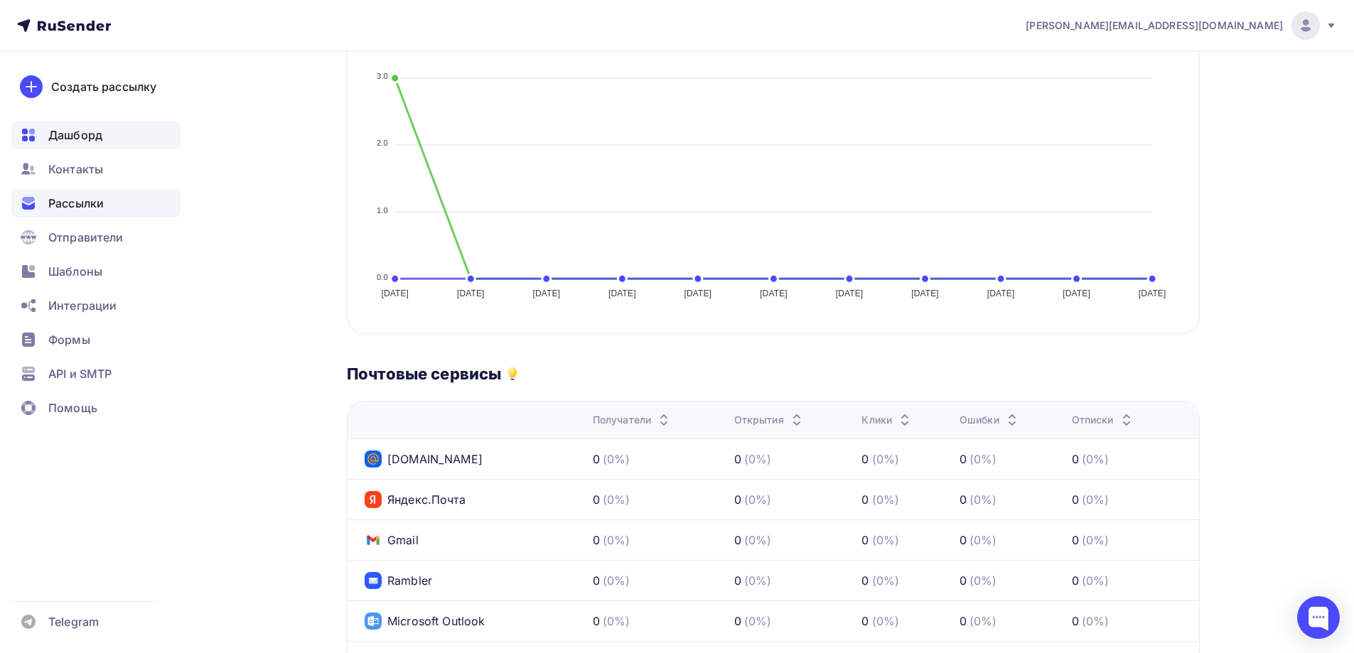
click at [88, 134] on span "Дашборд" at bounding box center [75, 134] width 54 height 17
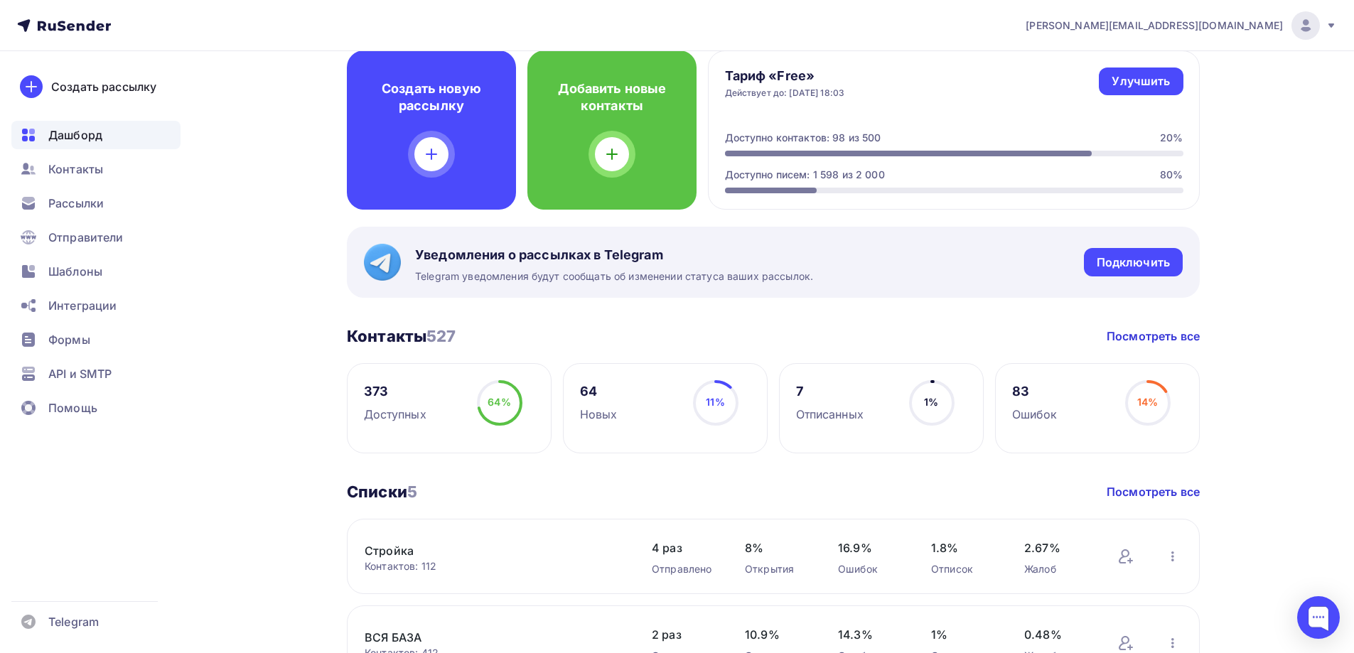
scroll to position [142, 0]
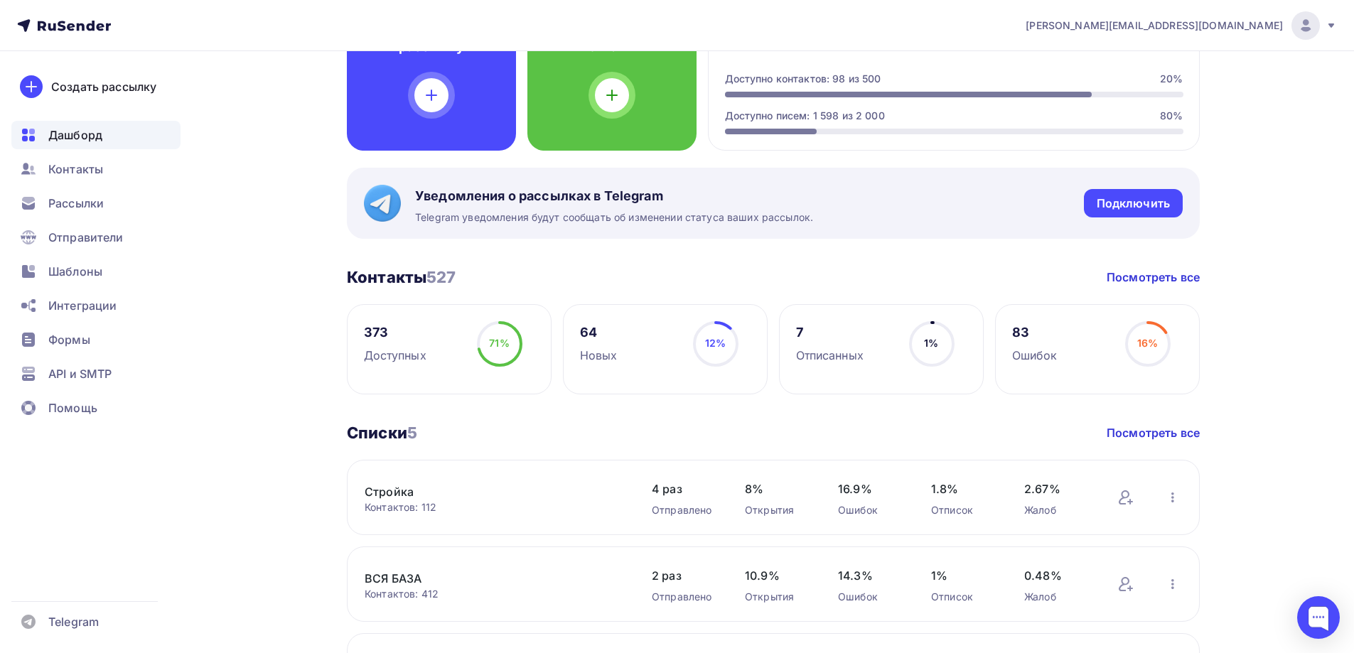
click at [410, 504] on div "Контактов: 112" at bounding box center [494, 507] width 259 height 14
click at [406, 497] on link "Стройка" at bounding box center [486, 491] width 242 height 17
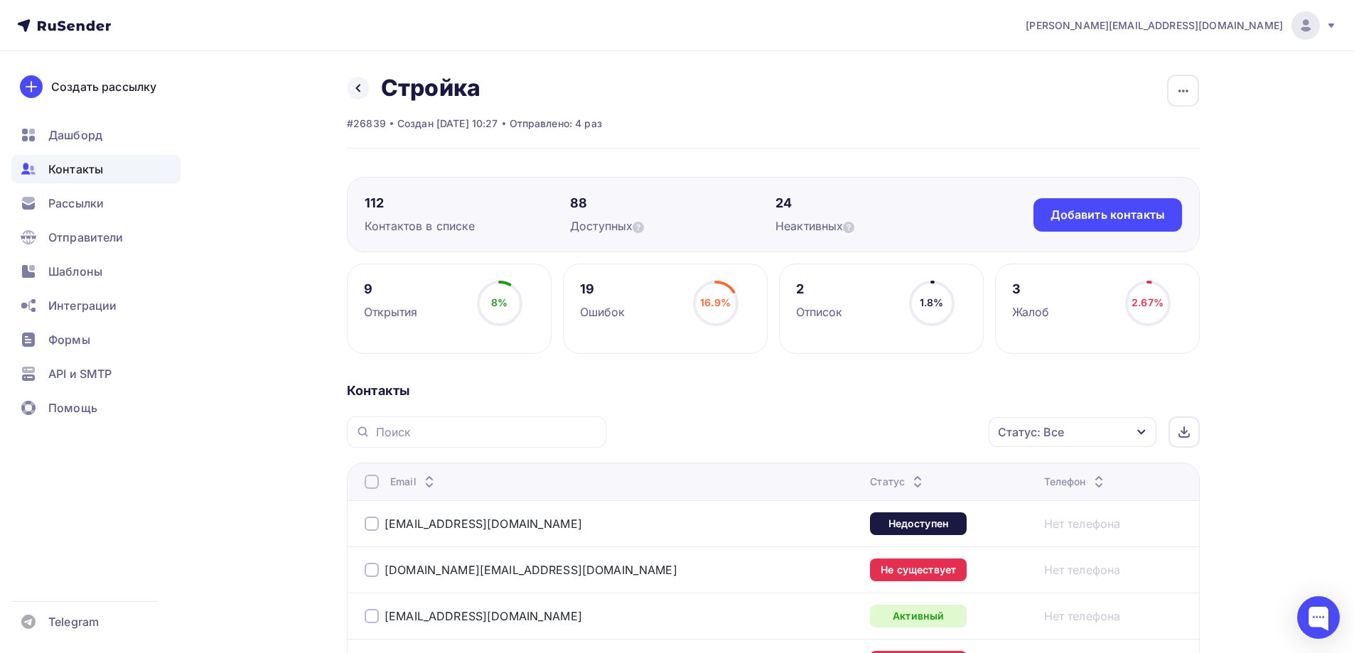
click at [400, 308] on div "Открытия" at bounding box center [391, 311] width 54 height 17
drag, startPoint x: 361, startPoint y: 286, endPoint x: 368, endPoint y: 289, distance: 7.7
click at [365, 289] on div "9 Открытия 8% 8%" at bounding box center [449, 309] width 205 height 90
click at [368, 289] on div "9" at bounding box center [391, 289] width 54 height 17
click at [92, 213] on div "Рассылки" at bounding box center [95, 203] width 169 height 28
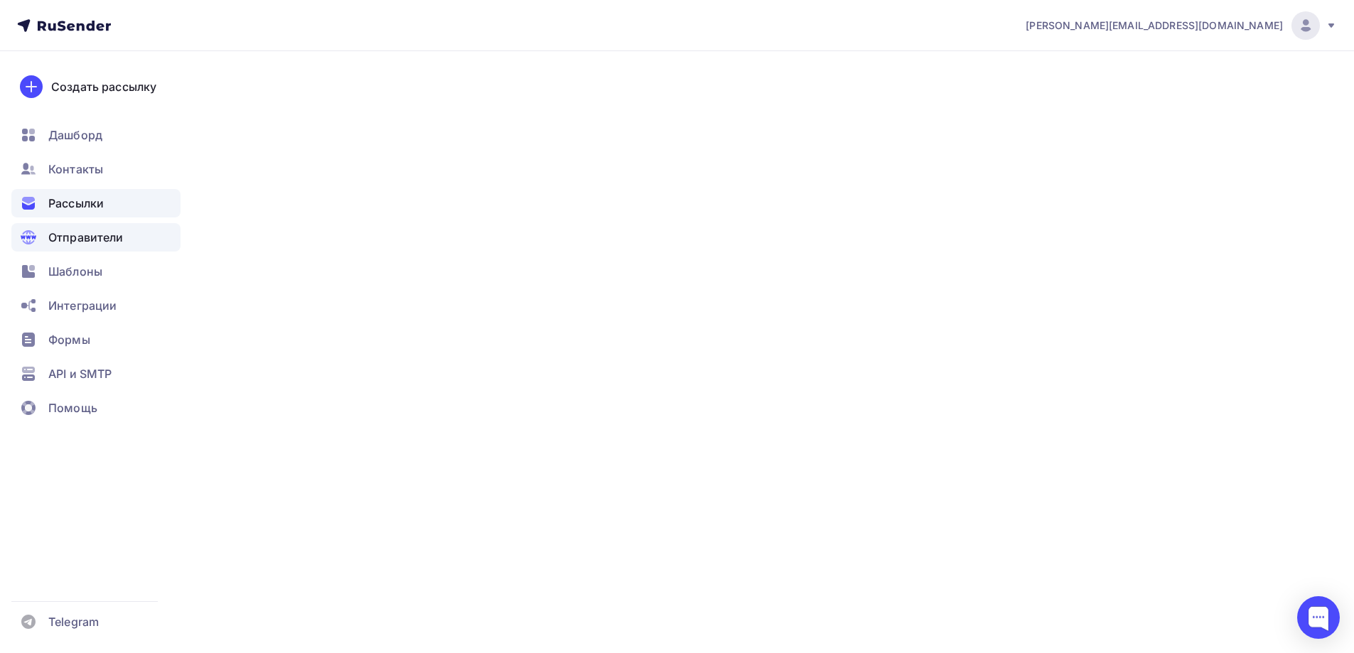
click at [95, 228] on div "Отправители" at bounding box center [95, 237] width 169 height 28
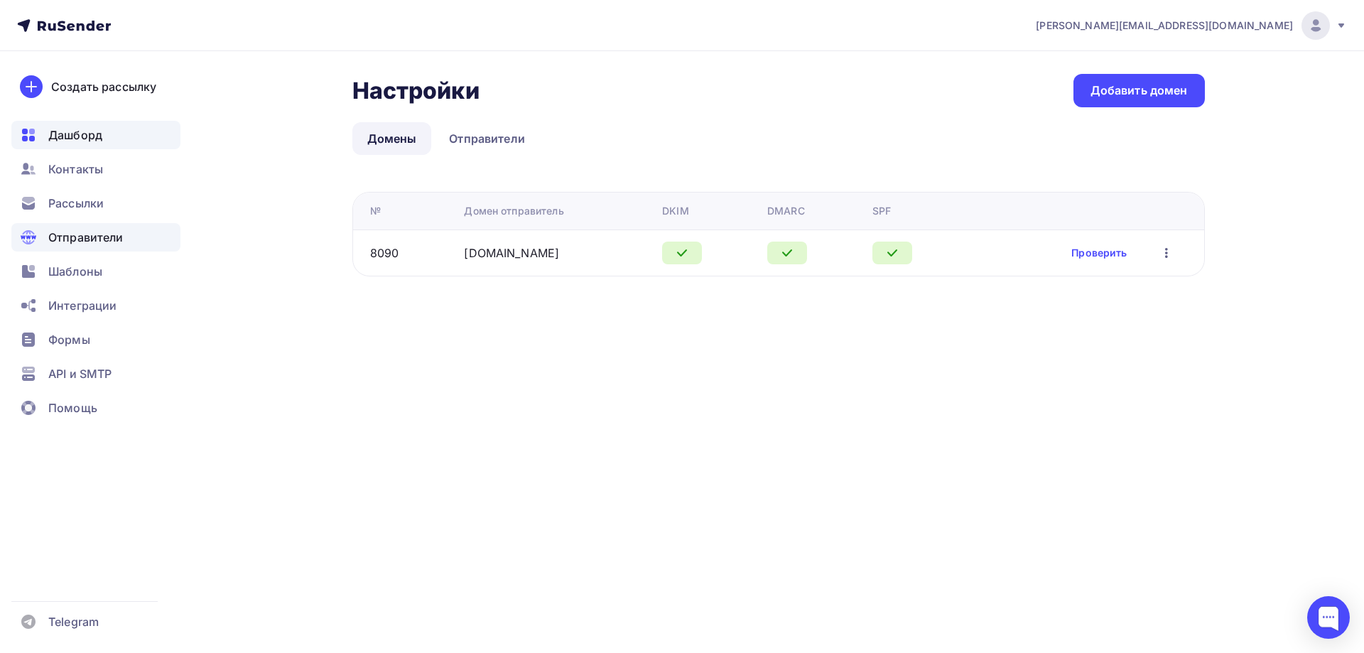
click at [67, 129] on span "Дашборд" at bounding box center [75, 134] width 54 height 17
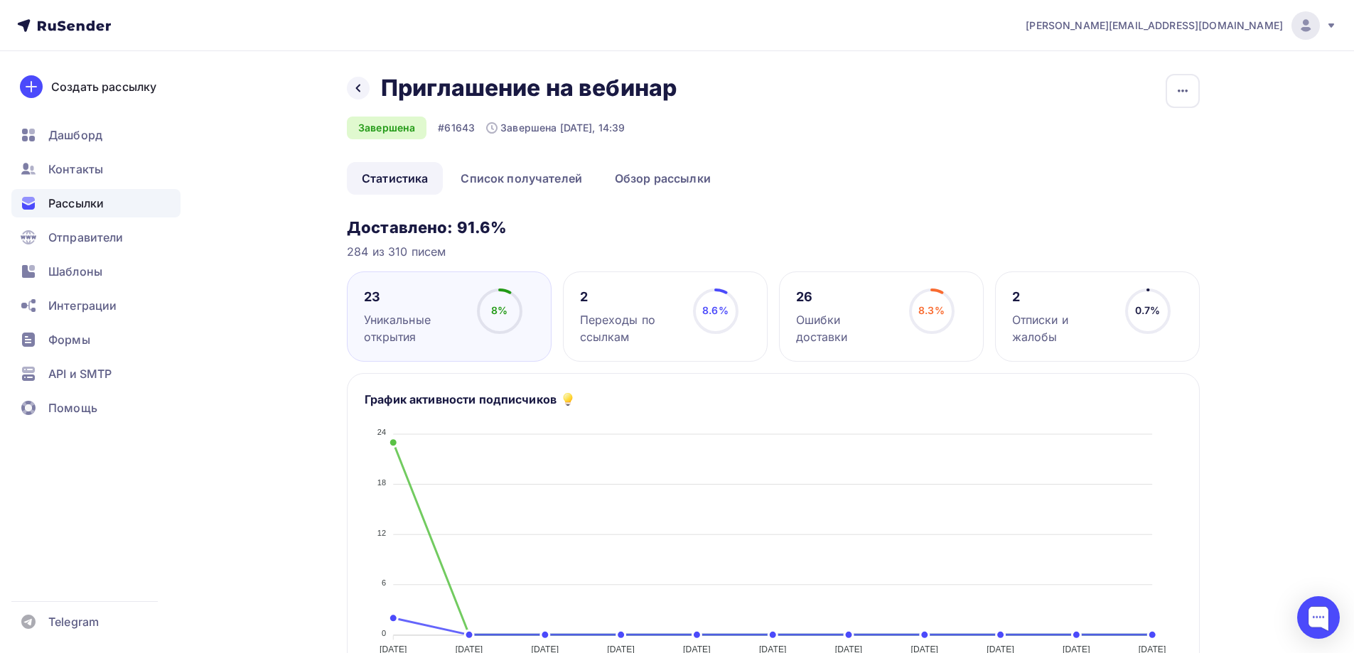
scroll to position [355, 0]
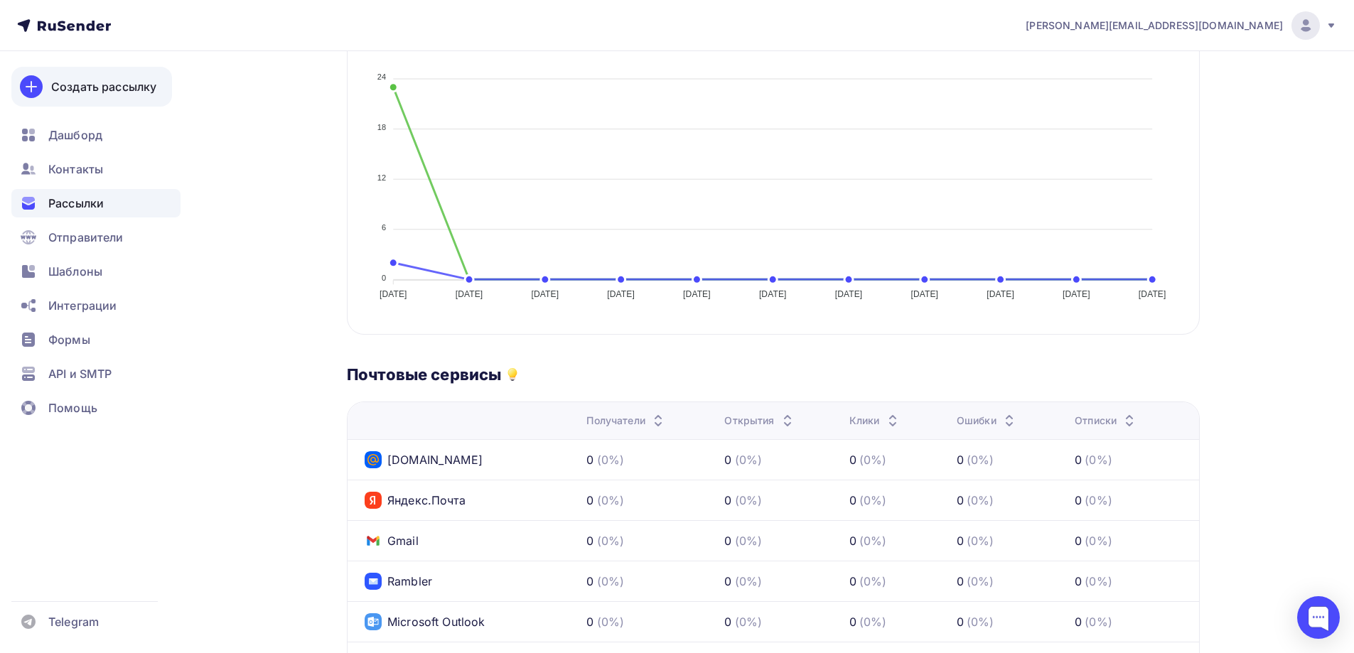
click at [90, 72] on link "Создать рассылку" at bounding box center [91, 87] width 161 height 40
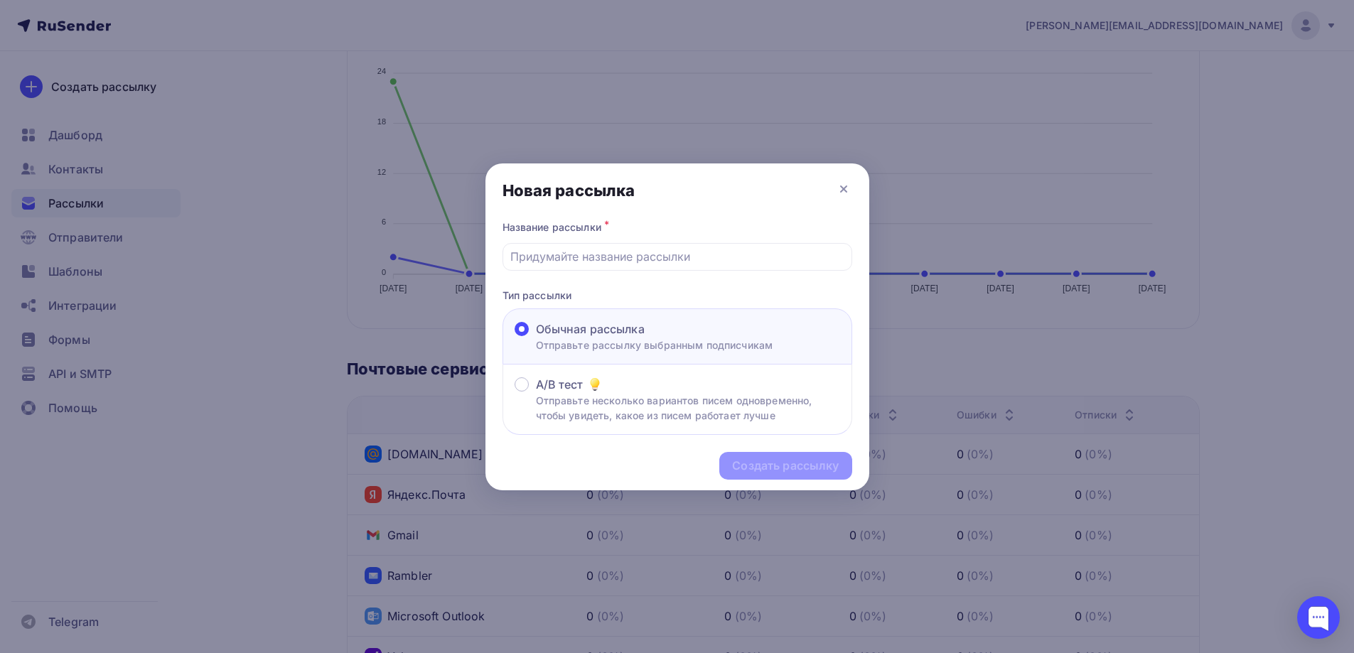
scroll to position [350, 0]
click at [852, 188] on icon at bounding box center [848, 189] width 17 height 17
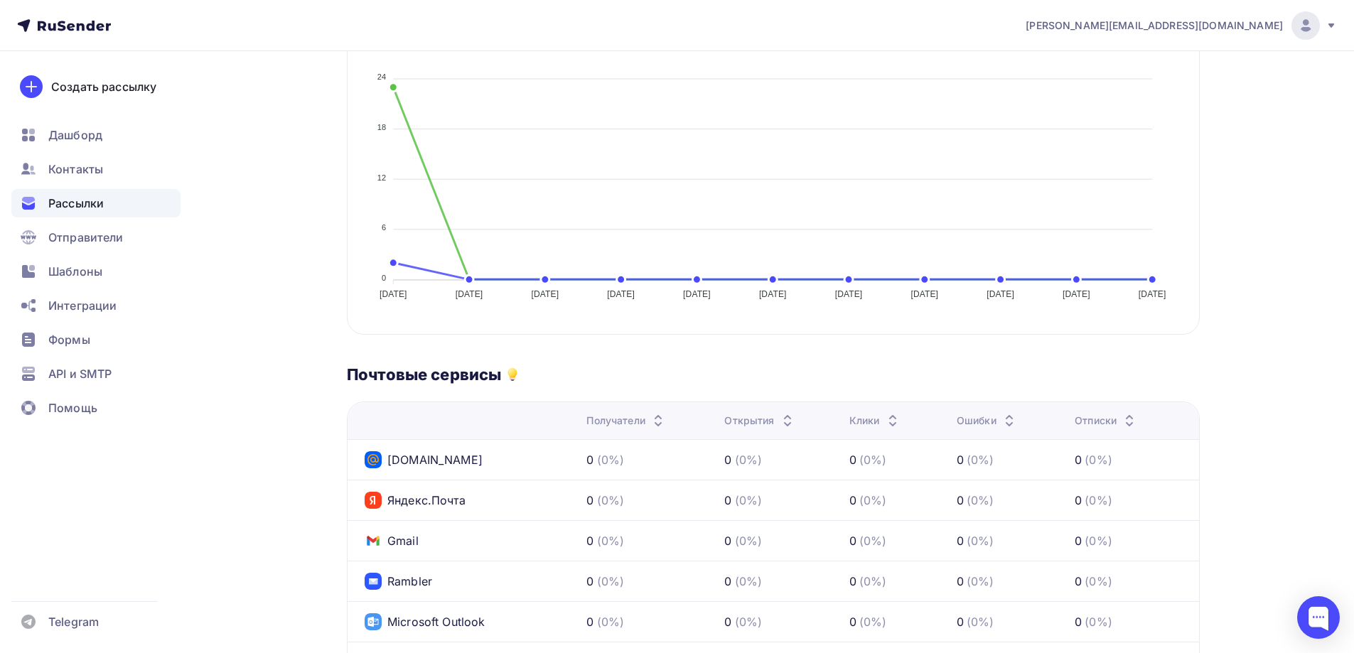
click at [89, 28] on icon at bounding box center [90, 26] width 9 height 10
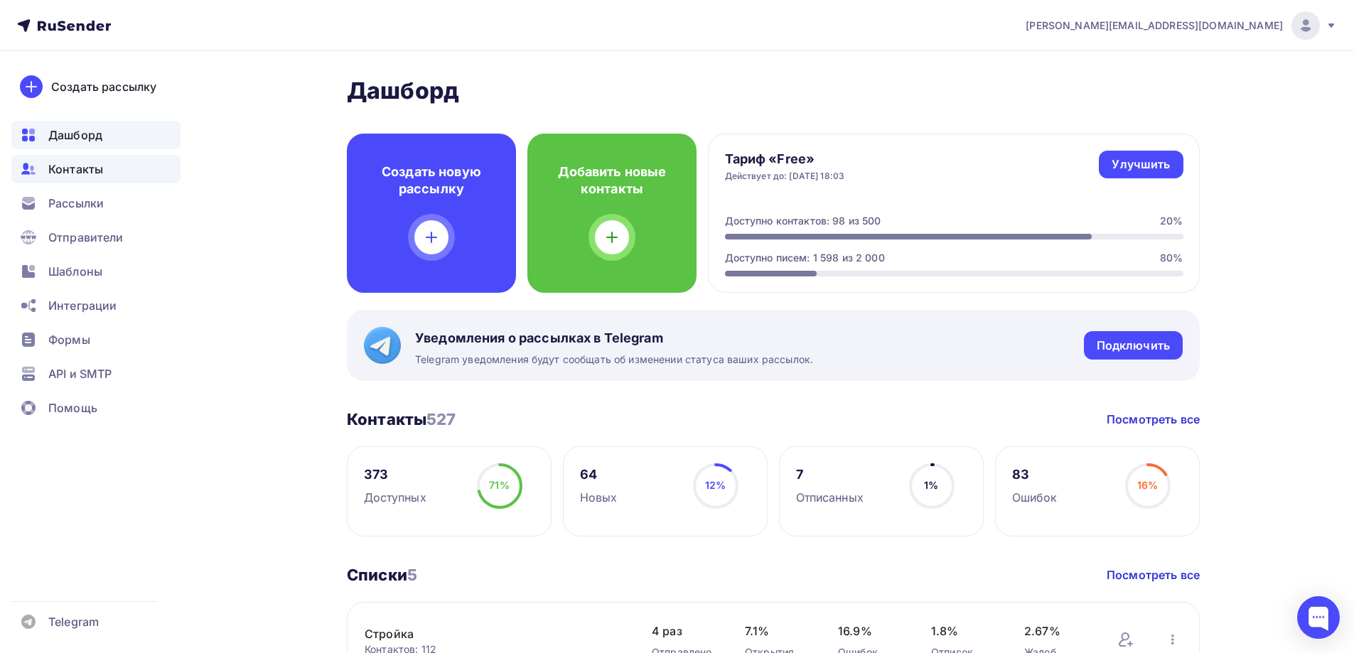
click at [69, 173] on span "Контакты" at bounding box center [75, 169] width 55 height 17
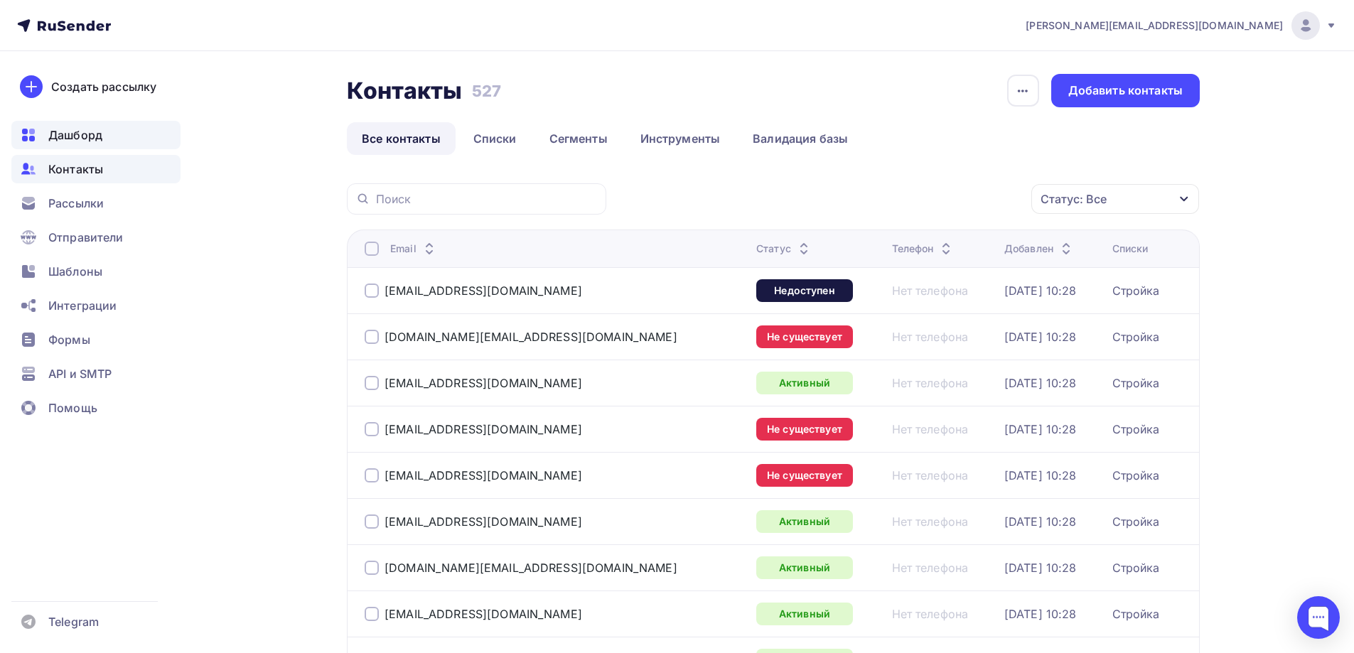
click at [106, 138] on div "Дашборд" at bounding box center [95, 135] width 169 height 28
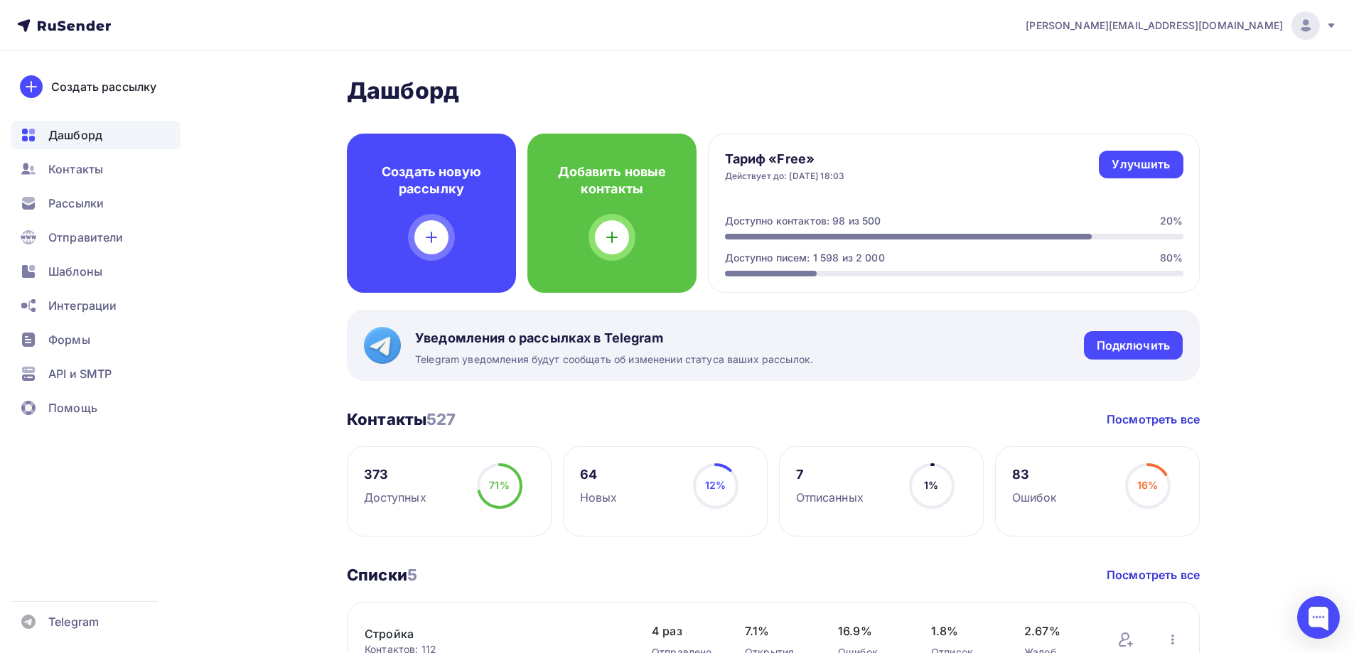
click at [377, 470] on div "373" at bounding box center [395, 474] width 63 height 17
click at [507, 488] on span "71%" at bounding box center [499, 485] width 20 height 12
drag, startPoint x: 87, startPoint y: 156, endPoint x: 89, endPoint y: 195, distance: 39.1
click at [87, 157] on div "Контакты" at bounding box center [95, 169] width 169 height 28
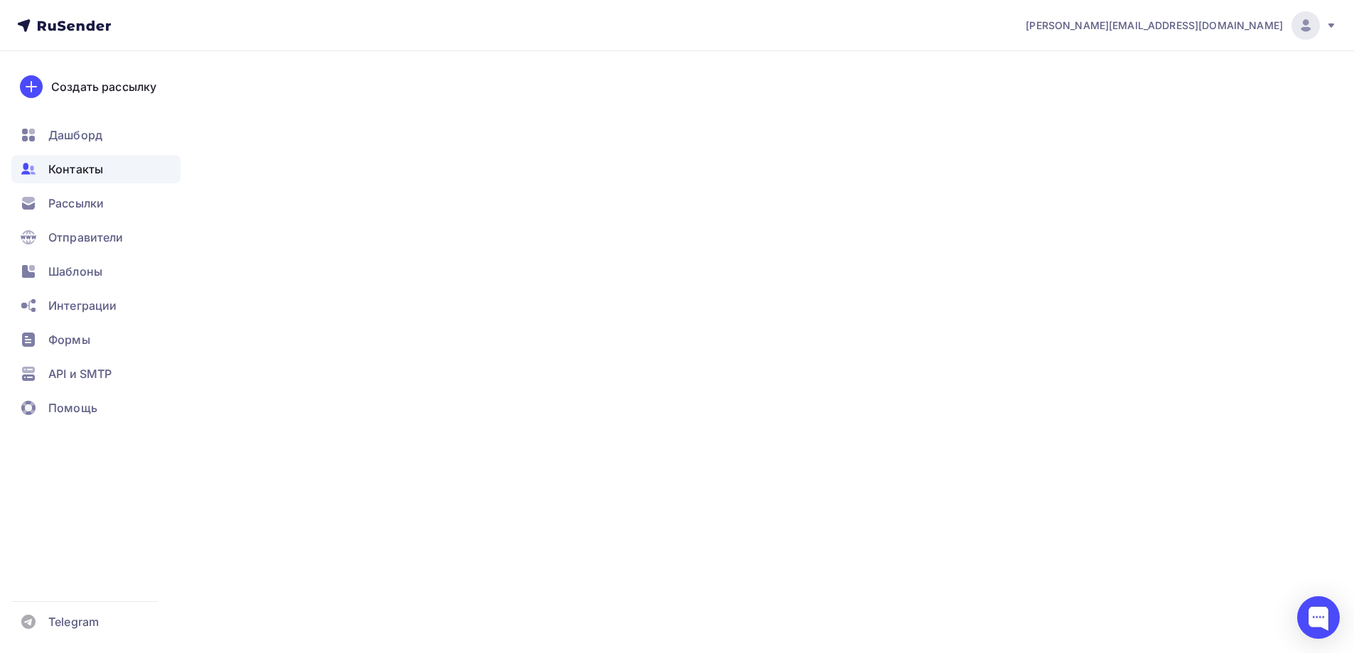
click at [84, 220] on ul "Дашборд Контакты Рассылки Отправители Шаблоны Интеграции Формы API и SMTP Помощь" at bounding box center [95, 275] width 169 height 309
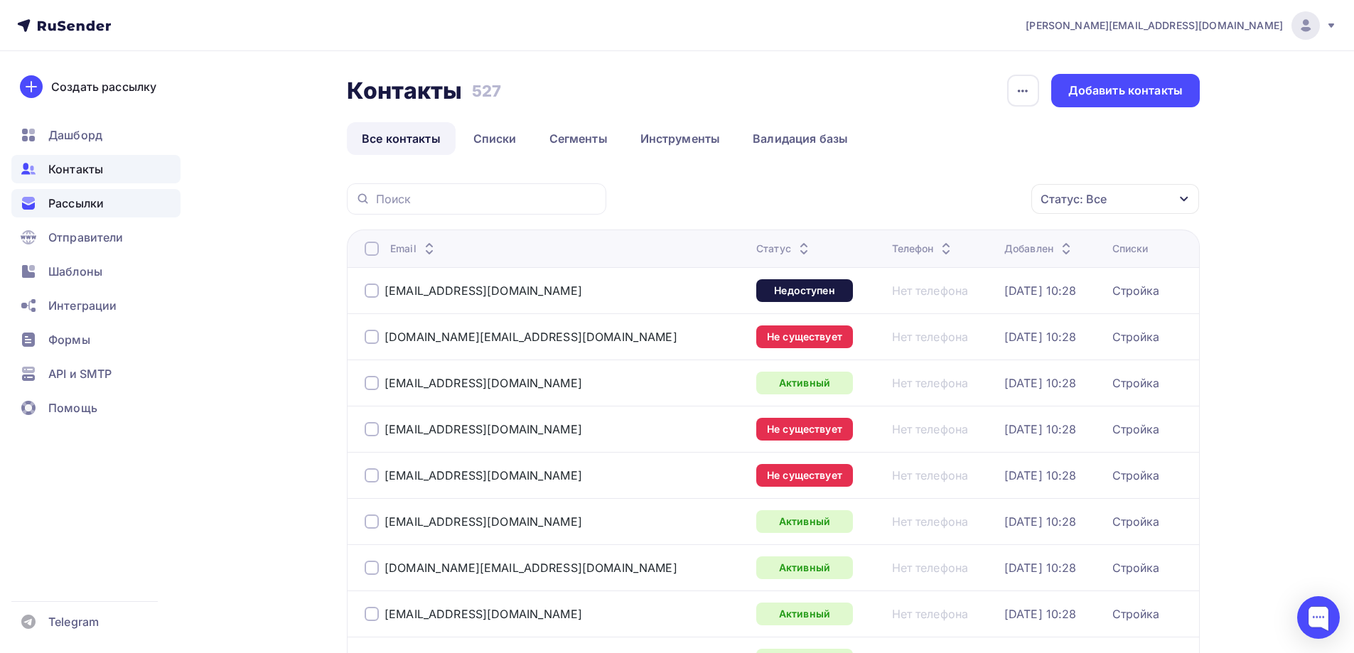
click at [68, 213] on div "Рассылки" at bounding box center [95, 203] width 169 height 28
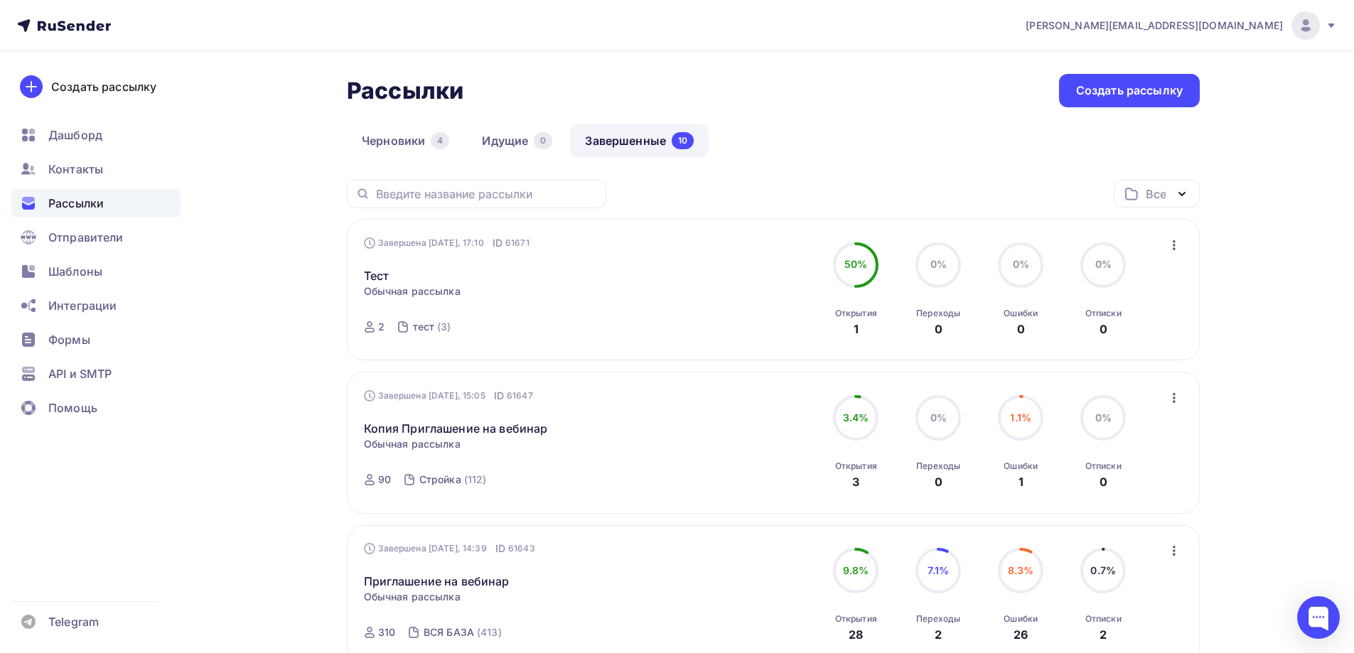
click at [48, 211] on span "Рассылки" at bounding box center [75, 203] width 55 height 17
click at [132, 184] on ul "Дашборд Контакты Рассылки Отправители Шаблоны Интеграции Формы API и SMTP Помощь" at bounding box center [95, 275] width 169 height 309
click at [65, 140] on span "Дашборд" at bounding box center [75, 134] width 54 height 17
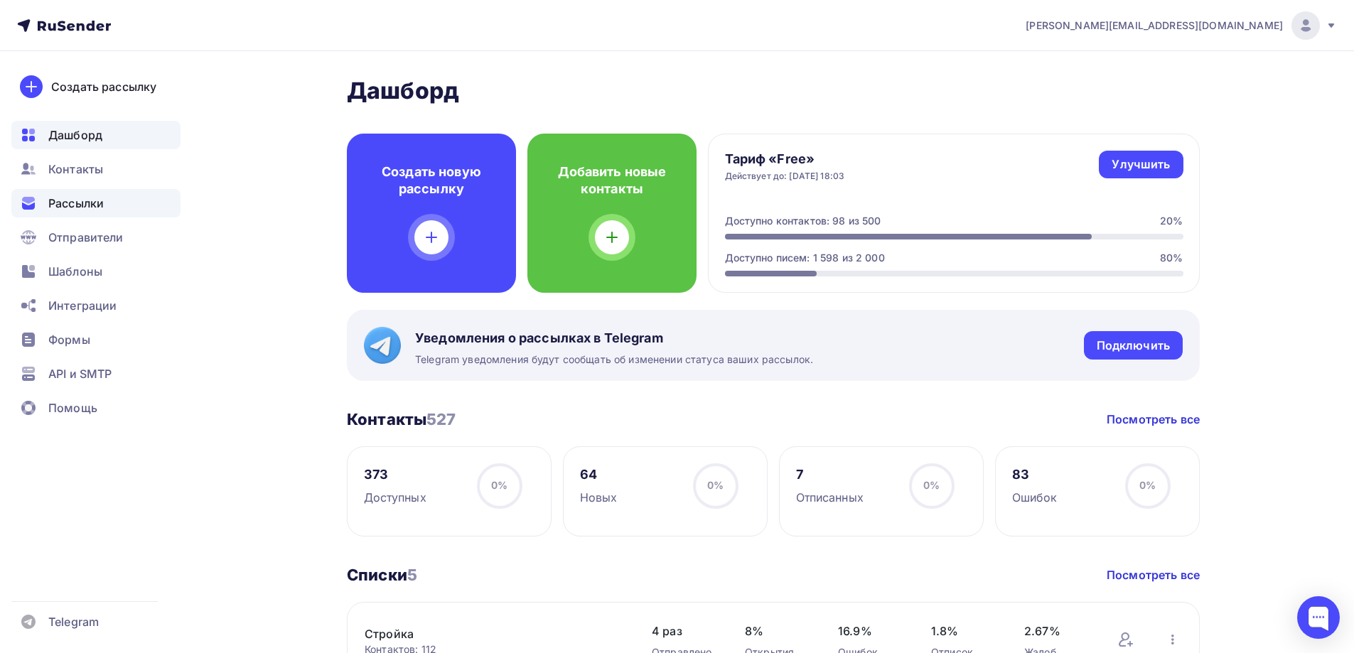
click at [79, 205] on span "Рассылки" at bounding box center [75, 203] width 55 height 17
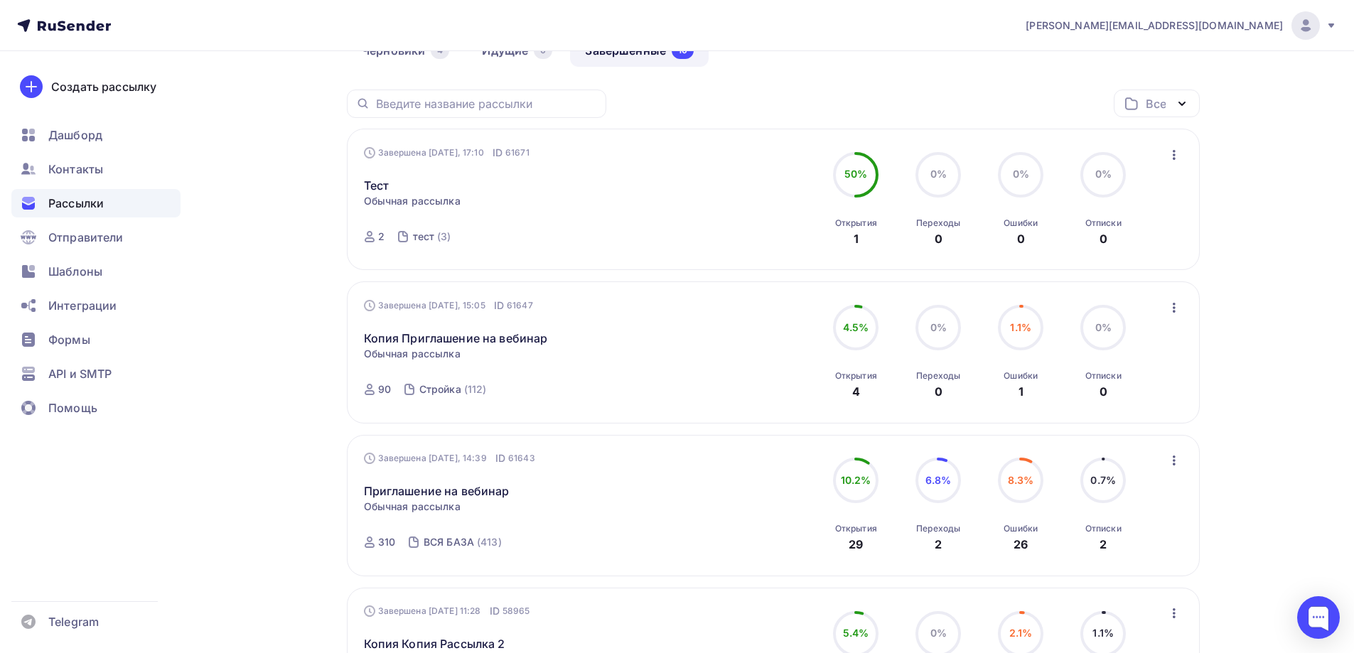
scroll to position [213, 0]
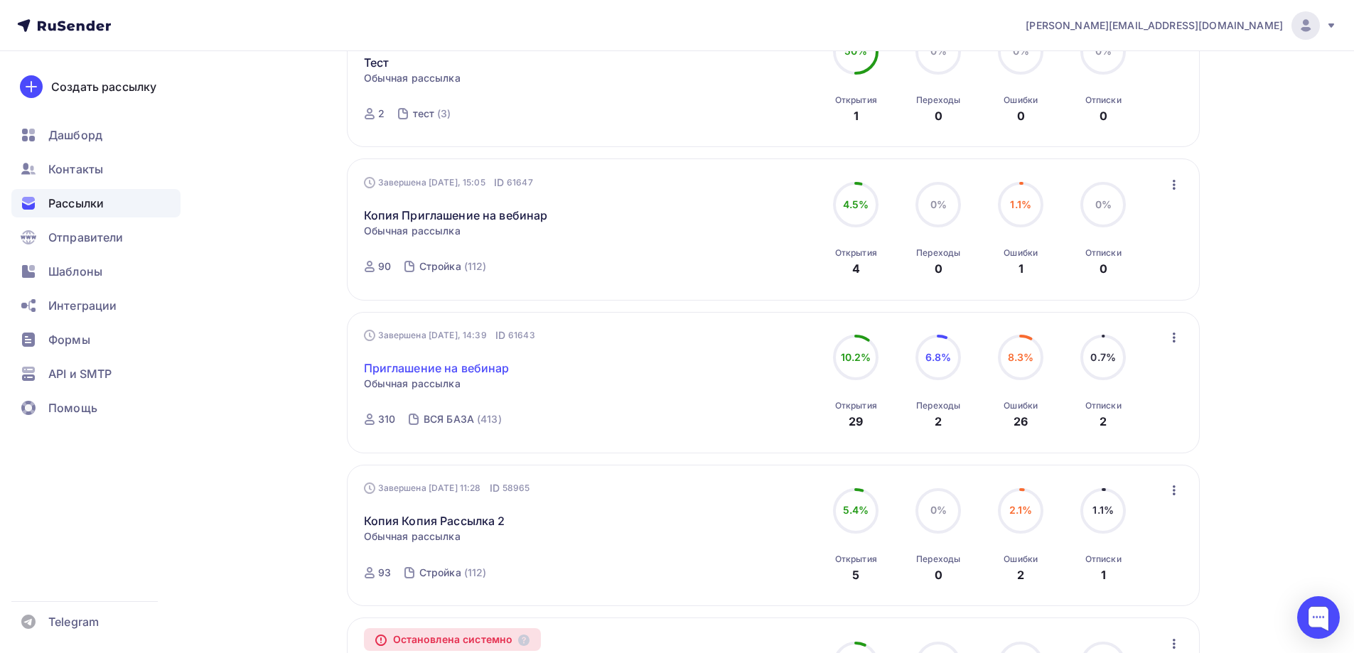
click at [478, 364] on link "Приглашение на вебинар" at bounding box center [437, 368] width 146 height 17
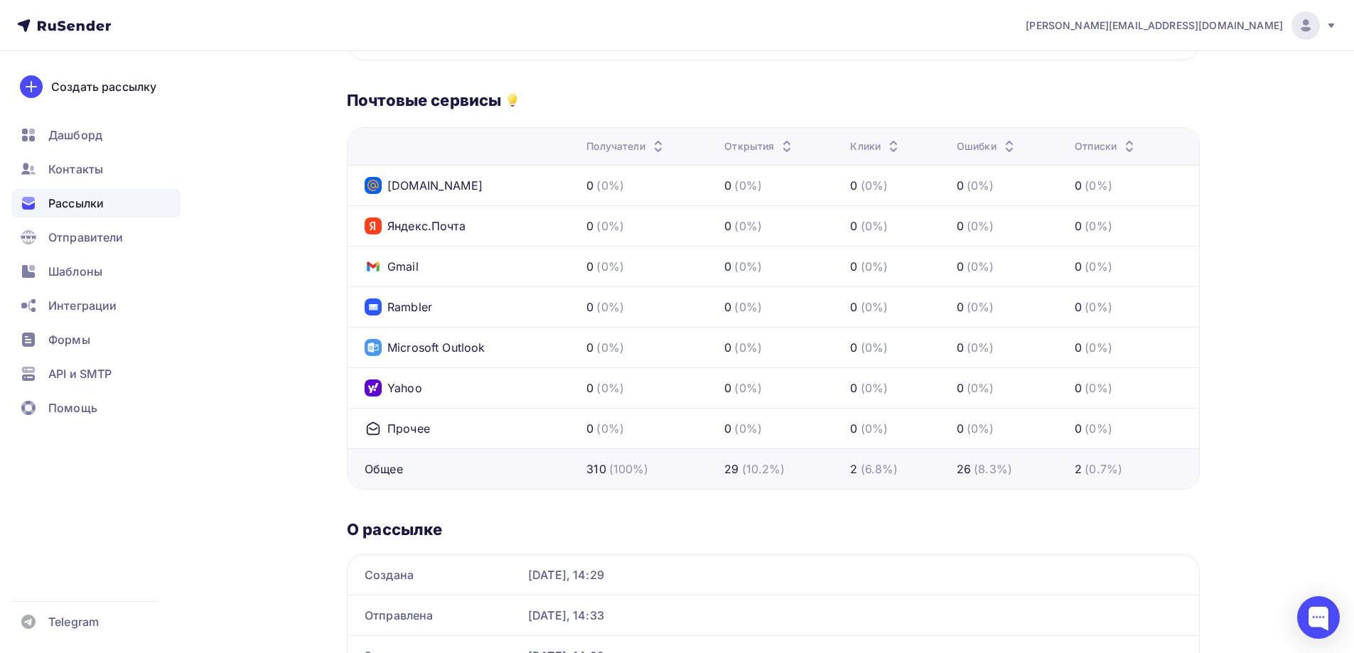
scroll to position [710, 0]
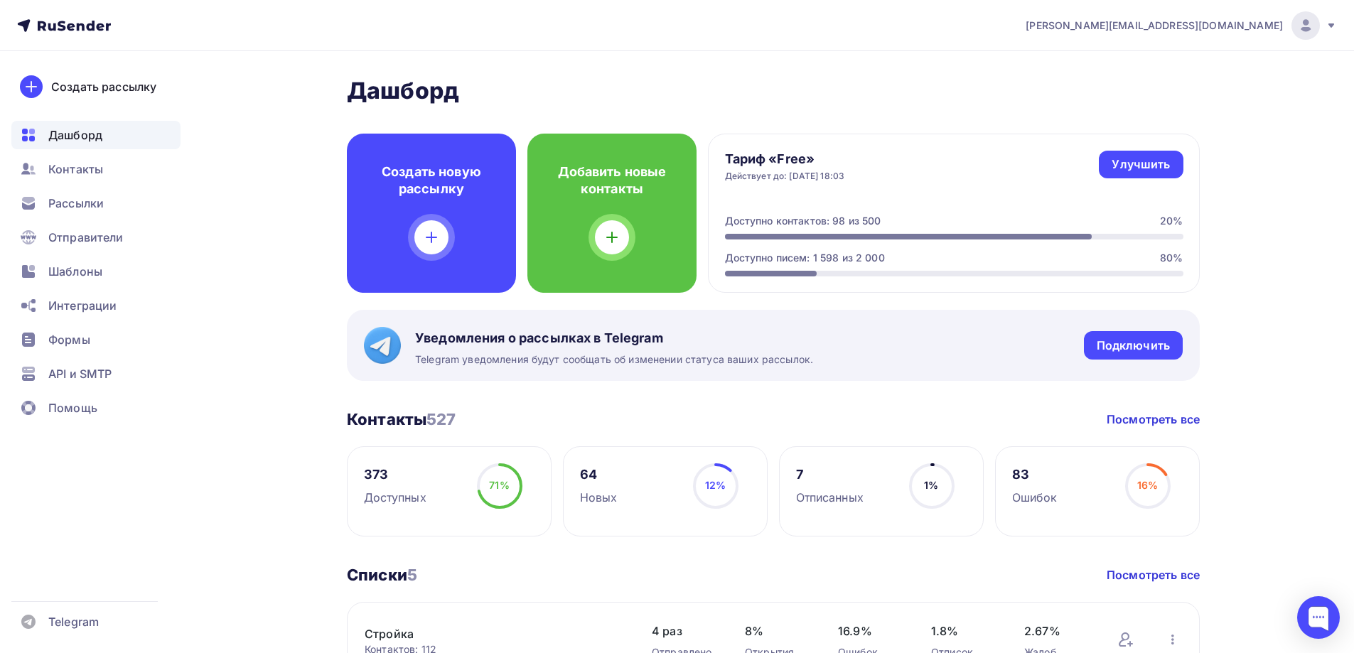
click at [69, 144] on div "Дашборд" at bounding box center [95, 135] width 169 height 28
click at [71, 143] on span "Дашборд" at bounding box center [75, 134] width 54 height 17
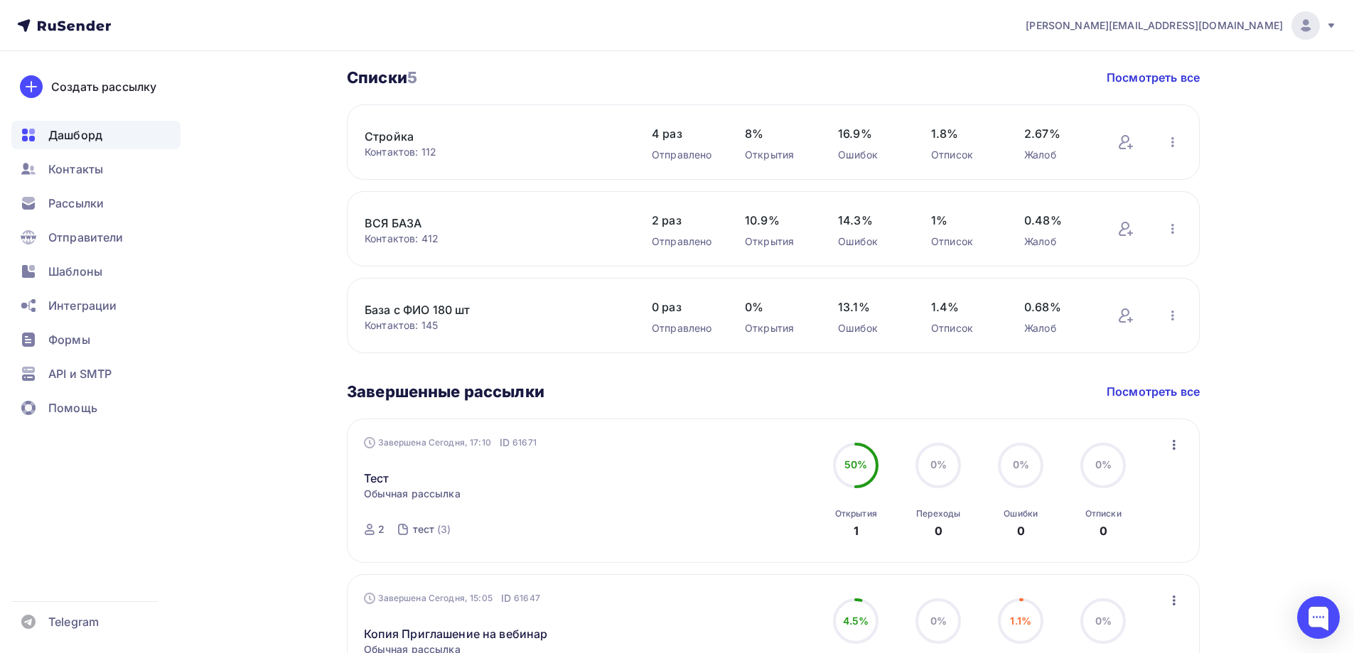
click at [394, 222] on link "ВСЯ БАЗА" at bounding box center [486, 223] width 242 height 17
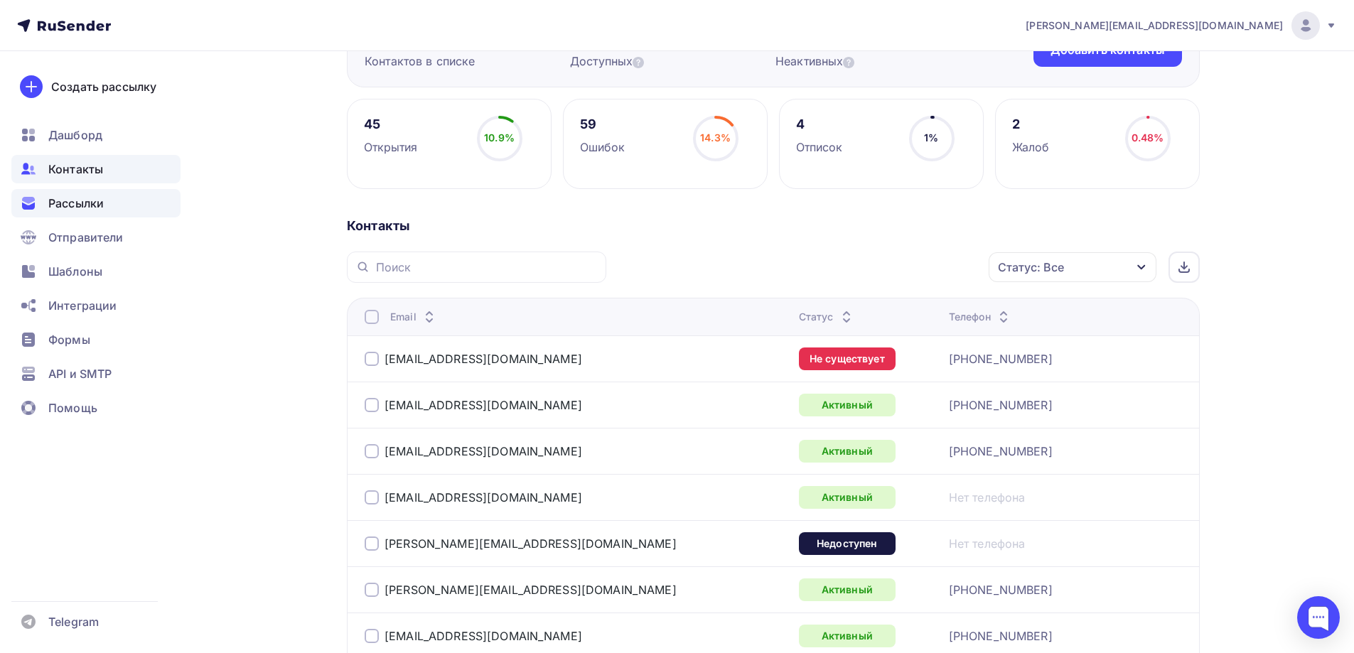
scroll to position [71, 0]
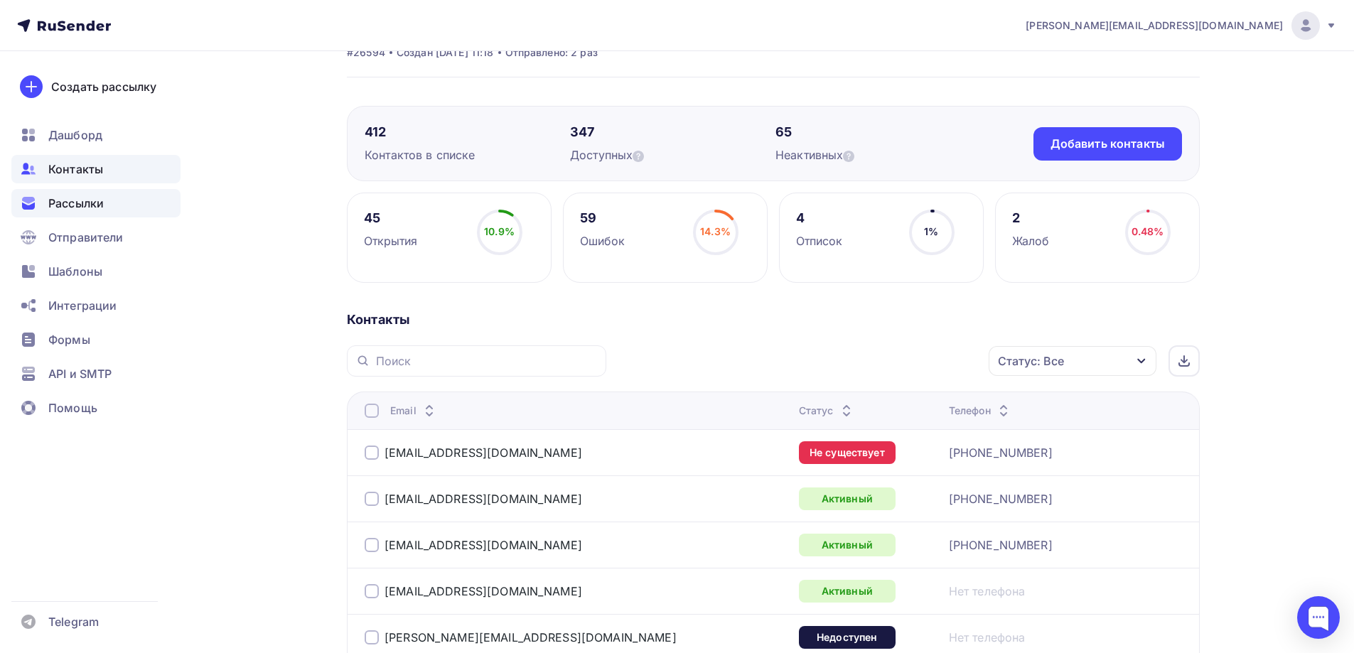
click at [49, 200] on span "Рассылки" at bounding box center [75, 203] width 55 height 17
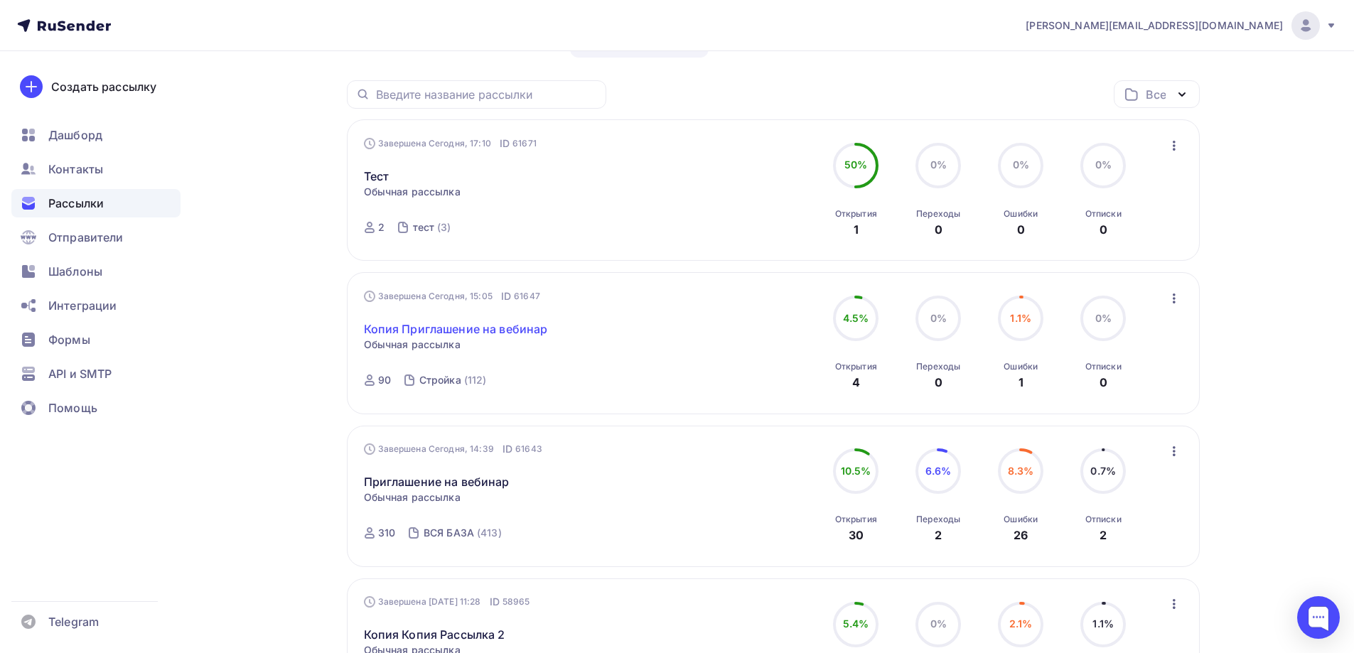
scroll to position [213, 0]
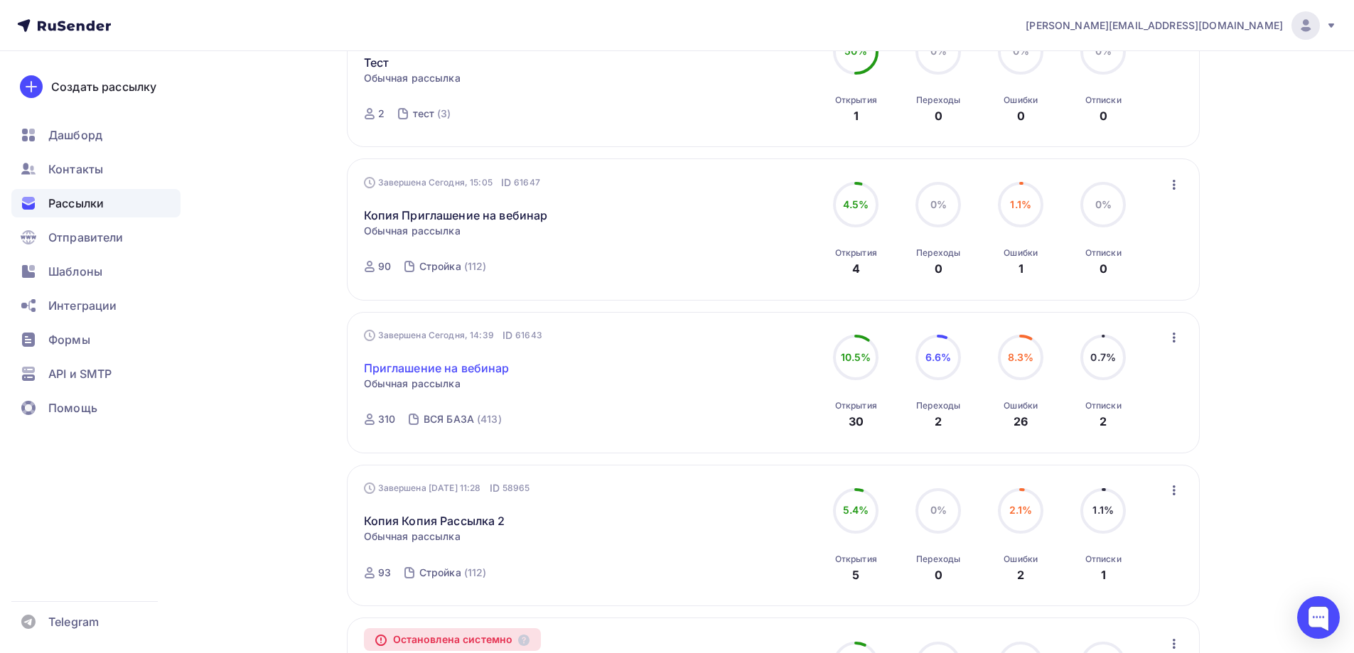
click at [446, 372] on link "Приглашение на вебинар" at bounding box center [437, 368] width 146 height 17
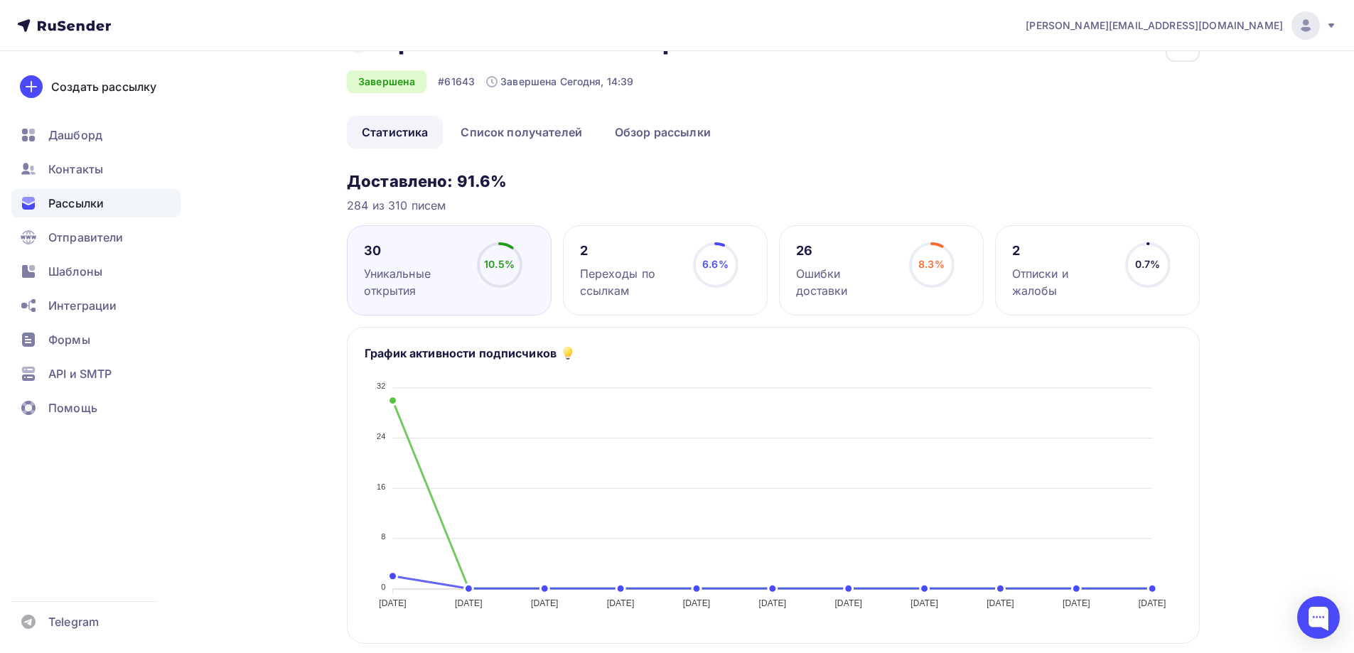
scroll to position [71, 0]
